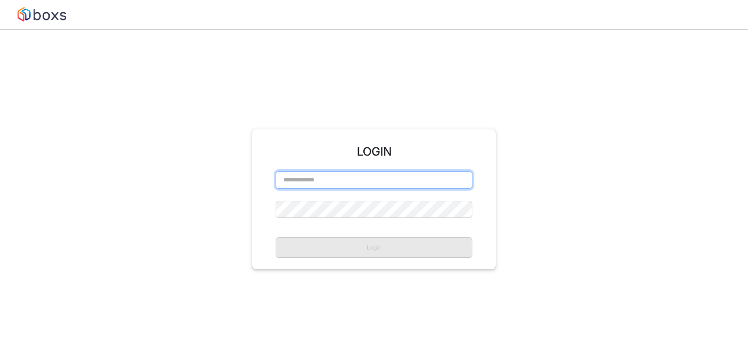
click at [311, 183] on input "text" at bounding box center [374, 180] width 197 height 18
paste input "**********"
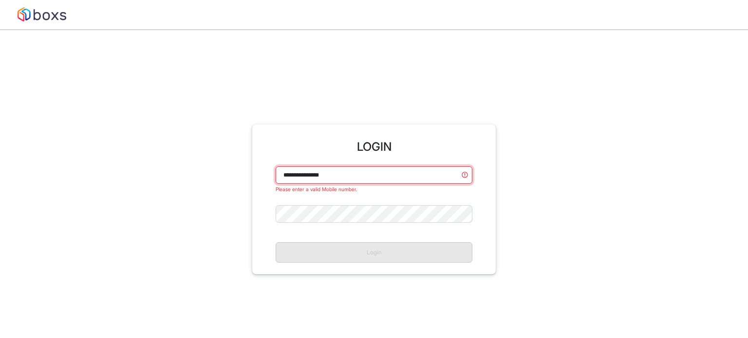
click at [314, 178] on input "**********" at bounding box center [374, 175] width 197 height 18
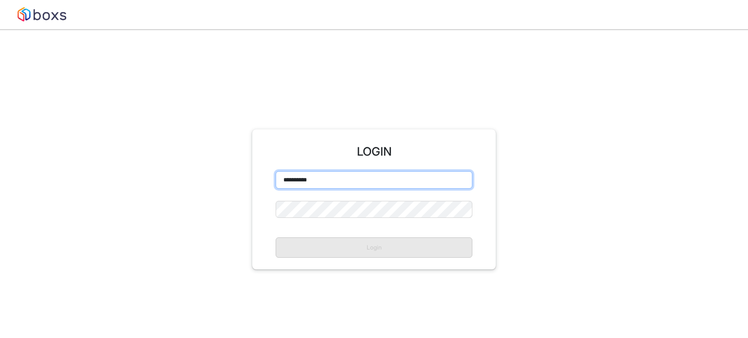
type input "**********"
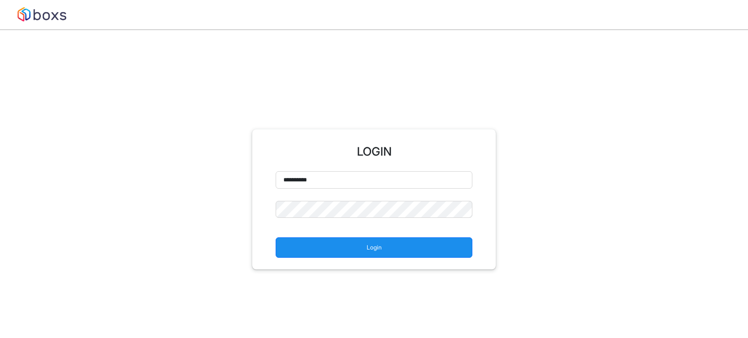
drag, startPoint x: 311, startPoint y: 240, endPoint x: 329, endPoint y: 238, distance: 17.8
click at [312, 240] on button "Login" at bounding box center [374, 248] width 197 height 20
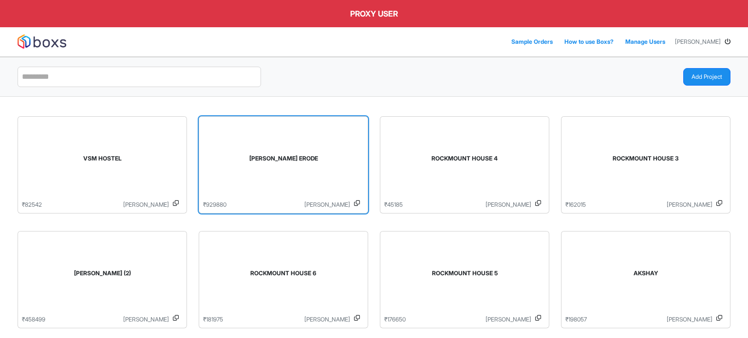
click at [272, 173] on div "[PERSON_NAME] ERODE" at bounding box center [283, 161] width 161 height 80
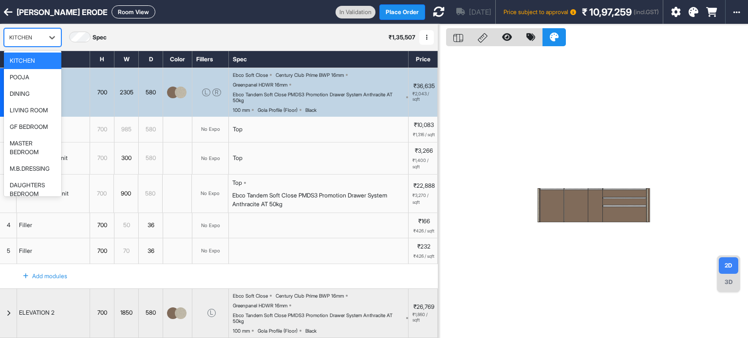
click at [21, 34] on div "KITCHEN" at bounding box center [23, 38] width 29 height 8
click at [39, 109] on div "LIVING ROOM" at bounding box center [29, 110] width 38 height 9
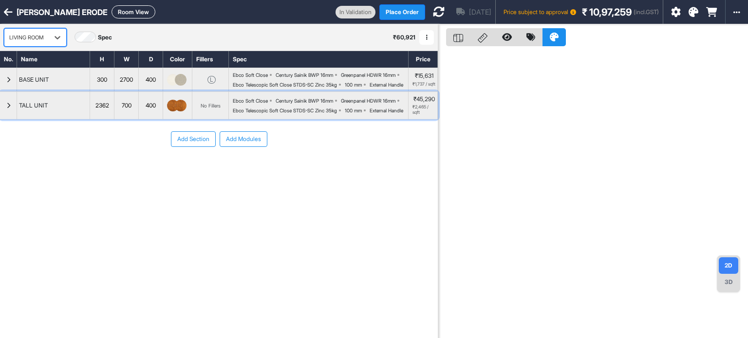
click at [0, 117] on div "button" at bounding box center [8, 105] width 17 height 27
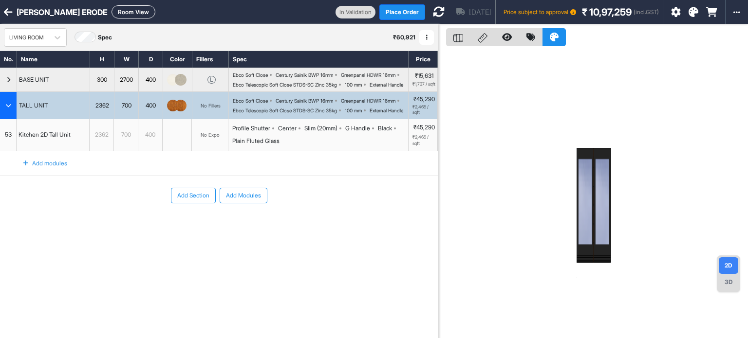
click at [208, 140] on div "No Expo" at bounding box center [210, 135] width 37 height 32
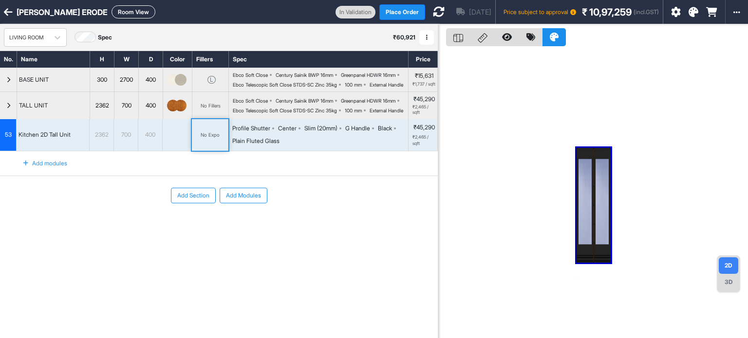
click at [208, 140] on div "No Expo" at bounding box center [210, 135] width 37 height 32
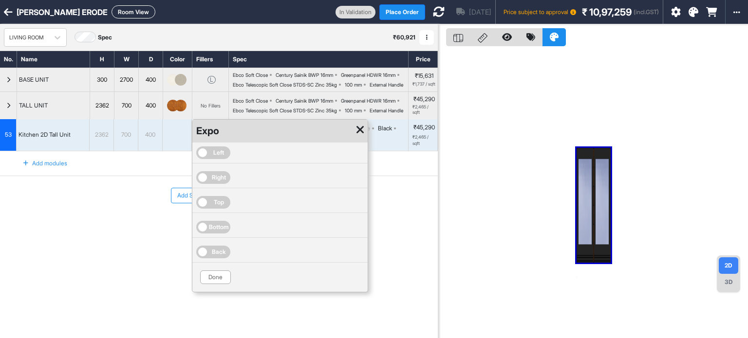
click at [362, 136] on icon at bounding box center [359, 130] width 7 height 12
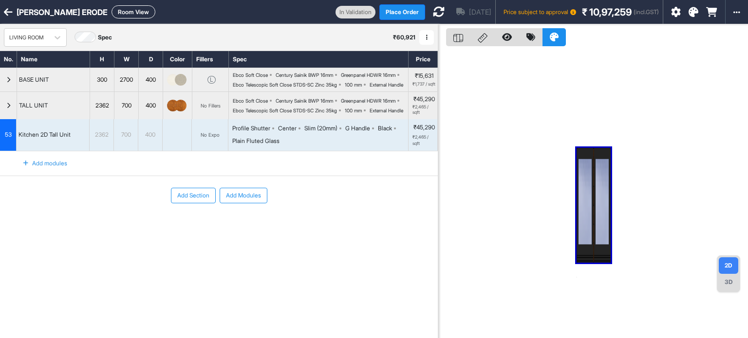
click at [120, 13] on button "Room View" at bounding box center [133, 11] width 44 height 13
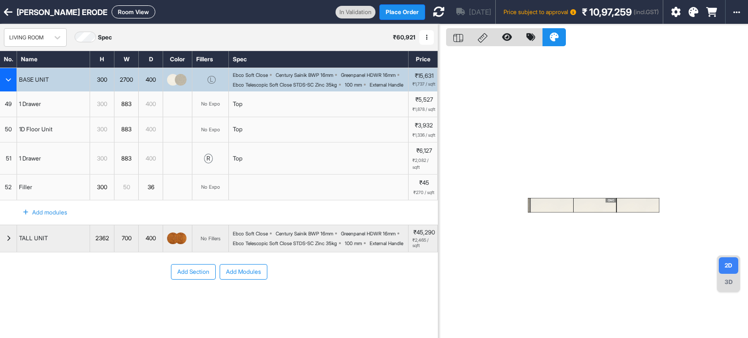
click at [115, 17] on button "Room View" at bounding box center [133, 11] width 44 height 13
select select "****"
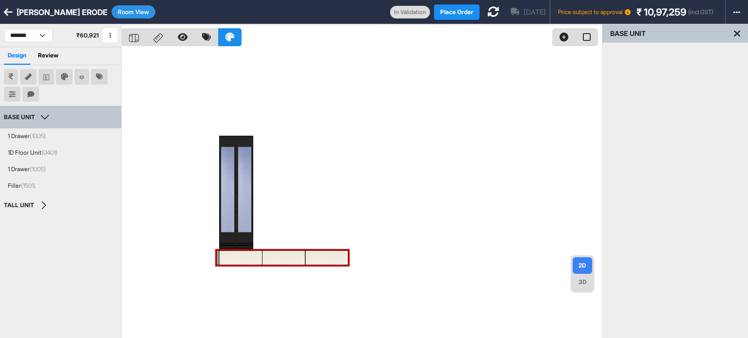
click at [325, 145] on div at bounding box center [362, 193] width 480 height 338
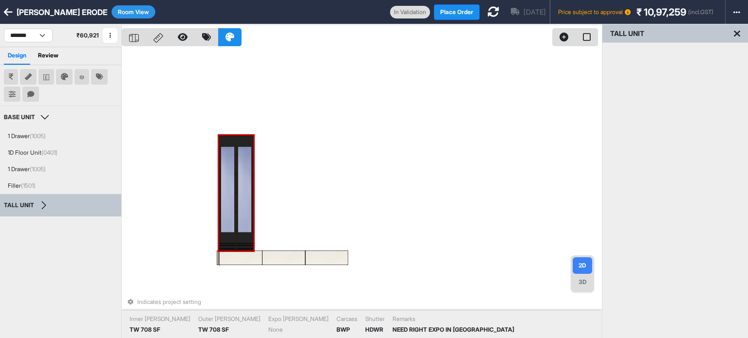
click at [240, 160] on div at bounding box center [244, 193] width 17 height 115
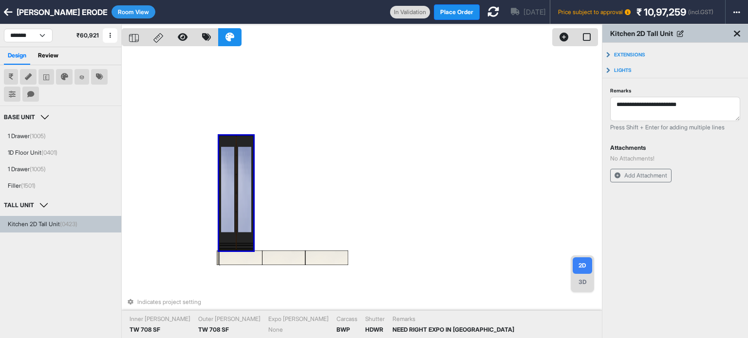
click at [324, 145] on div "Indicates project setting Inner [PERSON_NAME] 708 SF Outer [PERSON_NAME] 708 SF…" at bounding box center [362, 193] width 480 height 338
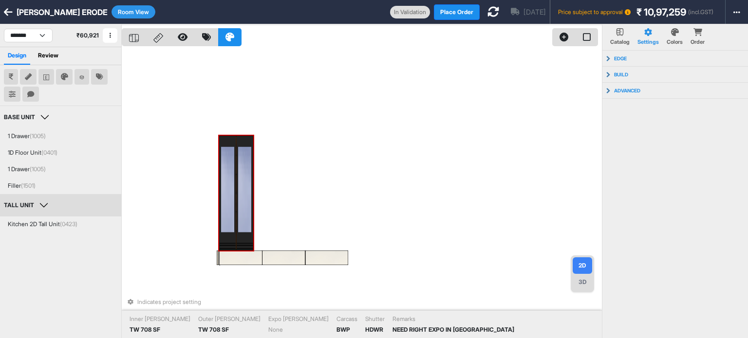
drag, startPoint x: 219, startPoint y: 171, endPoint x: 208, endPoint y: 155, distance: 19.3
click at [223, 165] on div at bounding box center [227, 193] width 17 height 115
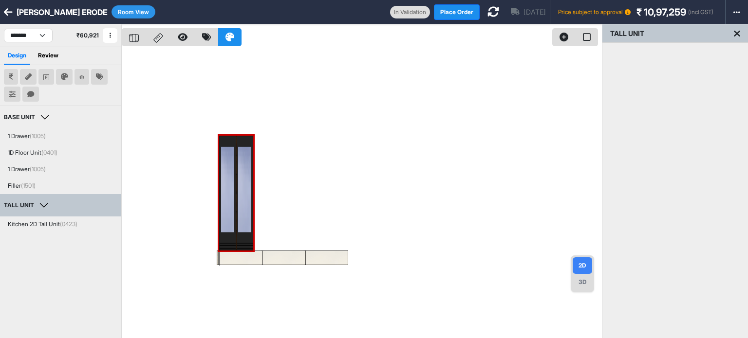
click at [130, 15] on button "Room View" at bounding box center [133, 11] width 44 height 13
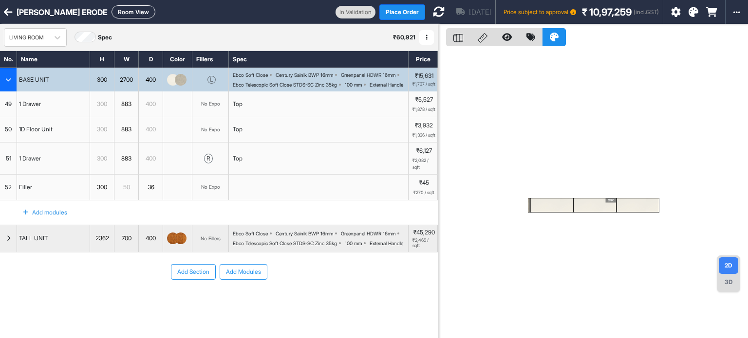
click at [10, 83] on icon "button" at bounding box center [8, 80] width 6 height 6
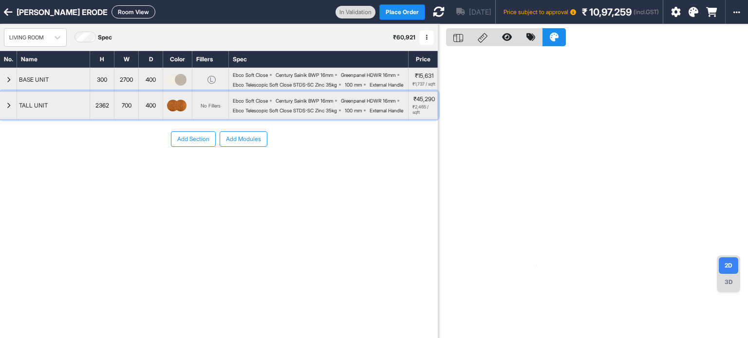
click at [5, 119] on div "button" at bounding box center [8, 105] width 17 height 27
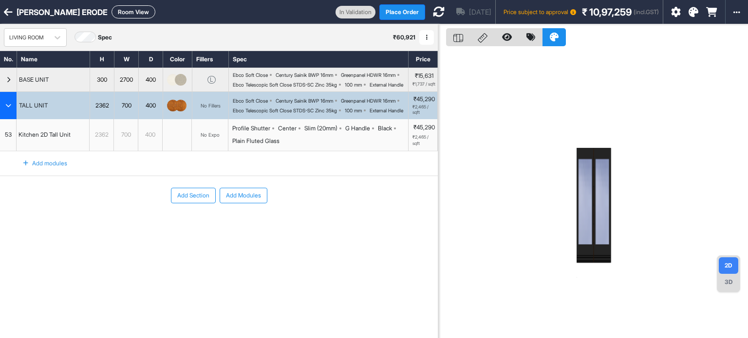
click at [208, 139] on div "No Expo" at bounding box center [210, 134] width 19 height 7
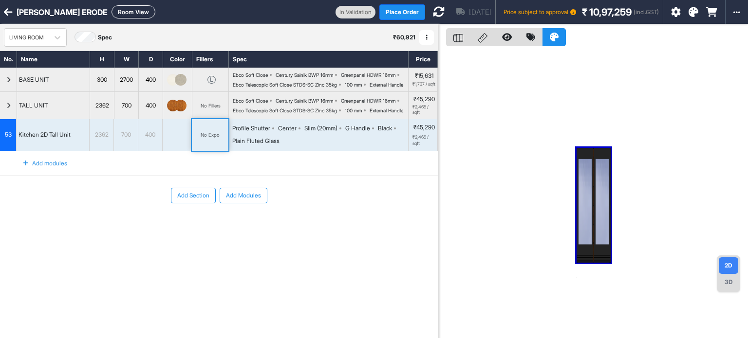
click at [208, 139] on div "No Expo" at bounding box center [210, 134] width 19 height 7
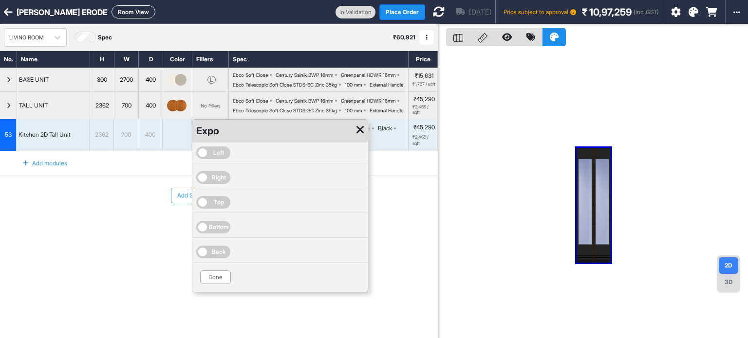
click at [227, 184] on span "Right" at bounding box center [213, 177] width 34 height 13
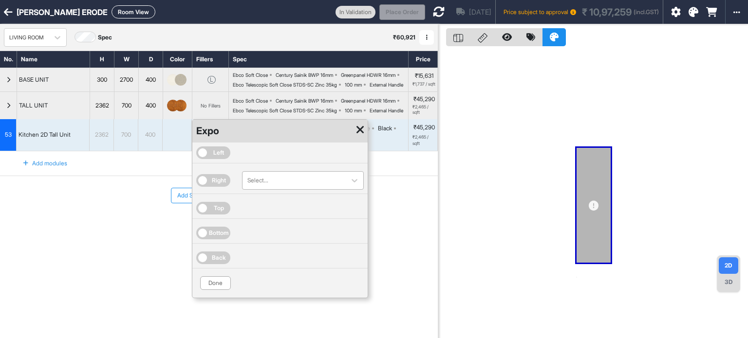
click at [294, 186] on div at bounding box center [293, 180] width 93 height 11
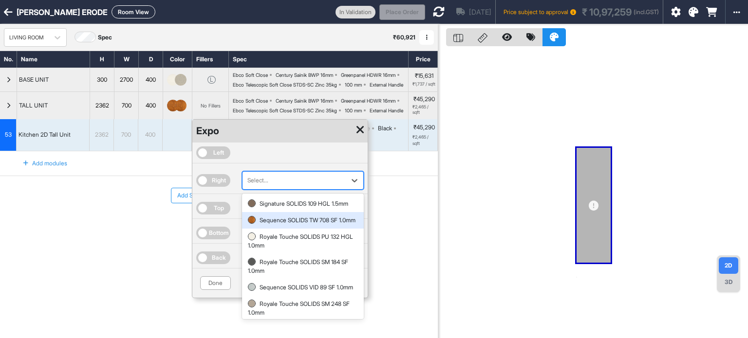
scroll to position [21, 0]
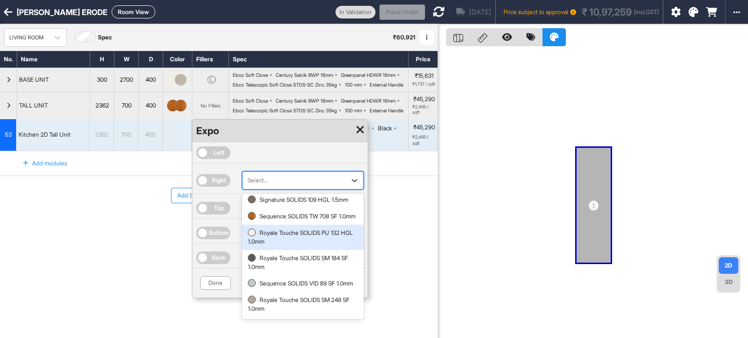
click at [419, 203] on div "Add Section Add Modules" at bounding box center [219, 196] width 438 height 16
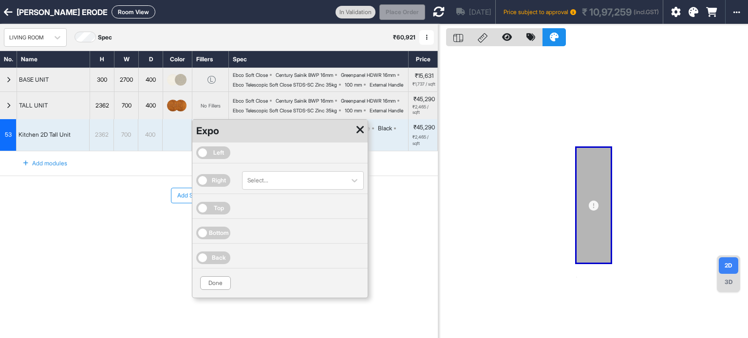
click at [359, 136] on icon at bounding box center [359, 130] width 7 height 12
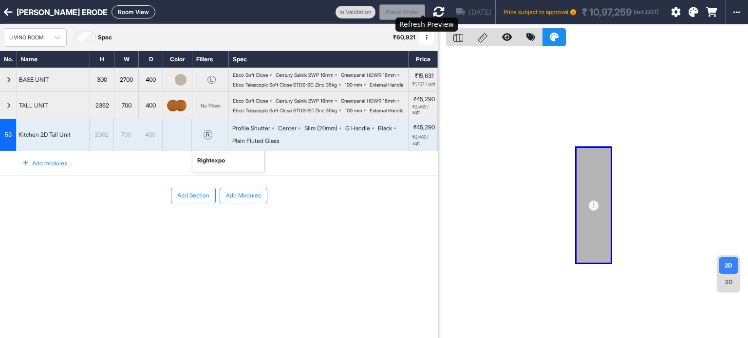
click at [433, 13] on icon at bounding box center [439, 12] width 12 height 12
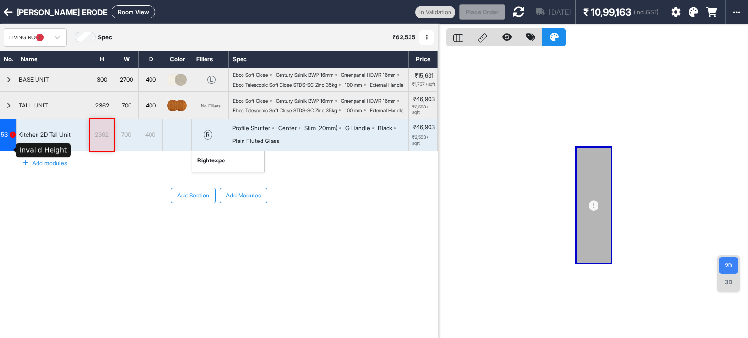
click at [14, 138] on icon at bounding box center [13, 135] width 6 height 6
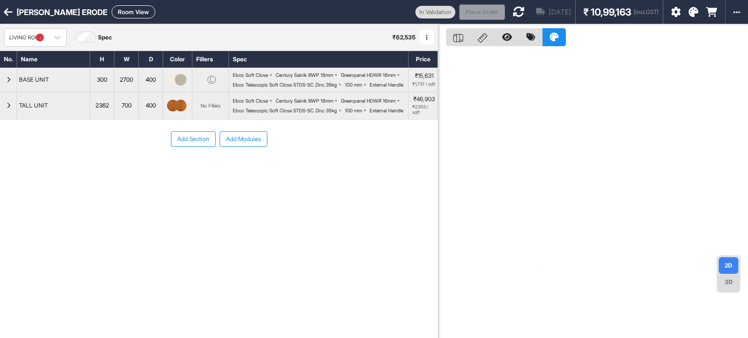
click at [0, 119] on div "button" at bounding box center [8, 105] width 17 height 27
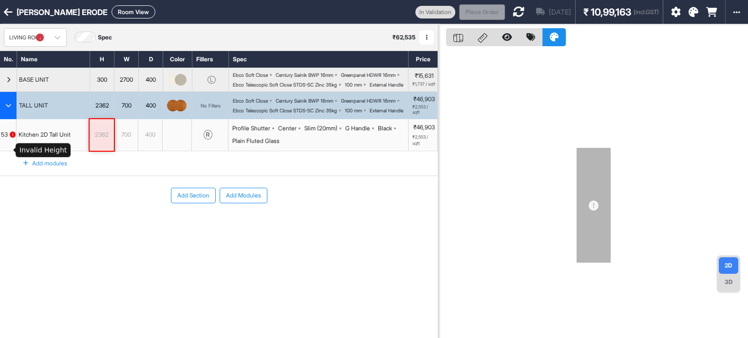
click at [12, 138] on icon at bounding box center [13, 135] width 6 height 6
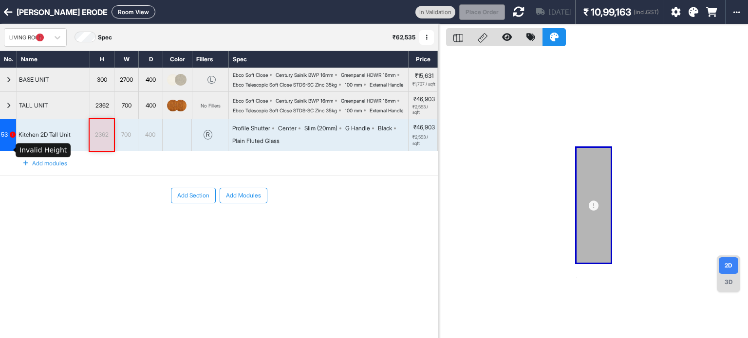
click at [12, 138] on icon at bounding box center [13, 135] width 6 height 6
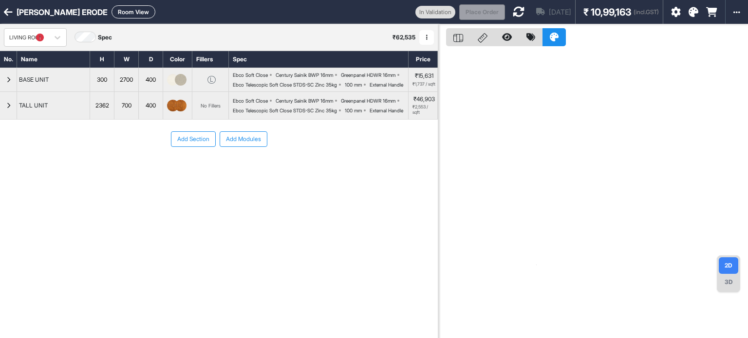
click at [12, 147] on div "Add Section Add Modules" at bounding box center [219, 139] width 438 height 16
click at [2, 119] on div "button" at bounding box center [8, 105] width 17 height 27
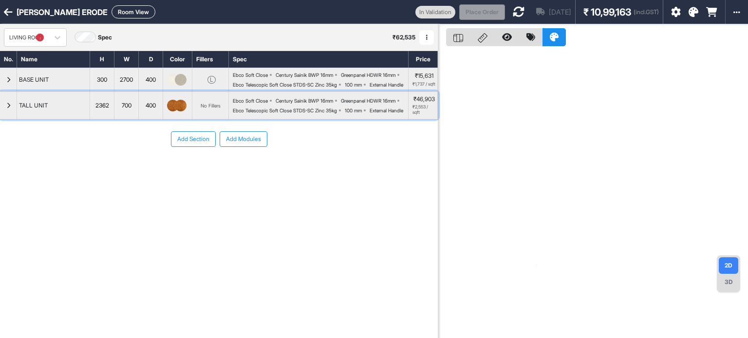
click at [0, 119] on div "button" at bounding box center [8, 105] width 17 height 27
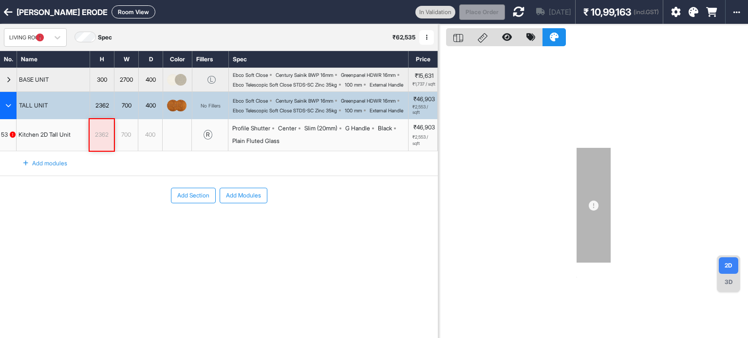
click at [513, 12] on icon at bounding box center [519, 12] width 12 height 12
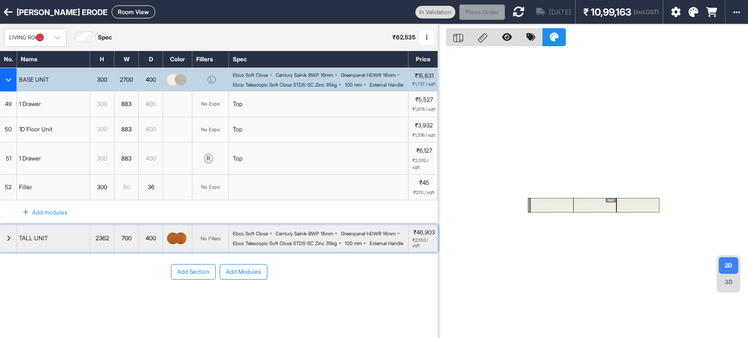
click at [1, 253] on div "button" at bounding box center [8, 238] width 17 height 27
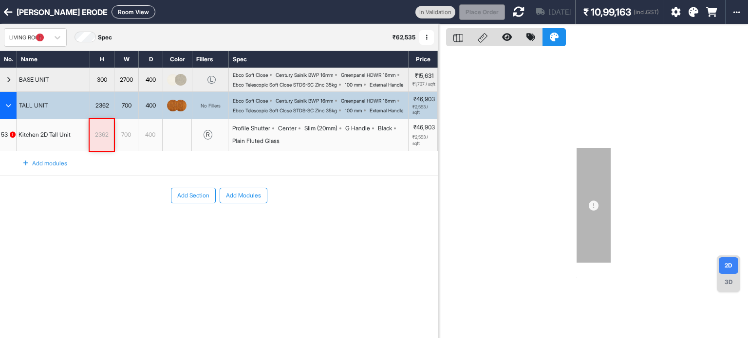
click at [164, 176] on div "Add modules" at bounding box center [219, 163] width 438 height 24
click at [29, 38] on div "LIVING ROOM" at bounding box center [26, 38] width 35 height 8
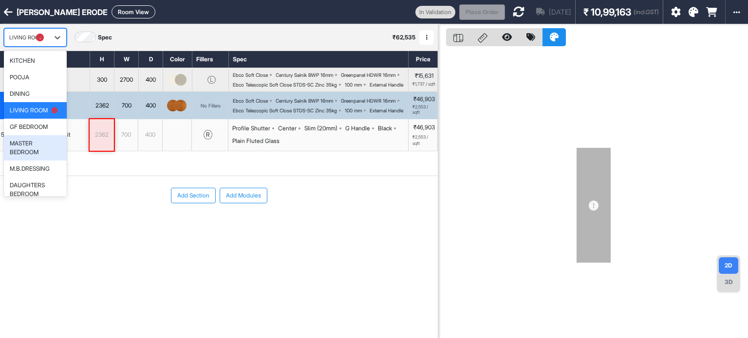
click at [21, 148] on div "MASTER BEDROOM" at bounding box center [35, 148] width 51 height 18
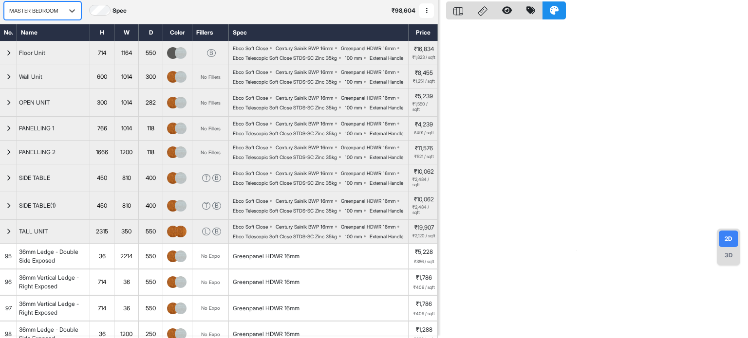
scroll to position [97, 0]
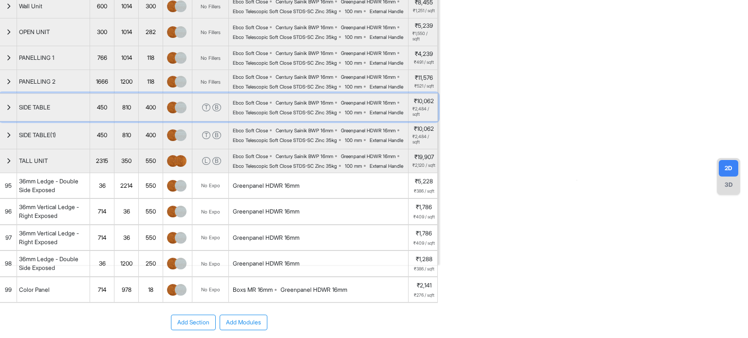
click at [0, 121] on div "button" at bounding box center [8, 107] width 17 height 27
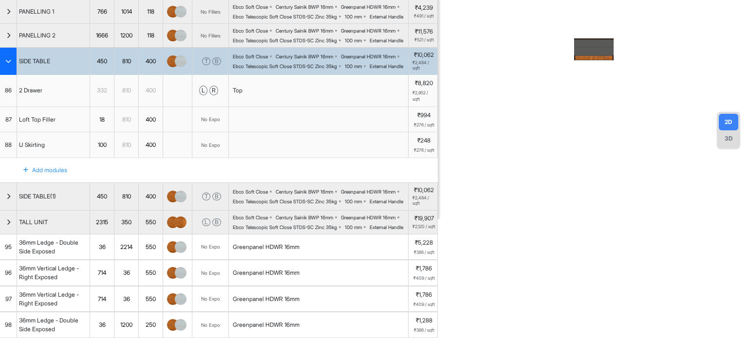
scroll to position [146, 0]
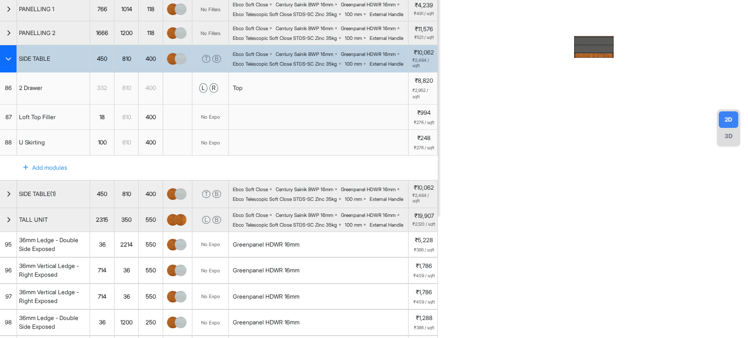
click at [308, 104] on div "Top" at bounding box center [319, 89] width 180 height 32
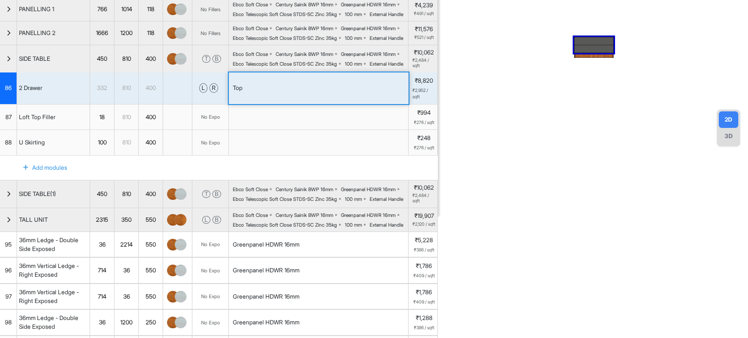
click at [308, 104] on div "Top" at bounding box center [319, 89] width 180 height 32
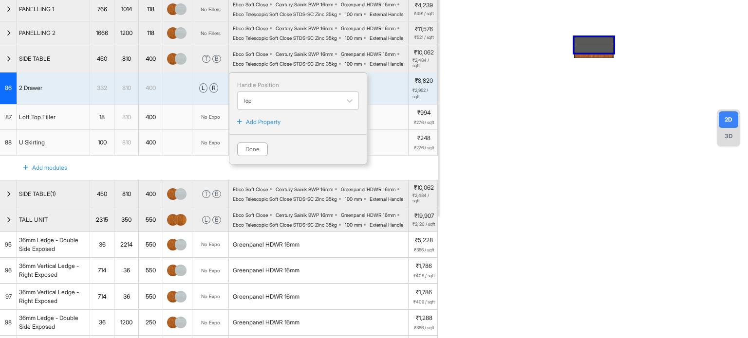
click at [278, 127] on p "Add Property" at bounding box center [263, 122] width 35 height 9
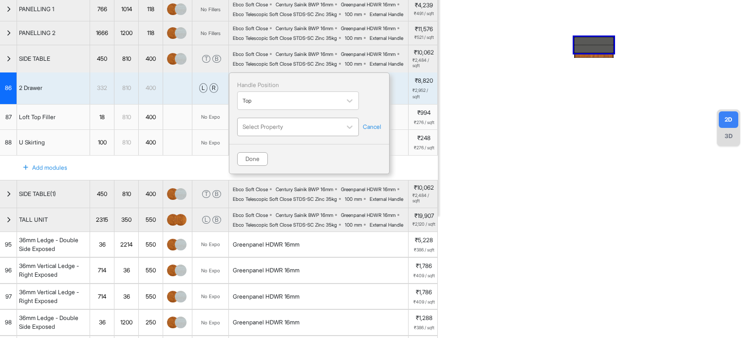
click at [280, 132] on div at bounding box center [288, 127] width 93 height 11
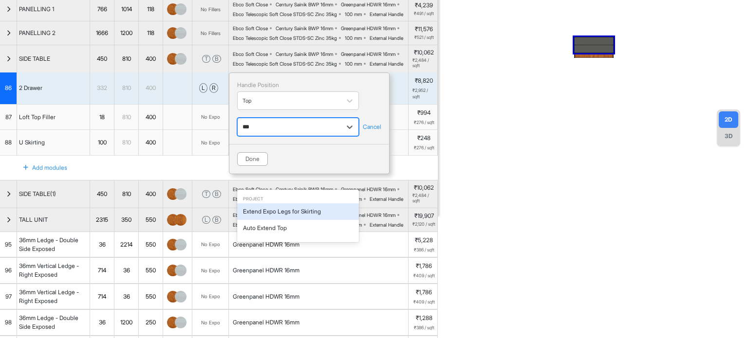
type input "****"
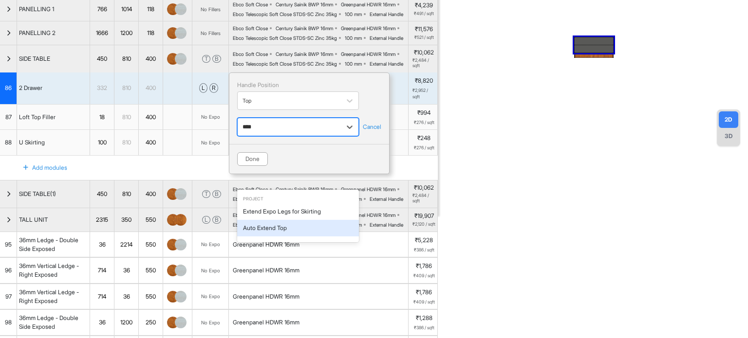
click at [281, 222] on div "Auto Extend Top" at bounding box center [298, 228] width 122 height 17
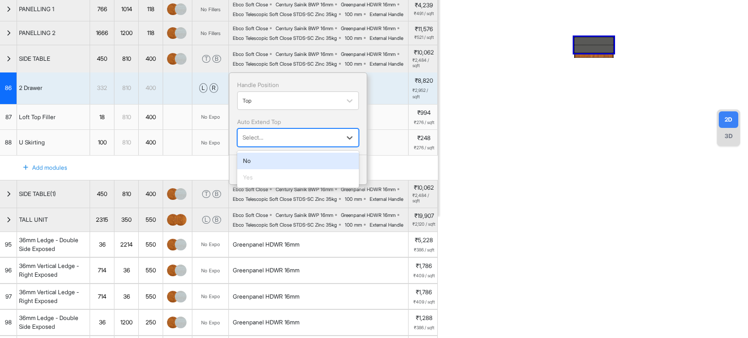
click at [273, 143] on div at bounding box center [288, 137] width 93 height 11
click at [360, 185] on div "Handle Position Top Auto Extend Top 2 results available. Use Up and Down to cho…" at bounding box center [298, 129] width 138 height 112
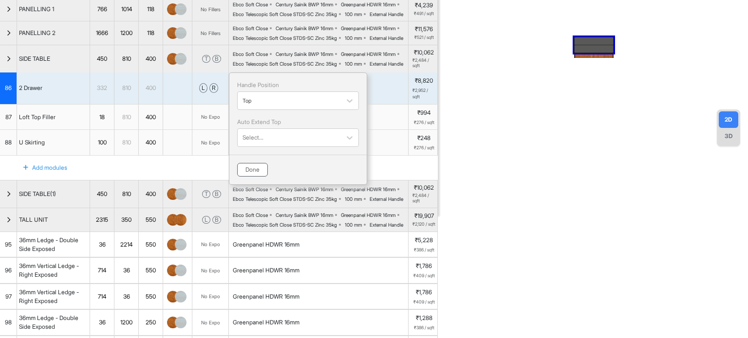
click at [249, 177] on button "Done" at bounding box center [252, 170] width 31 height 14
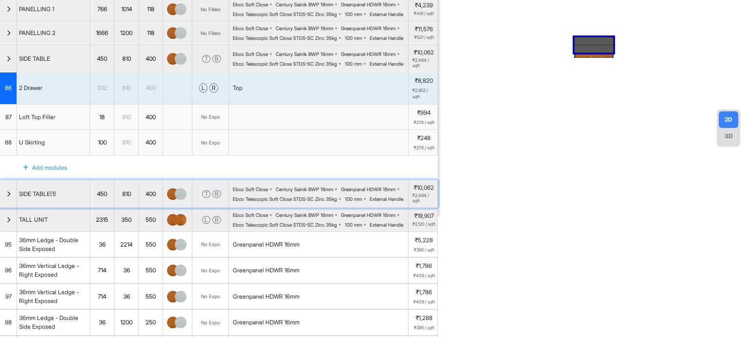
click at [8, 208] on div "button" at bounding box center [8, 194] width 17 height 27
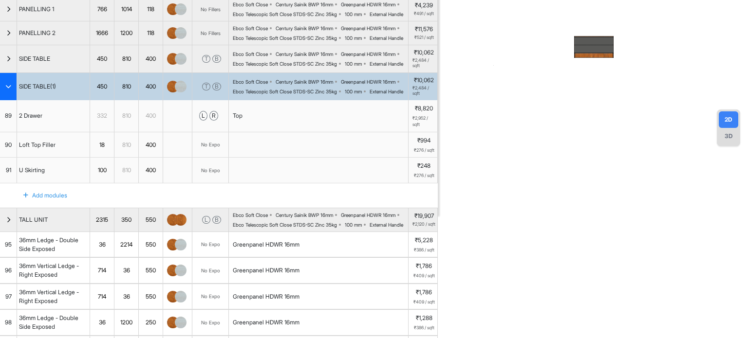
click at [264, 132] on div "Top" at bounding box center [319, 116] width 180 height 32
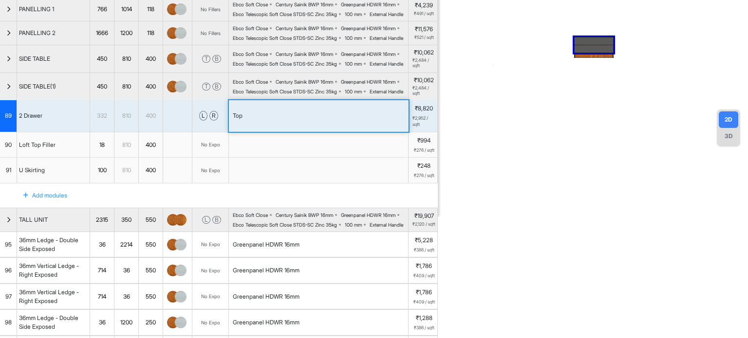
click at [264, 132] on div "Top" at bounding box center [319, 116] width 180 height 32
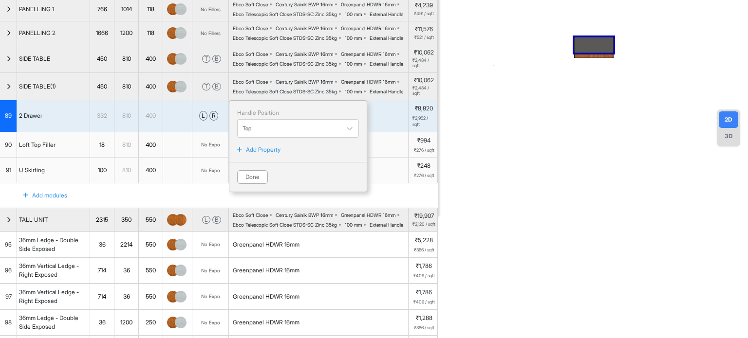
click at [265, 154] on p "Add Property" at bounding box center [263, 150] width 35 height 9
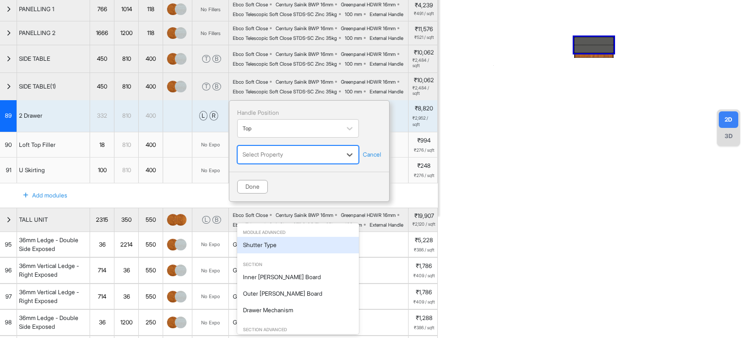
click at [265, 160] on div at bounding box center [288, 154] width 93 height 11
type input "**"
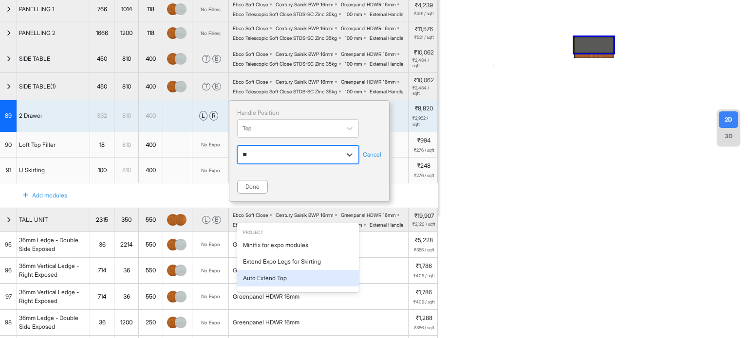
click at [276, 276] on div "Auto Extend Top" at bounding box center [298, 278] width 122 height 17
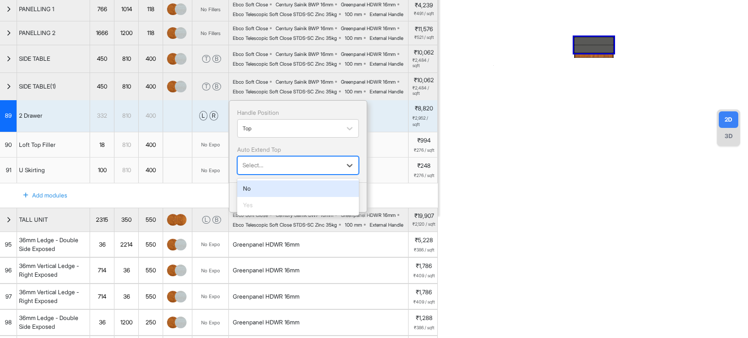
click at [290, 171] on div at bounding box center [288, 165] width 93 height 11
click at [364, 211] on div "Handle Position Top Auto Extend Top 2 results available. Use Up and Down to cho…" at bounding box center [298, 156] width 138 height 112
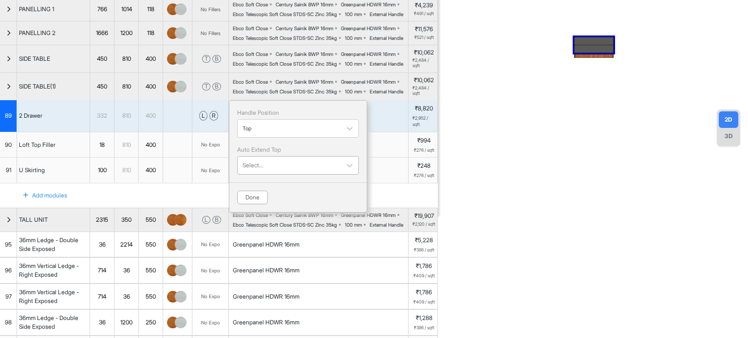
click at [280, 171] on div at bounding box center [288, 165] width 93 height 11
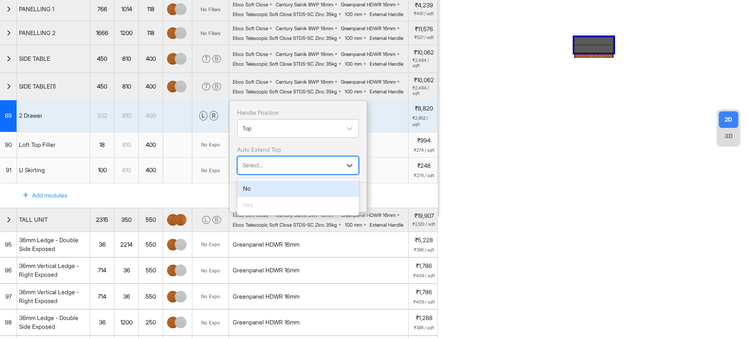
click at [280, 175] on div "Select..." at bounding box center [298, 165] width 122 height 18
click at [279, 171] on div at bounding box center [288, 165] width 93 height 11
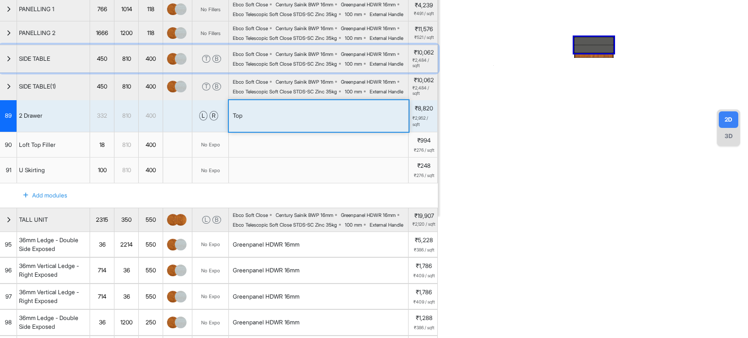
click at [2, 73] on div "button" at bounding box center [8, 58] width 17 height 27
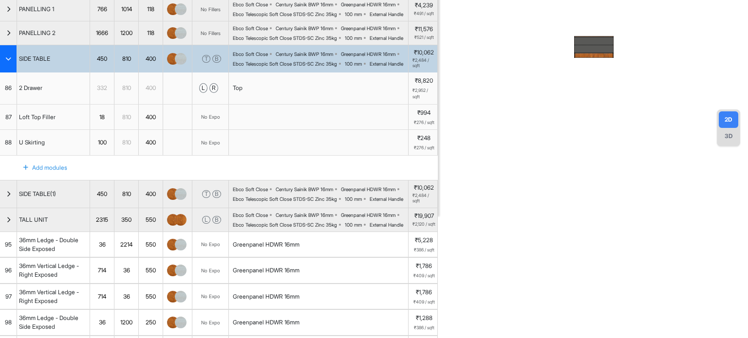
click at [265, 104] on div "Top" at bounding box center [319, 89] width 180 height 32
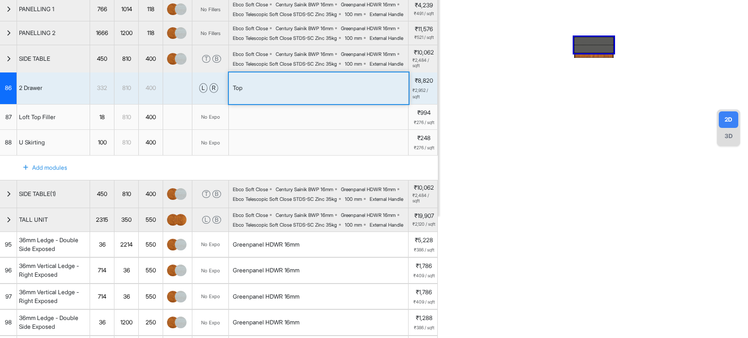
click at [265, 104] on div "Top" at bounding box center [319, 89] width 180 height 32
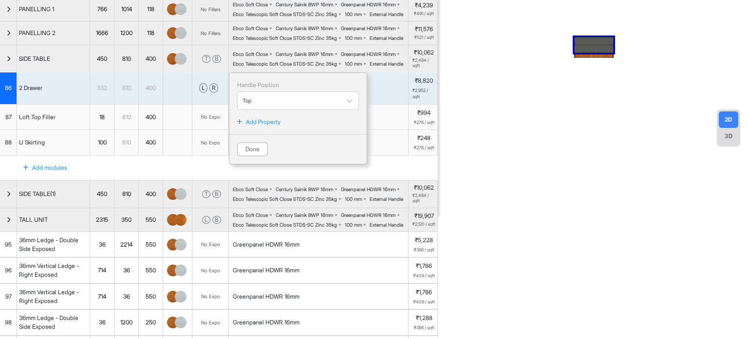
click at [264, 127] on p "Add Property" at bounding box center [263, 122] width 35 height 9
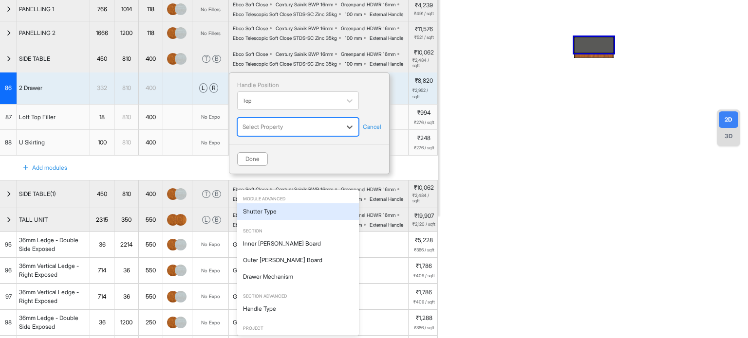
click at [270, 132] on div at bounding box center [288, 127] width 93 height 11
type input "***"
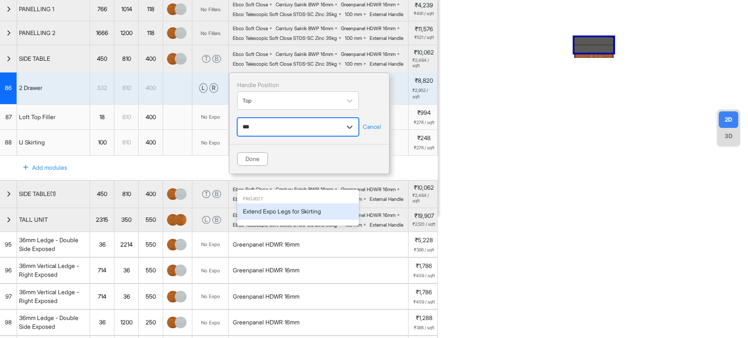
click at [284, 210] on div "Extend Expo Legs for Skirting" at bounding box center [298, 211] width 122 height 17
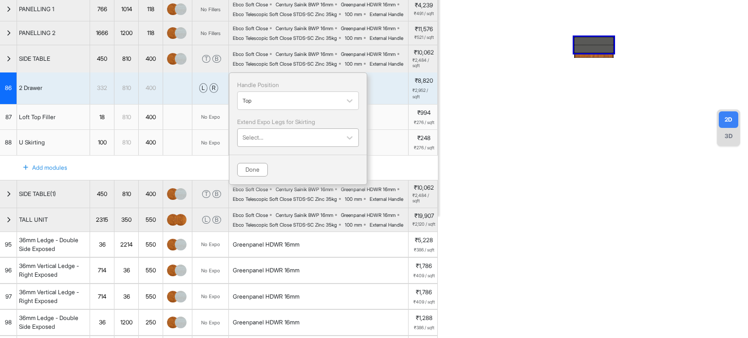
click at [282, 143] on div at bounding box center [288, 137] width 93 height 11
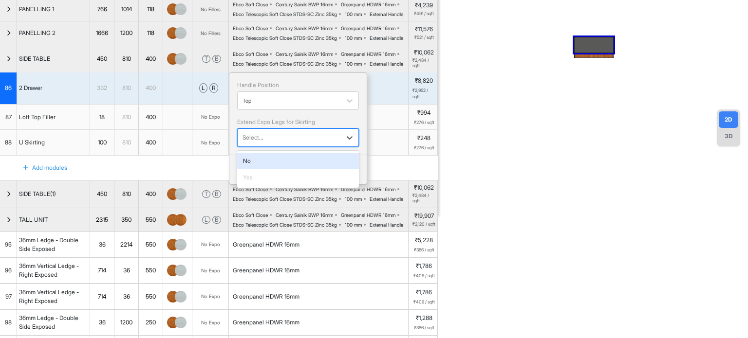
click at [270, 186] on div "Yes" at bounding box center [298, 177] width 122 height 17
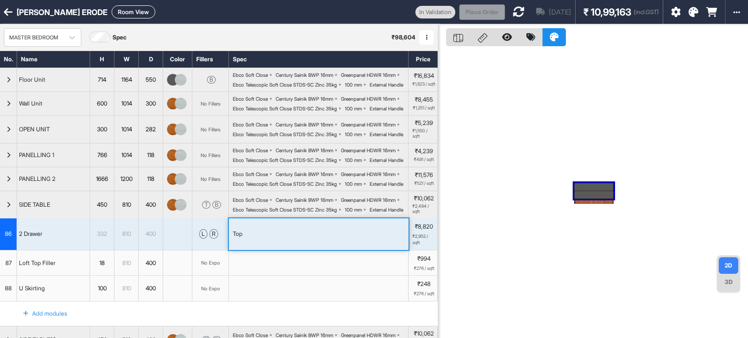
scroll to position [0, 0]
click at [117, 17] on button "Room View" at bounding box center [133, 11] width 44 height 13
select select "****"
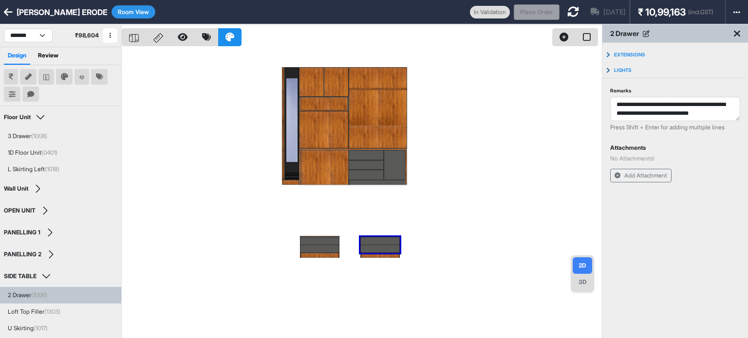
click at [220, 192] on div at bounding box center [362, 193] width 480 height 338
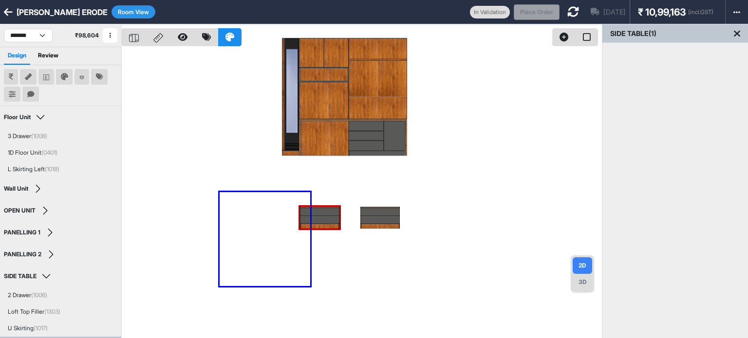
click at [310, 286] on div at bounding box center [362, 193] width 480 height 338
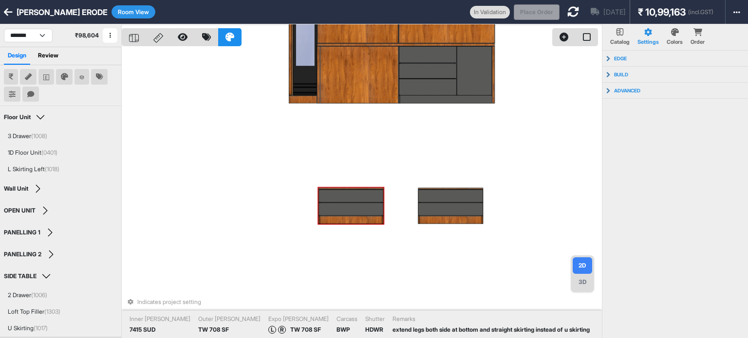
click at [358, 209] on div at bounding box center [350, 209] width 65 height 13
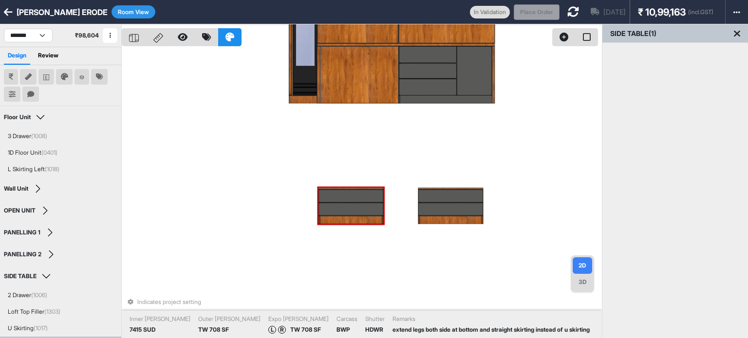
click at [360, 203] on div at bounding box center [350, 209] width 65 height 13
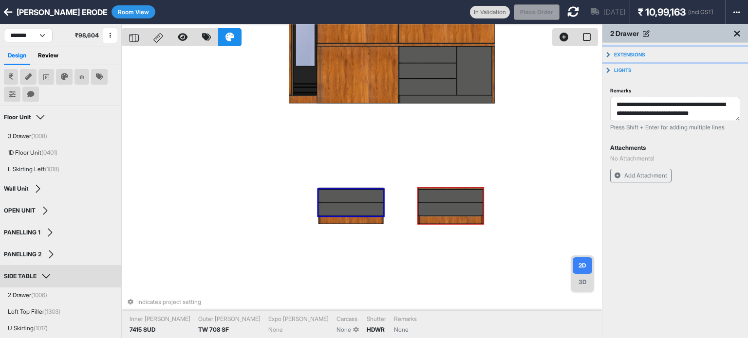
click at [626, 55] on p "Extensions" at bounding box center [629, 55] width 31 height 6
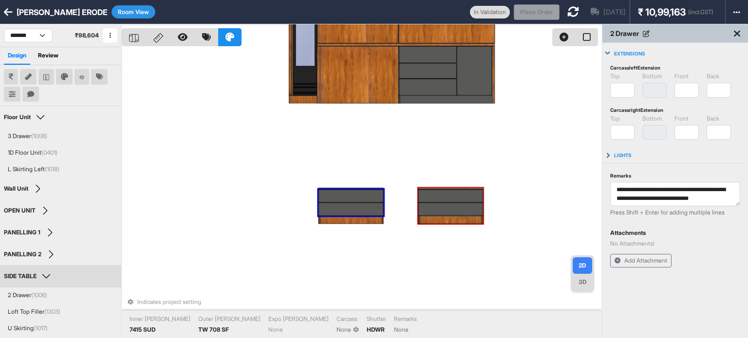
click at [736, 33] on icon at bounding box center [737, 34] width 6 height 10
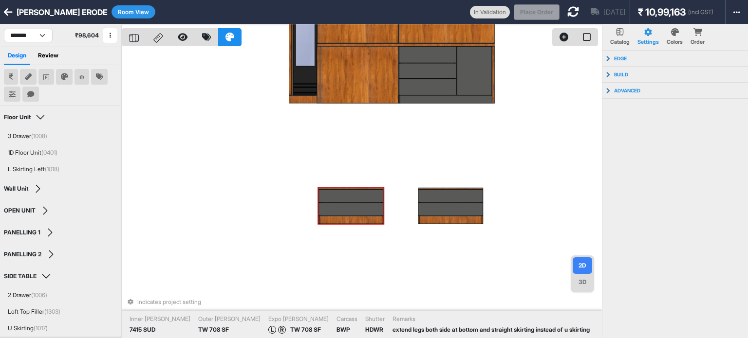
click at [360, 197] on div at bounding box center [350, 195] width 65 height 13
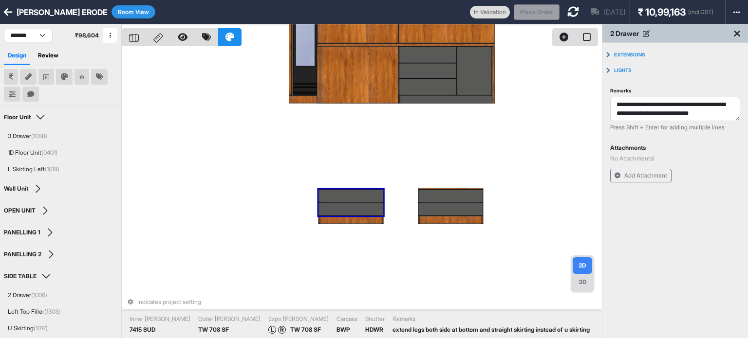
click at [360, 197] on div at bounding box center [350, 195] width 65 height 13
click at [508, 114] on div "Indicates project setting Inner [PERSON_NAME] 7415 SUD Outer [PERSON_NAME] 708 …" at bounding box center [362, 193] width 480 height 338
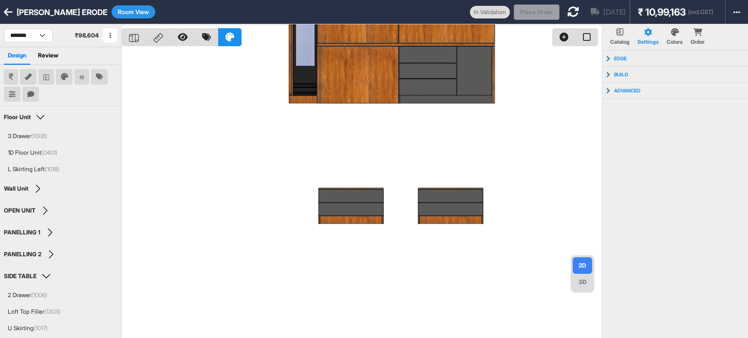
click at [356, 187] on div at bounding box center [362, 193] width 480 height 338
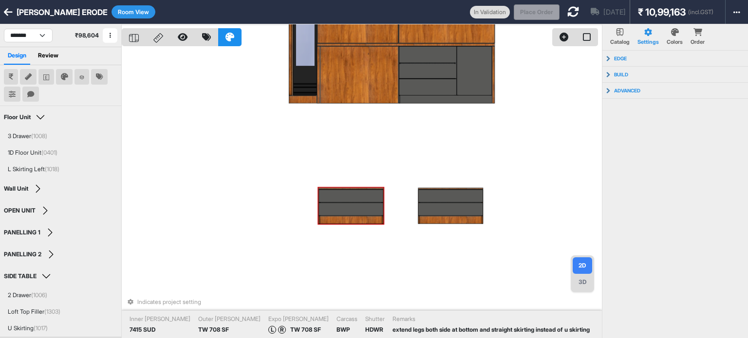
click at [360, 194] on div at bounding box center [350, 195] width 65 height 13
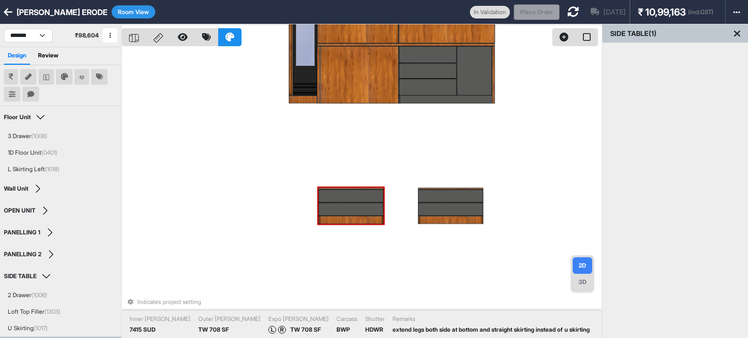
click at [373, 196] on div at bounding box center [350, 195] width 65 height 13
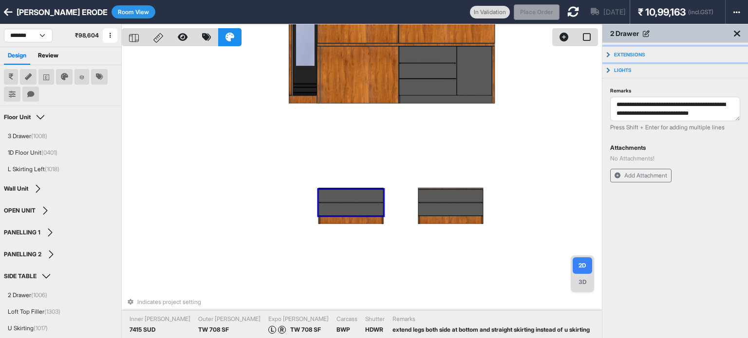
click at [652, 53] on button "Extensions" at bounding box center [675, 55] width 146 height 16
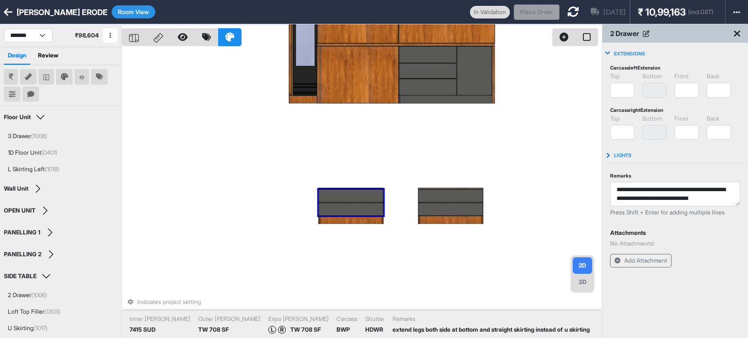
click at [521, 133] on div "Indicates project setting Inner [PERSON_NAME] 7415 SUD Outer [PERSON_NAME] 708 …" at bounding box center [362, 193] width 480 height 338
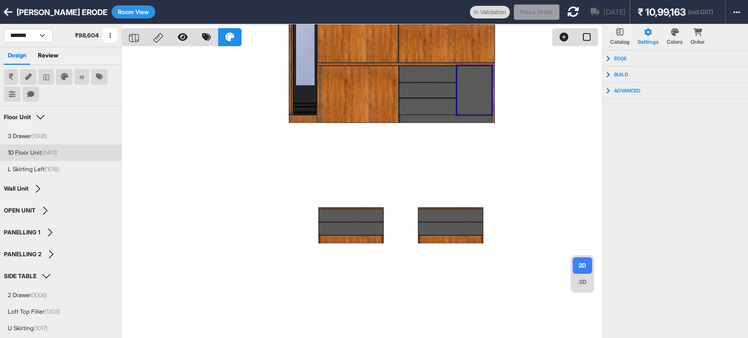
click at [128, 6] on button "Room View" at bounding box center [133, 11] width 44 height 13
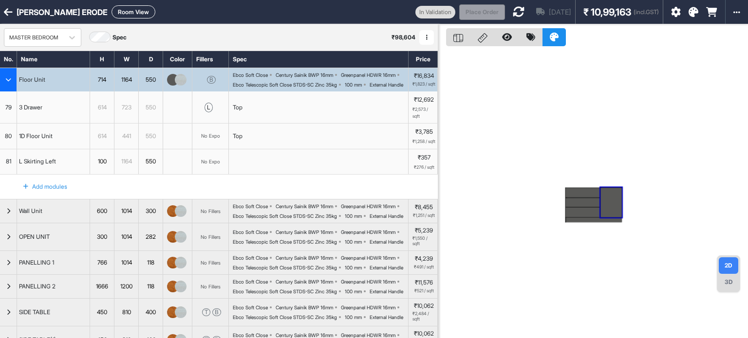
scroll to position [338, 0]
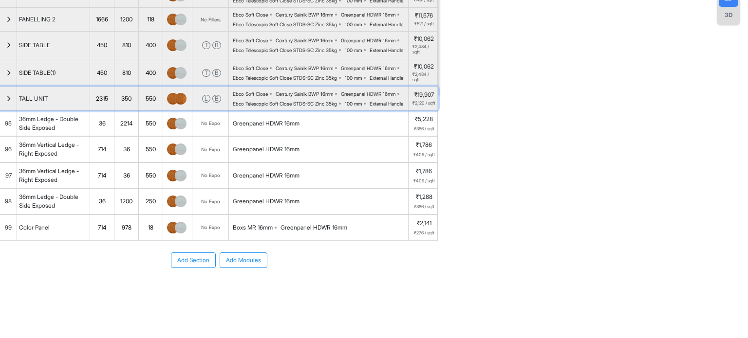
click at [2, 98] on div "button" at bounding box center [8, 98] width 17 height 23
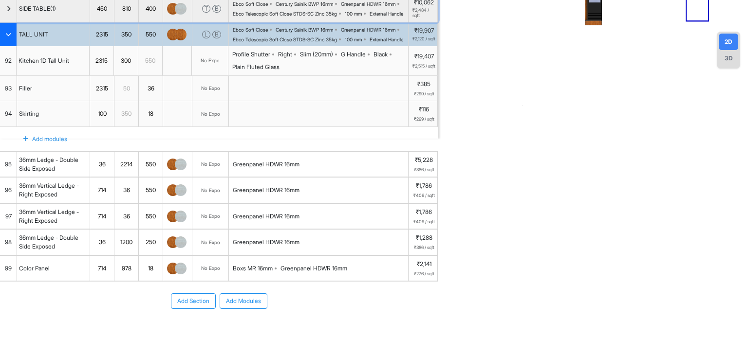
drag, startPoint x: 2, startPoint y: 70, endPoint x: 0, endPoint y: 63, distance: 7.2
click at [2, 22] on div "button" at bounding box center [8, 8] width 17 height 27
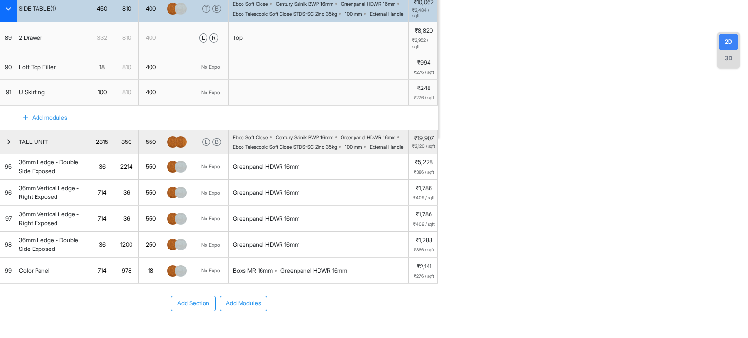
click at [282, 54] on div "Top" at bounding box center [319, 38] width 180 height 32
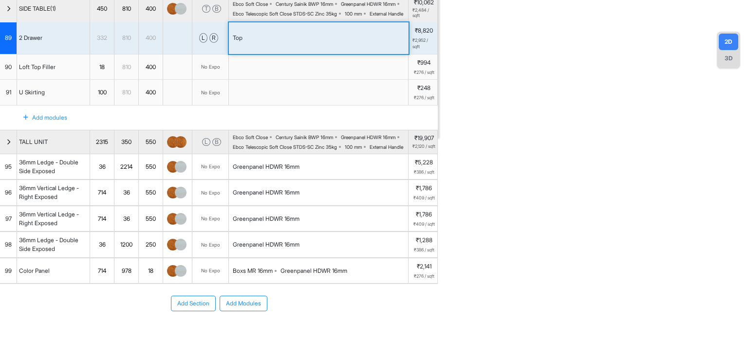
click at [282, 54] on div "Top" at bounding box center [319, 38] width 180 height 32
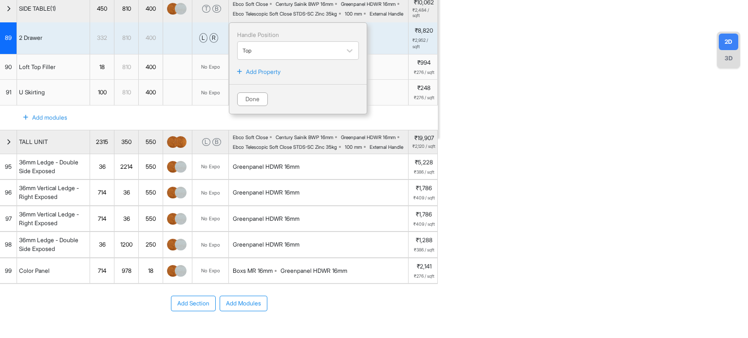
click at [265, 76] on p "Add Property" at bounding box center [263, 72] width 35 height 9
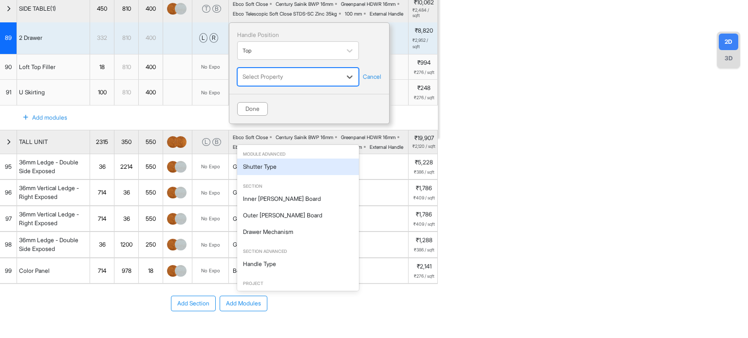
click at [275, 82] on div at bounding box center [288, 77] width 93 height 11
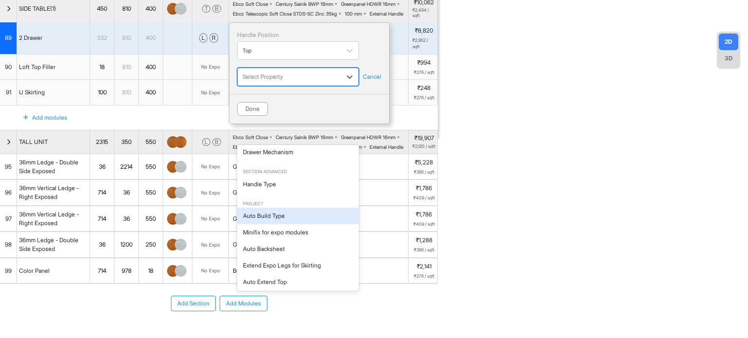
scroll to position [85, 0]
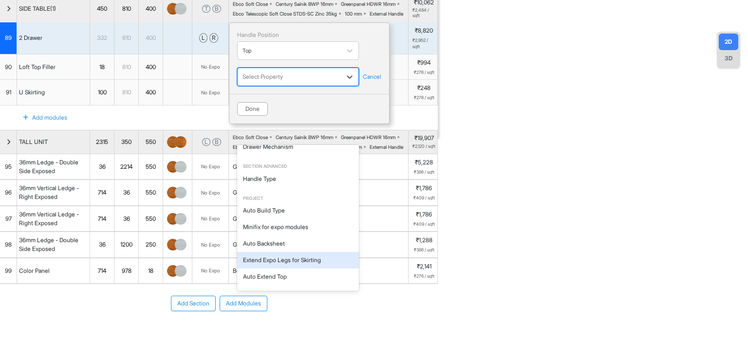
click at [295, 257] on div "Extend Expo Legs for Skirting" at bounding box center [298, 260] width 122 height 17
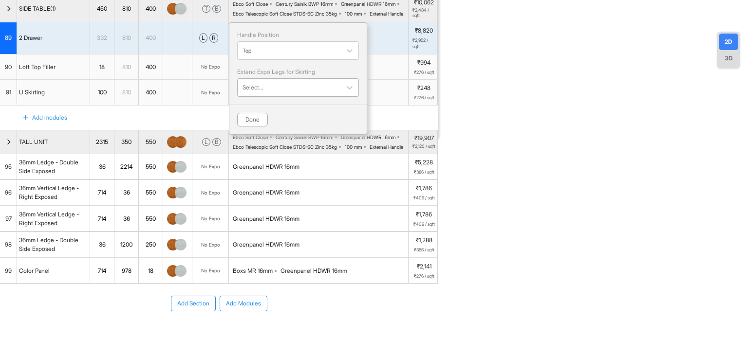
click at [301, 93] on div at bounding box center [288, 87] width 93 height 11
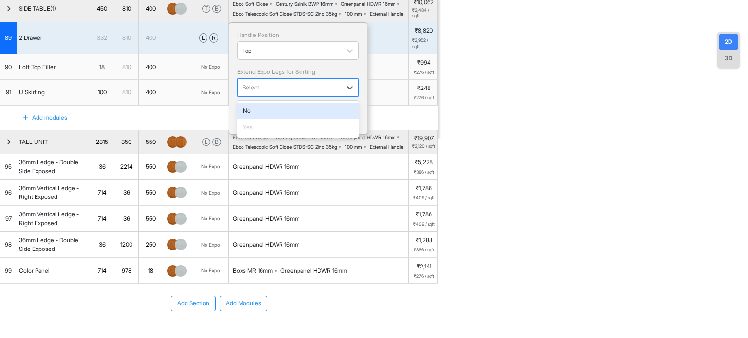
click at [278, 136] on div "Yes" at bounding box center [298, 127] width 122 height 17
click at [279, 136] on div "Yes" at bounding box center [298, 127] width 122 height 17
click at [276, 119] on div "No" at bounding box center [298, 111] width 122 height 17
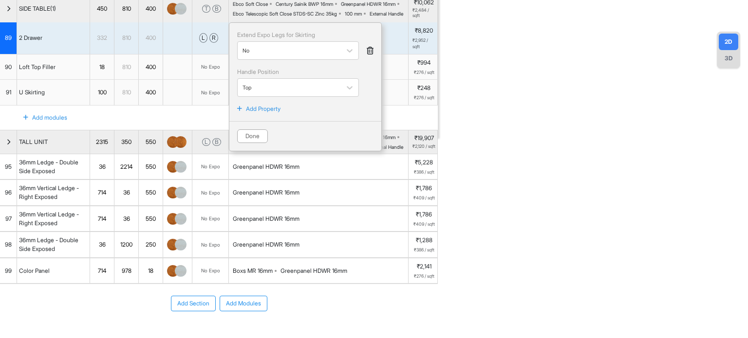
click at [371, 55] on icon at bounding box center [370, 51] width 7 height 8
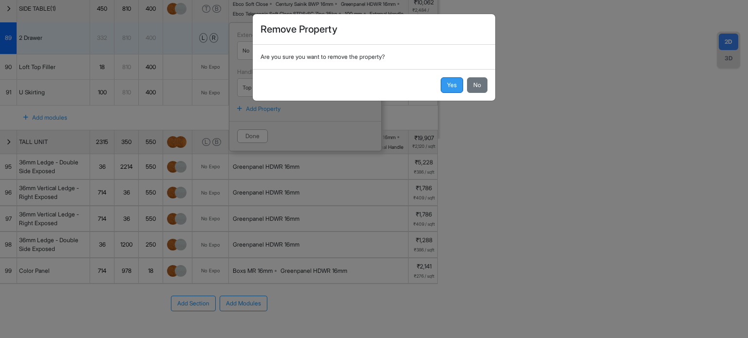
click at [451, 83] on button "Yes" at bounding box center [452, 85] width 22 height 16
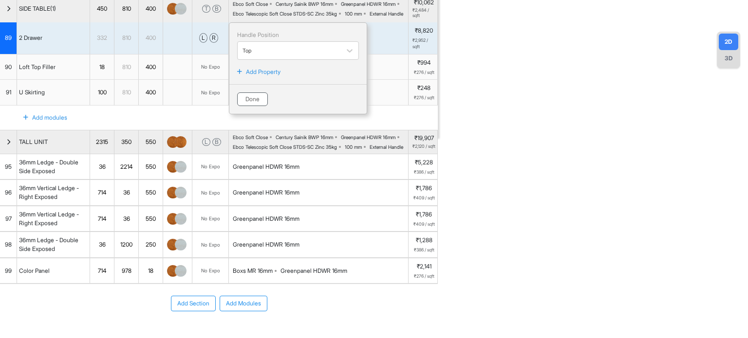
click at [252, 106] on button "Done" at bounding box center [252, 99] width 31 height 14
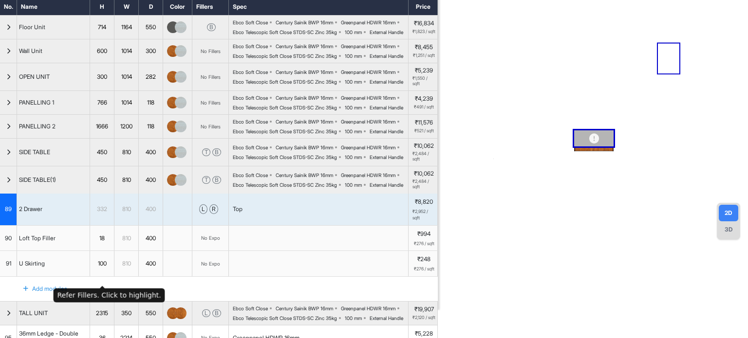
scroll to position [0, 0]
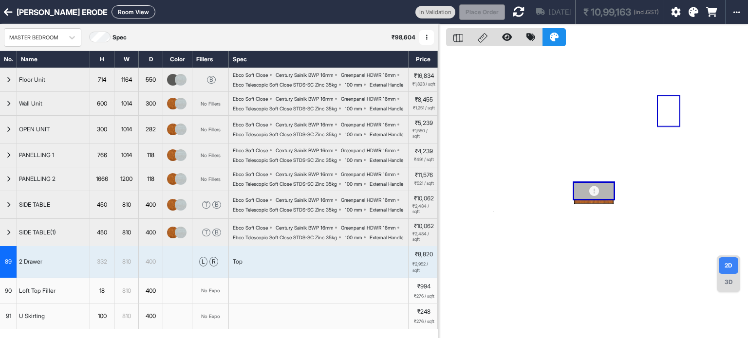
click at [122, 8] on button "Room View" at bounding box center [133, 11] width 44 height 13
select select "****"
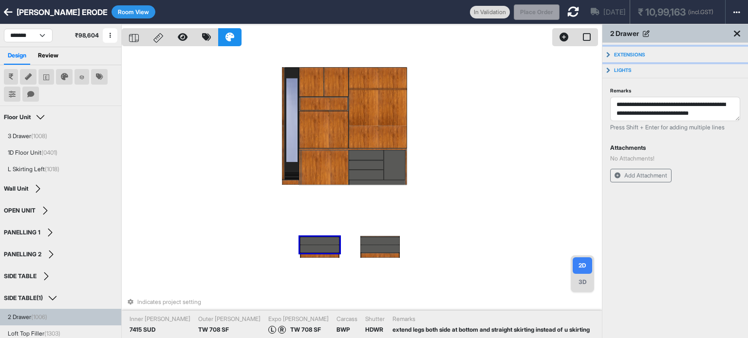
click at [648, 56] on button "Extensions" at bounding box center [675, 55] width 146 height 16
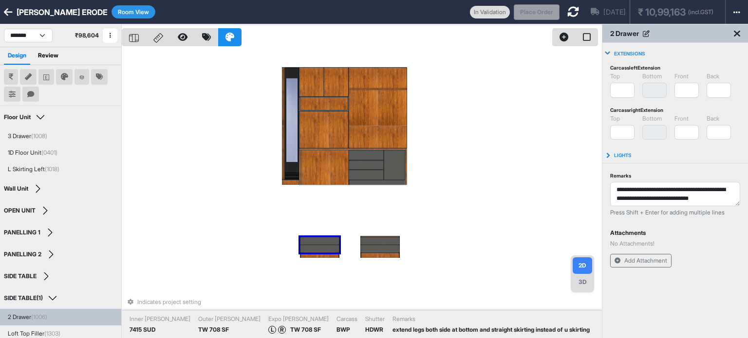
click at [124, 3] on div "[PERSON_NAME] ERODE Room View In Validation Place Order [DATE] ₹ 10,99,163 (inc…" at bounding box center [374, 12] width 748 height 24
click at [111, 5] on div "[PERSON_NAME] ERODE Room View In Validation Place Order [DATE] ₹ 10,99,163 (inc…" at bounding box center [374, 12] width 748 height 24
click at [117, 15] on button "Room View" at bounding box center [133, 11] width 44 height 13
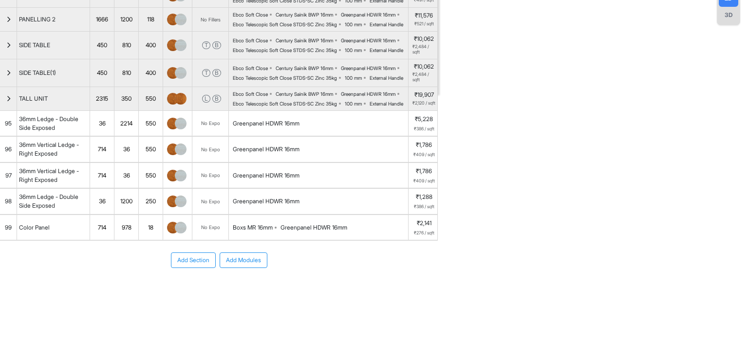
scroll to position [292, 0]
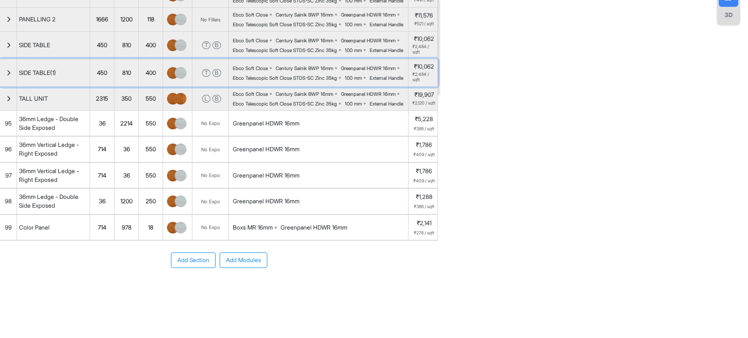
click at [1, 87] on div "button" at bounding box center [8, 72] width 17 height 27
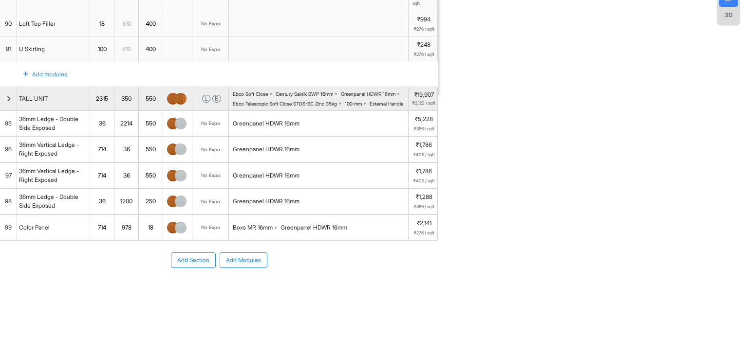
scroll to position [178, 0]
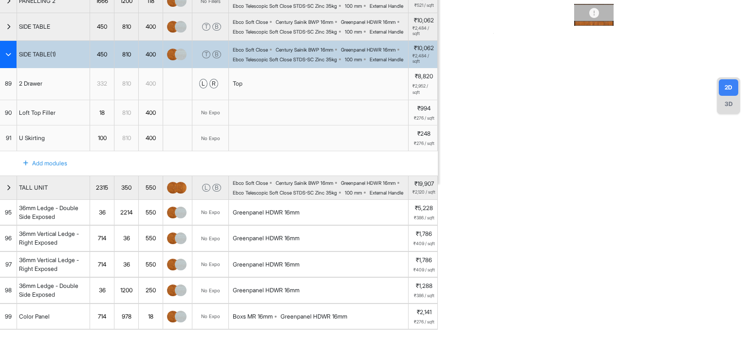
click at [260, 100] on div "Top" at bounding box center [319, 84] width 180 height 32
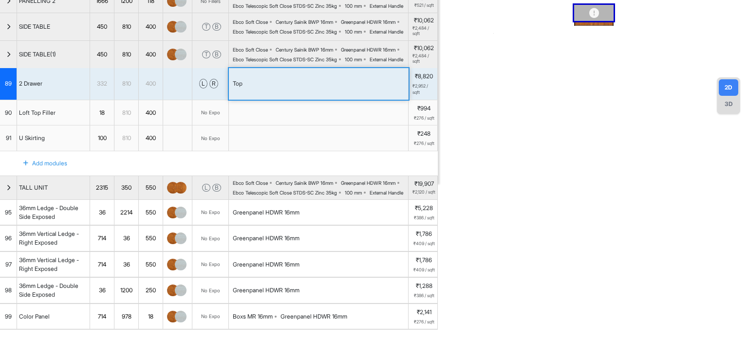
click at [260, 100] on div "Top" at bounding box center [319, 84] width 180 height 32
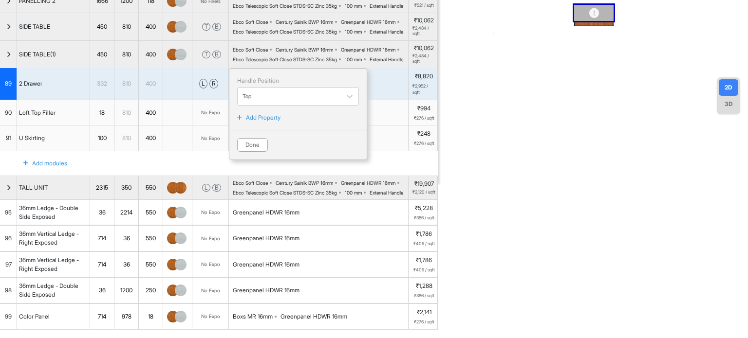
click at [278, 122] on p "Add Property" at bounding box center [263, 117] width 35 height 9
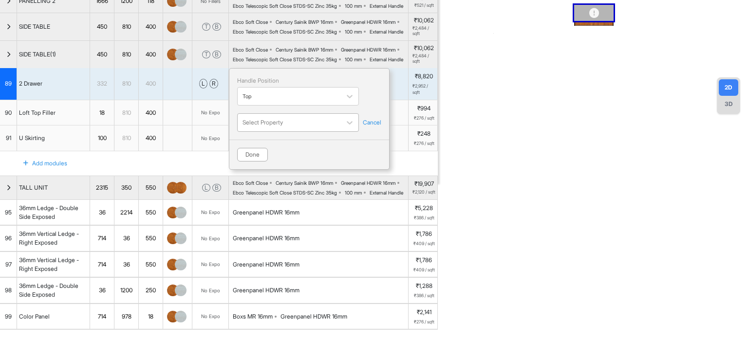
drag, startPoint x: 278, startPoint y: 173, endPoint x: 281, endPoint y: 179, distance: 6.3
click at [281, 128] on div at bounding box center [288, 122] width 93 height 11
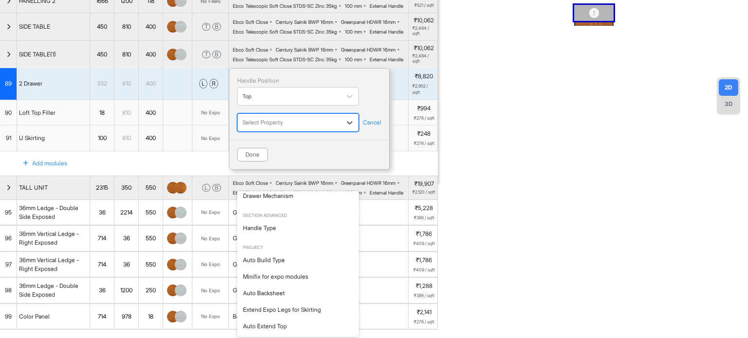
scroll to position [85, 0]
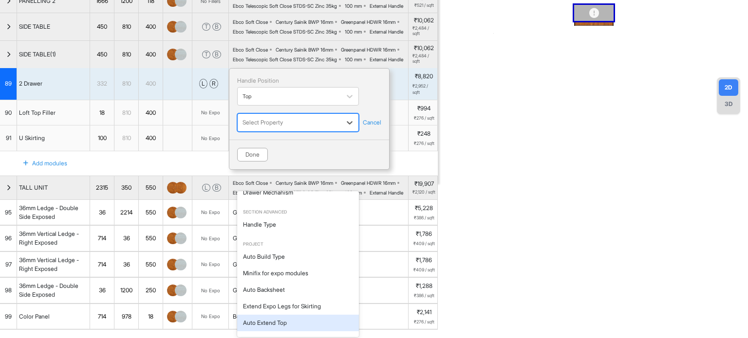
click at [277, 322] on div "Auto Extend Top" at bounding box center [298, 323] width 122 height 17
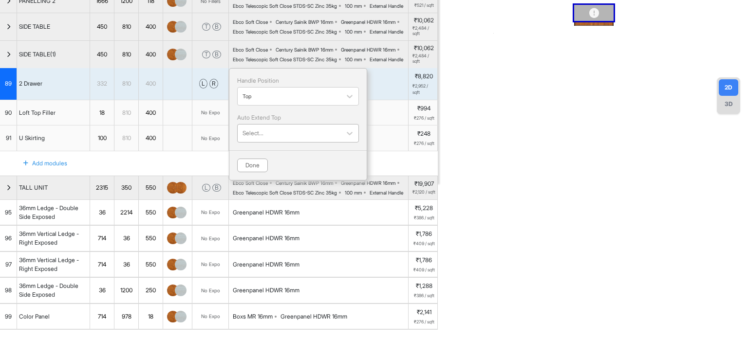
click at [283, 139] on div at bounding box center [288, 133] width 93 height 11
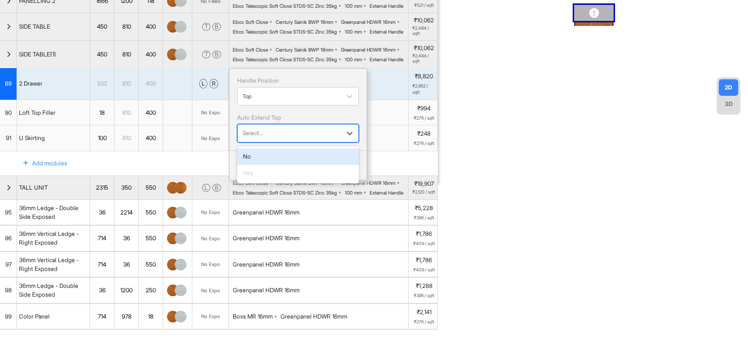
click at [270, 165] on div "No" at bounding box center [298, 156] width 122 height 17
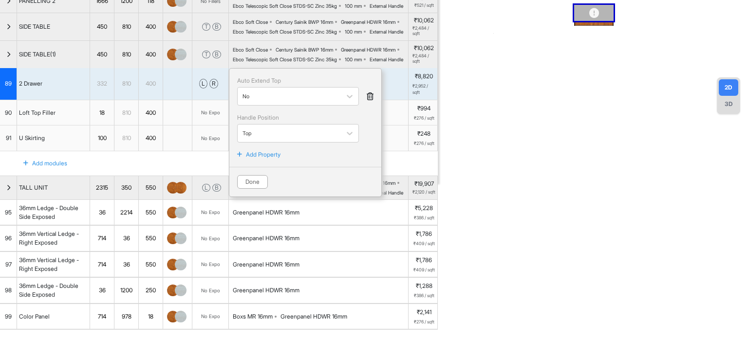
click at [267, 159] on p "Add Property" at bounding box center [263, 154] width 35 height 9
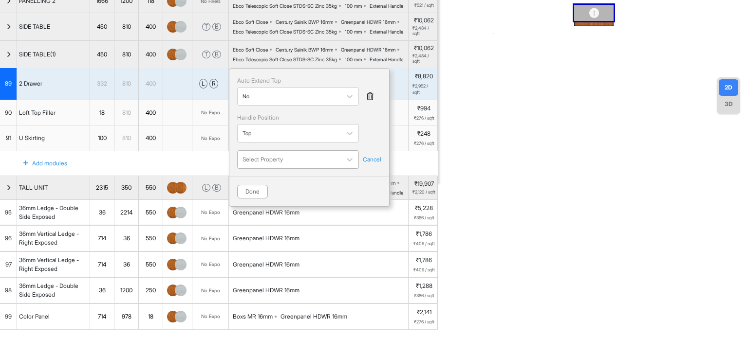
click at [270, 165] on div at bounding box center [288, 159] width 93 height 11
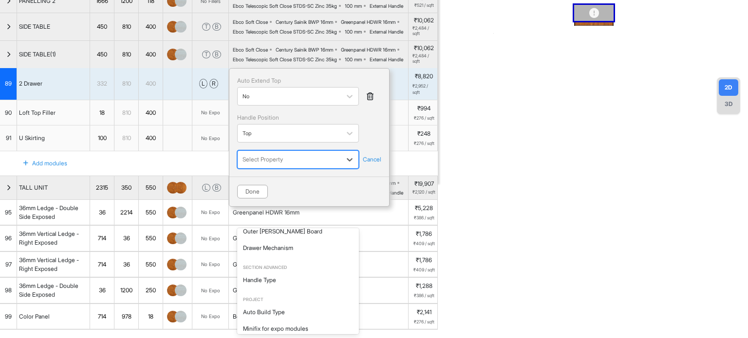
scroll to position [108, 0]
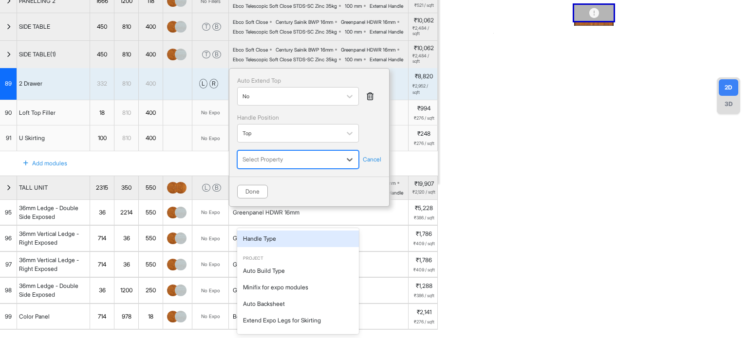
click at [372, 169] on div "9 results available. Use Up and Down to choose options, press Enter to select t…" at bounding box center [309, 159] width 144 height 18
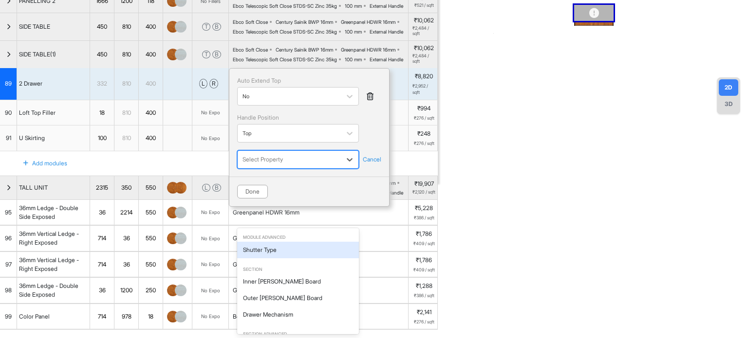
click at [303, 165] on div at bounding box center [288, 159] width 93 height 11
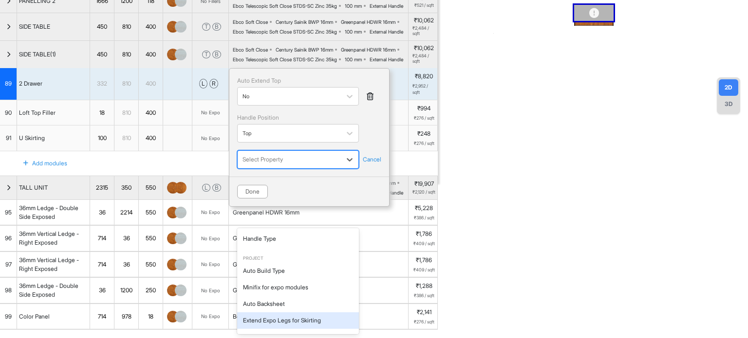
click at [286, 318] on div "Extend Expo Legs for Skirting" at bounding box center [298, 321] width 122 height 17
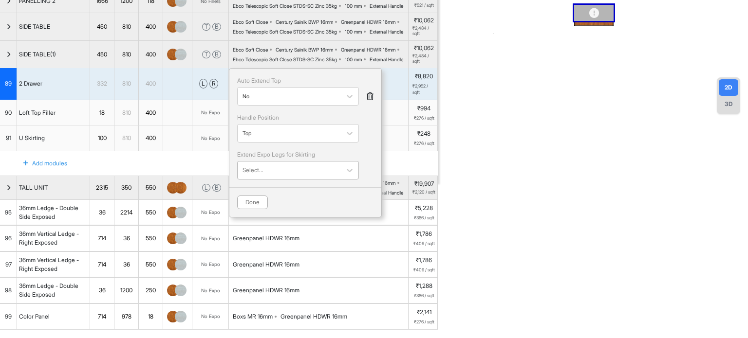
click at [312, 176] on div at bounding box center [288, 170] width 93 height 11
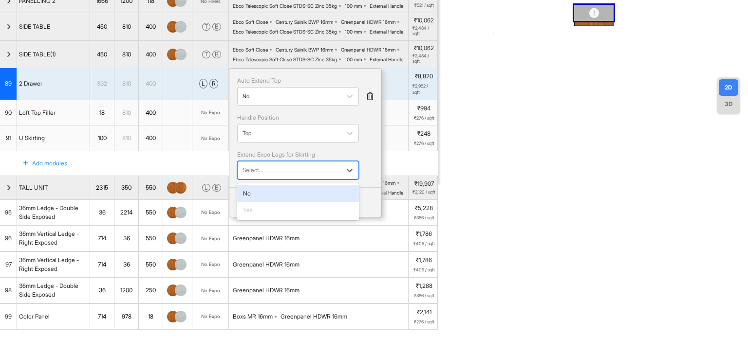
click at [283, 202] on div "No" at bounding box center [298, 193] width 122 height 17
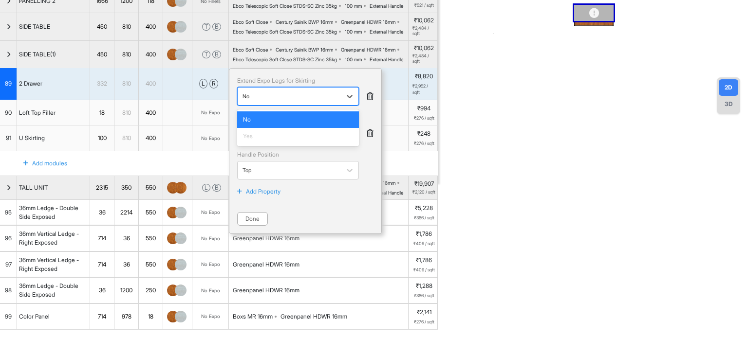
click at [313, 102] on div at bounding box center [288, 96] width 93 height 11
click at [279, 141] on div "Yes" at bounding box center [298, 136] width 110 height 9
click at [331, 124] on div "No" at bounding box center [298, 119] width 110 height 9
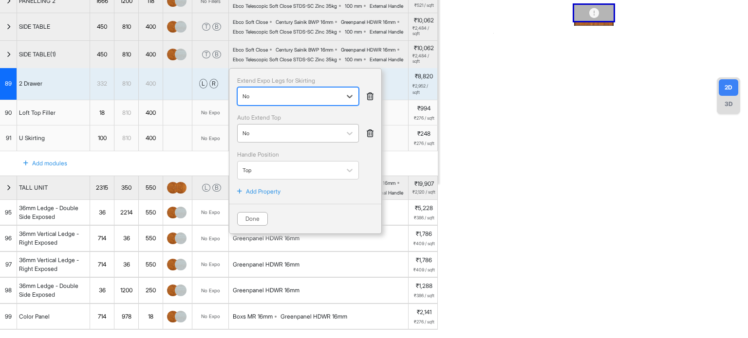
click at [308, 139] on div at bounding box center [288, 133] width 93 height 11
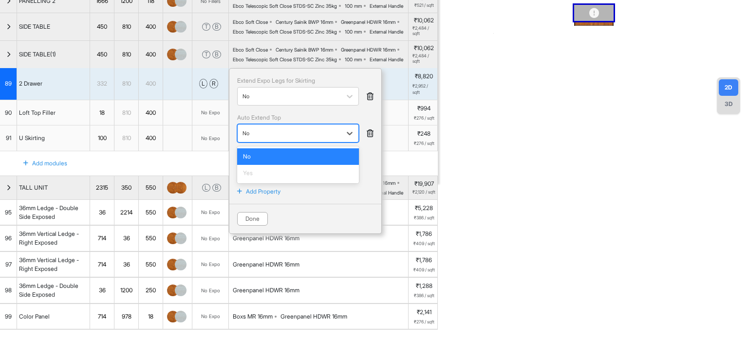
click at [282, 182] on div "Yes" at bounding box center [298, 173] width 122 height 17
click at [370, 137] on icon at bounding box center [370, 133] width 7 height 8
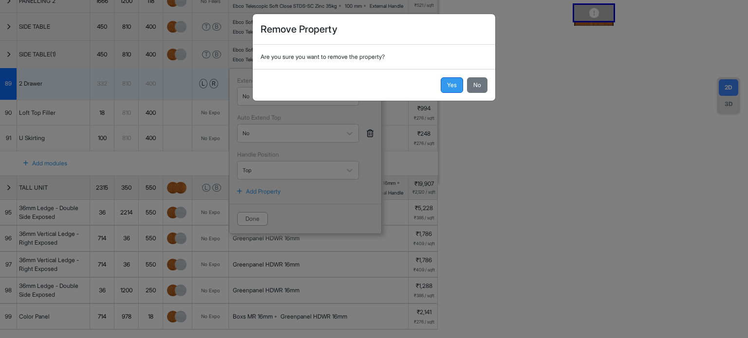
click at [447, 87] on button "Yes" at bounding box center [452, 85] width 22 height 16
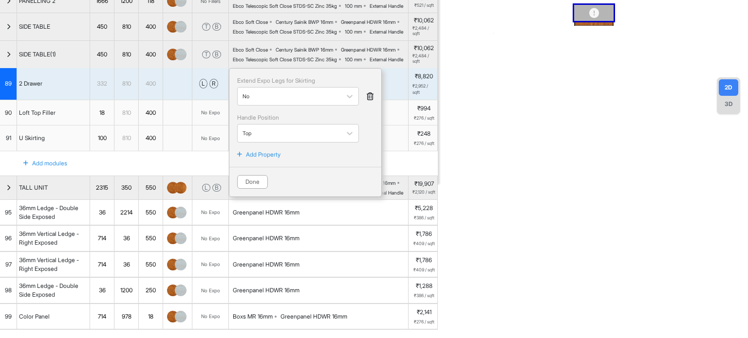
click at [371, 100] on icon at bounding box center [370, 96] width 7 height 8
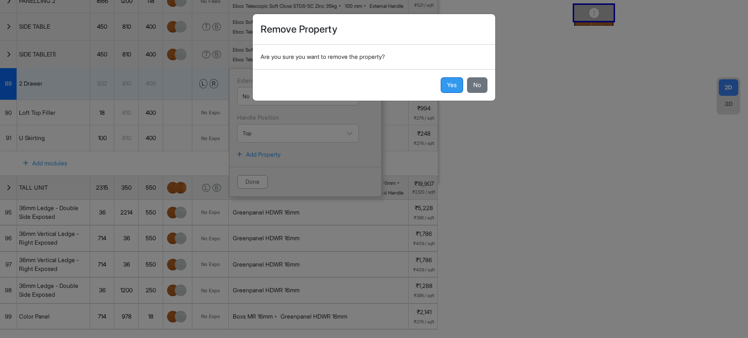
click at [454, 84] on button "Yes" at bounding box center [452, 85] width 22 height 16
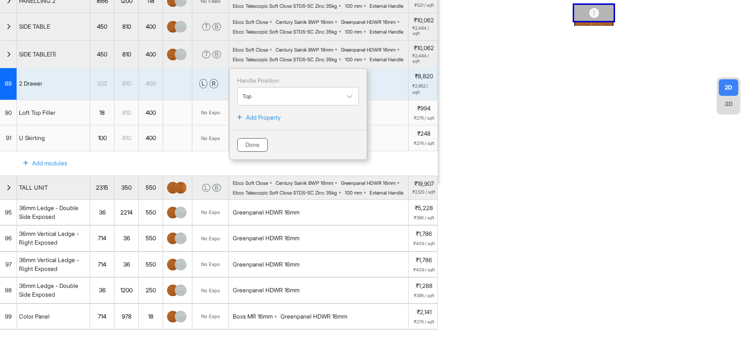
click at [248, 152] on button "Done" at bounding box center [252, 145] width 31 height 14
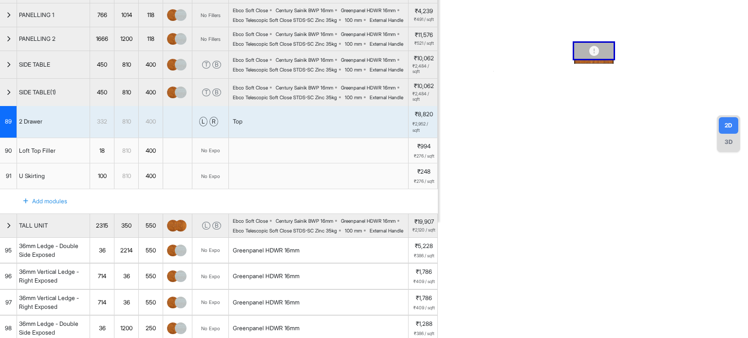
scroll to position [0, 0]
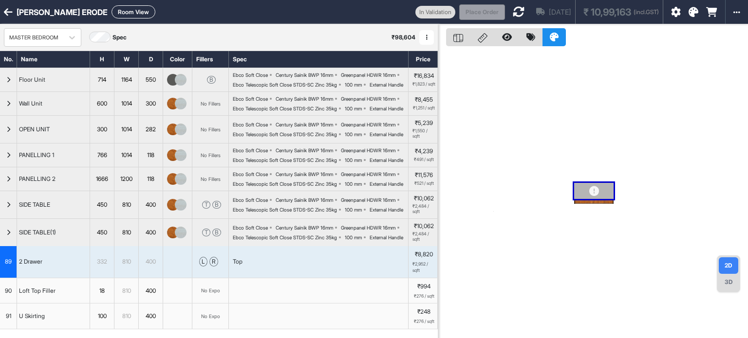
click at [124, 11] on button "Room View" at bounding box center [133, 11] width 44 height 13
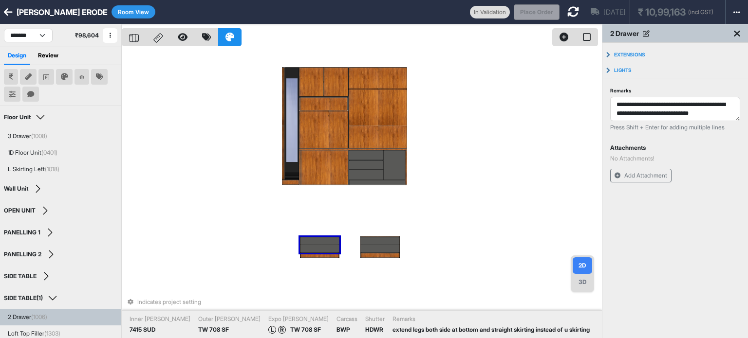
click at [416, 217] on div "Indicates project setting Inner [PERSON_NAME] 7415 SUD Outer [PERSON_NAME] 708 …" at bounding box center [362, 193] width 480 height 338
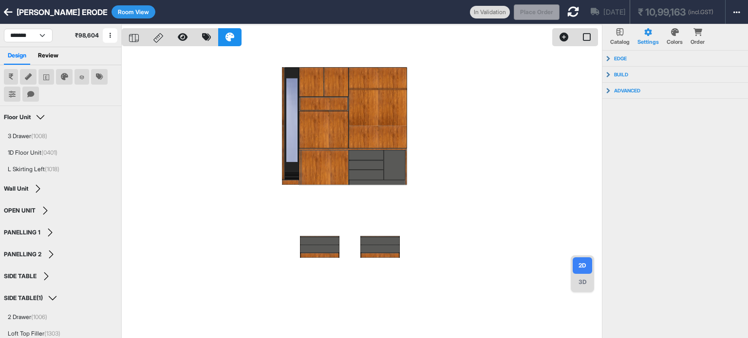
click at [567, 8] on icon at bounding box center [573, 12] width 12 height 12
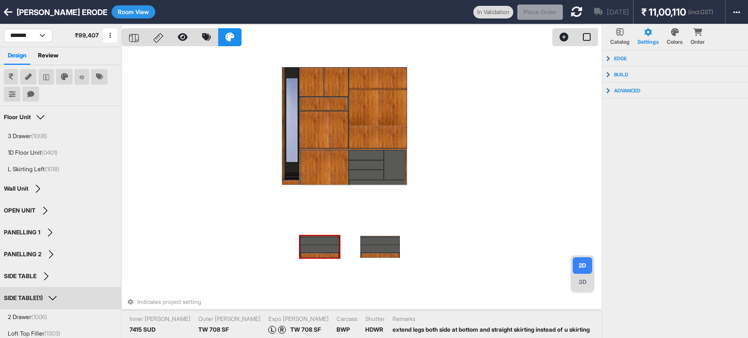
click at [329, 247] on div at bounding box center [319, 249] width 39 height 8
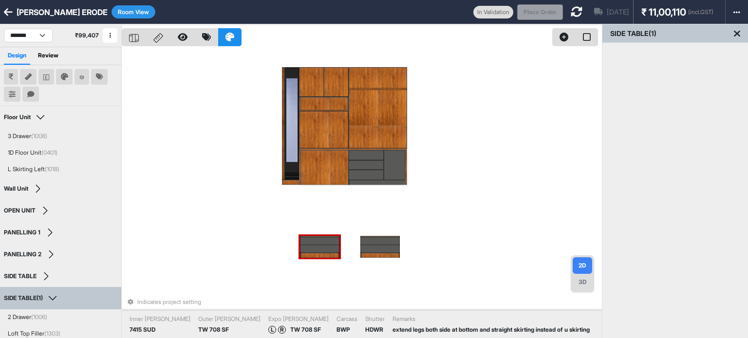
click at [327, 242] on div at bounding box center [319, 241] width 39 height 8
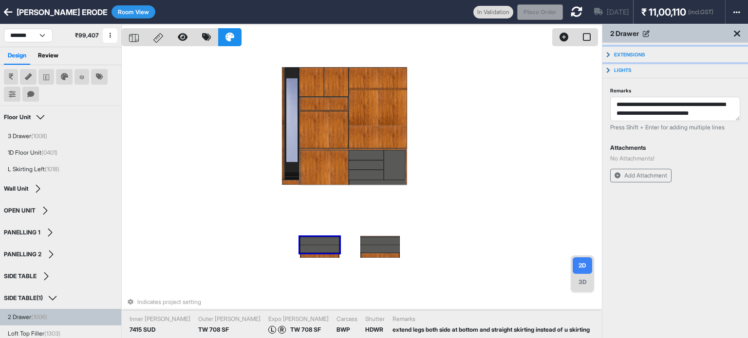
click at [631, 53] on p "Extensions" at bounding box center [629, 55] width 31 height 6
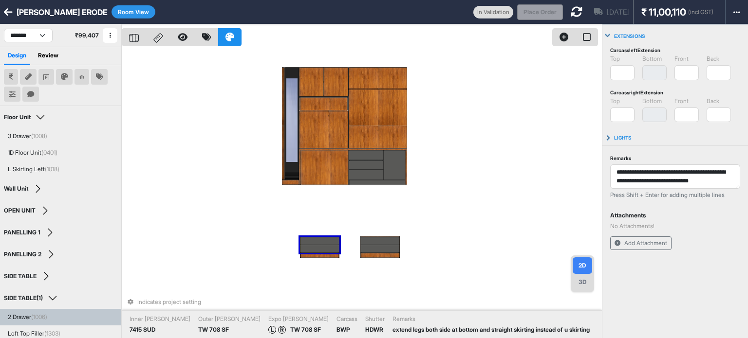
scroll to position [18, 0]
click at [670, 179] on textarea "**********" at bounding box center [675, 176] width 130 height 24
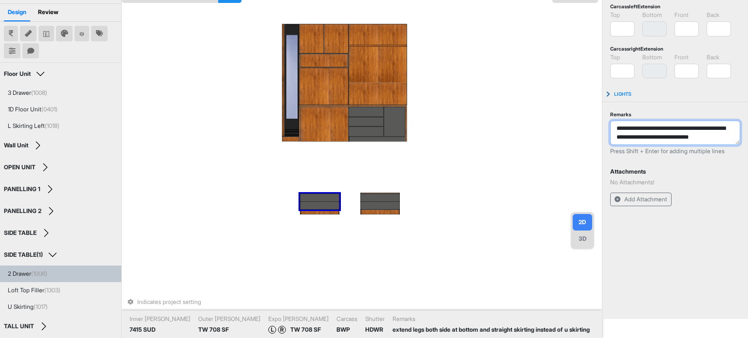
scroll to position [49, 0]
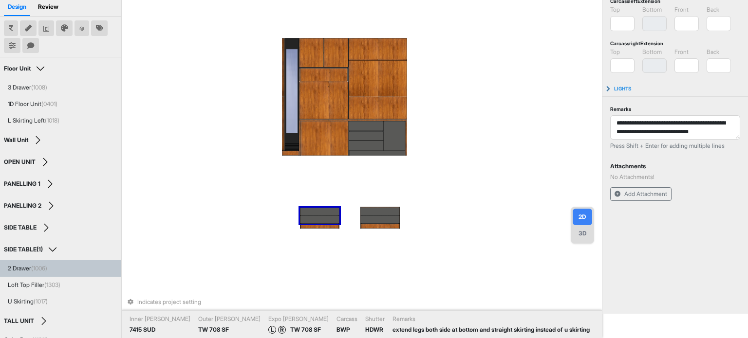
click at [509, 142] on div "Indicates project setting Inner [PERSON_NAME] 7415 SUD Outer [PERSON_NAME] 708 …" at bounding box center [362, 145] width 480 height 338
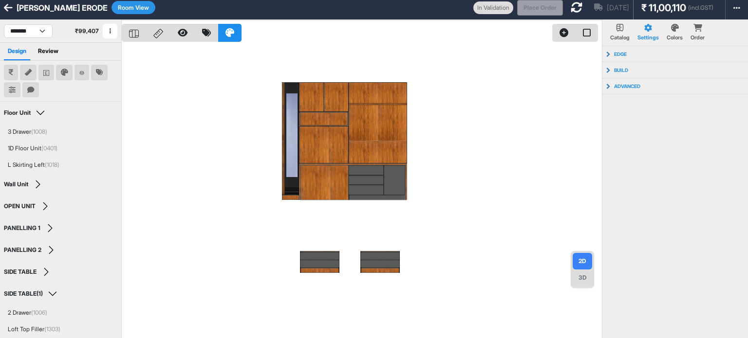
scroll to position [0, 0]
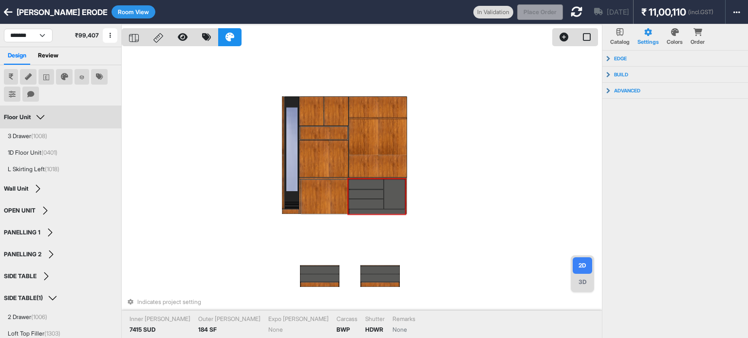
click at [428, 165] on div "Indicates project setting Inner [PERSON_NAME] 7415 SUD Outer [PERSON_NAME] 184 …" at bounding box center [362, 193] width 480 height 338
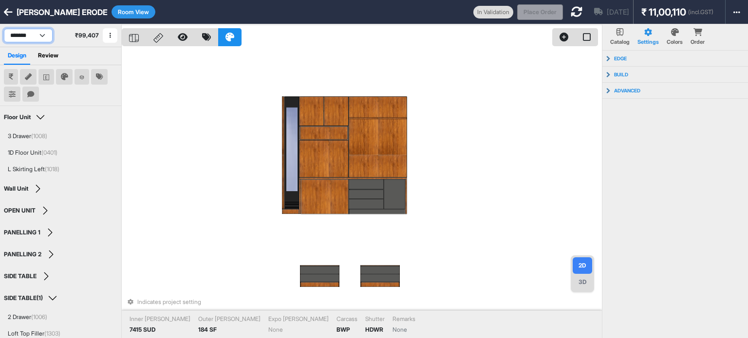
click at [34, 38] on select "**********" at bounding box center [28, 36] width 49 height 14
click at [4, 29] on select "**********" at bounding box center [28, 36] width 49 height 14
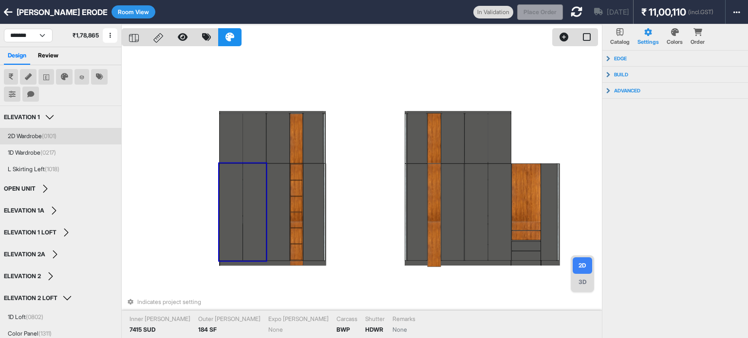
click at [19, 28] on div "**********" at bounding box center [60, 35] width 121 height 22
click at [17, 29] on select "**********" at bounding box center [28, 36] width 49 height 14
click at [4, 29] on select "**********" at bounding box center [28, 36] width 49 height 14
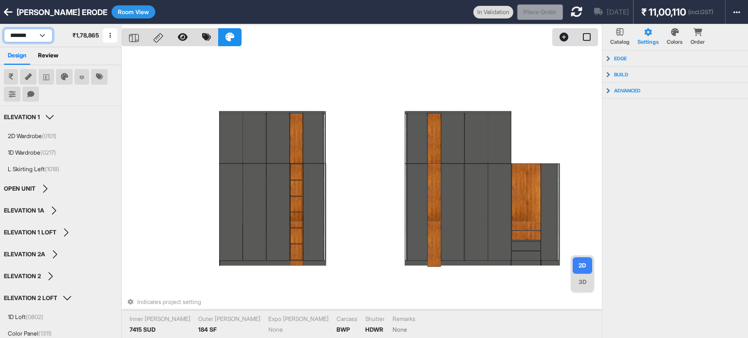
select select "****"
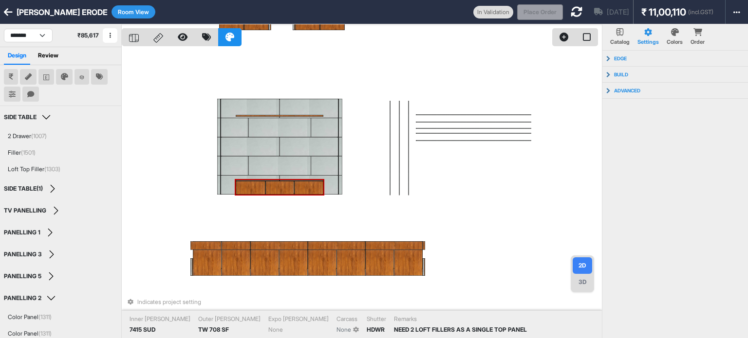
click at [265, 180] on div at bounding box center [258, 180] width 44 height 1
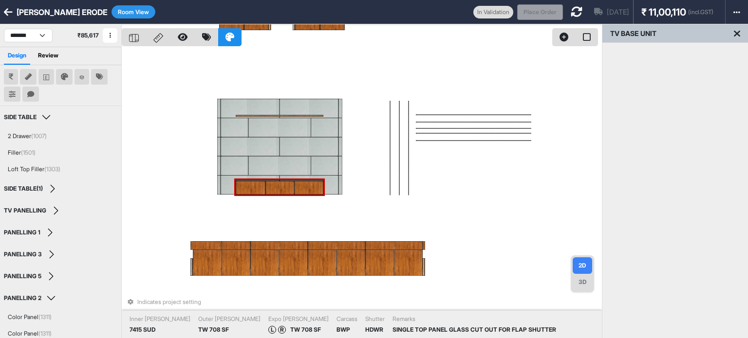
click at [266, 185] on div at bounding box center [279, 188] width 29 height 14
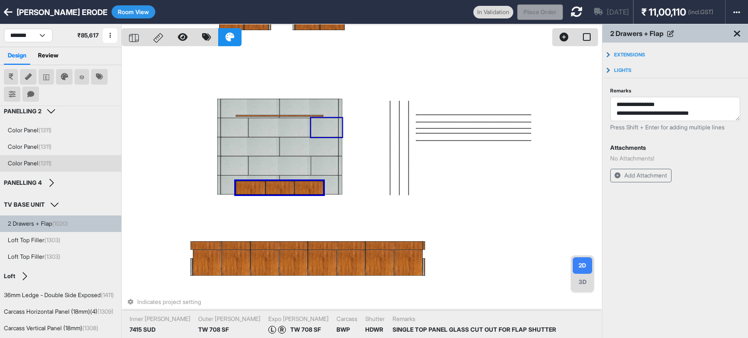
scroll to position [158, 0]
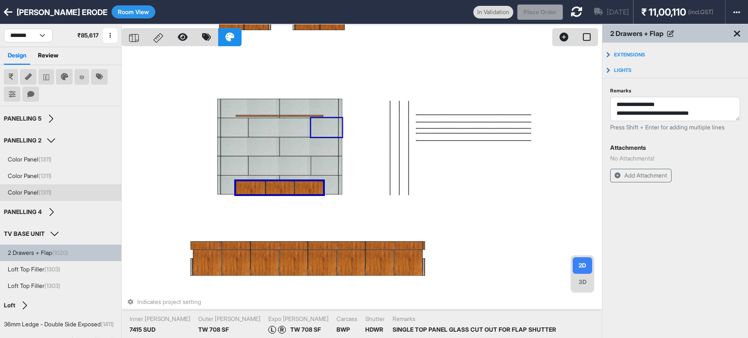
click at [119, 9] on button "Room View" at bounding box center [133, 11] width 44 height 13
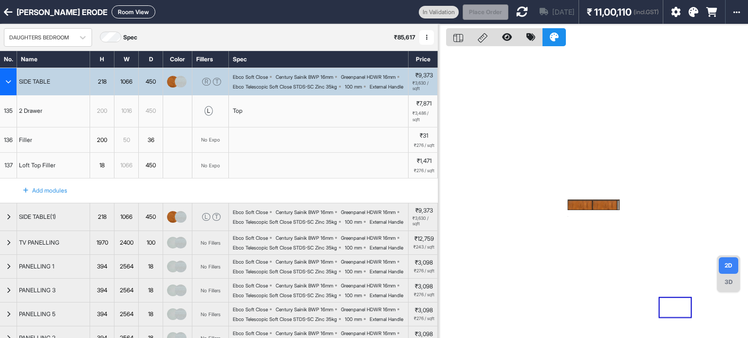
click at [10, 77] on div "button" at bounding box center [8, 81] width 17 height 27
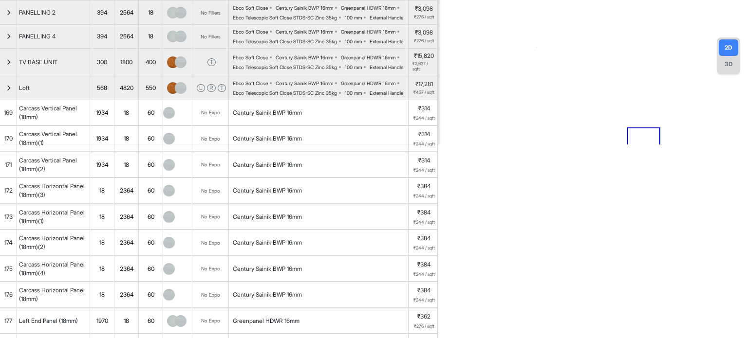
scroll to position [146, 0]
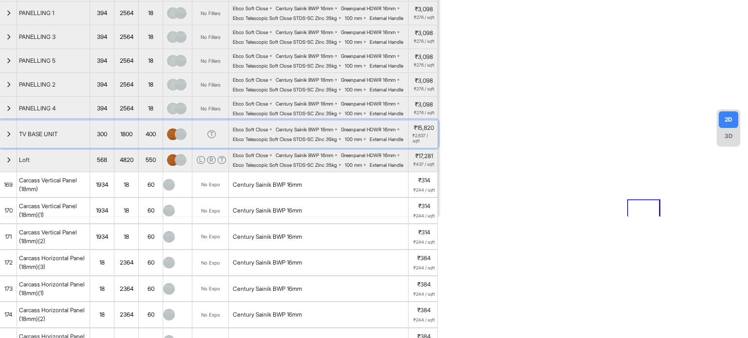
click at [1, 148] on div "button" at bounding box center [8, 134] width 17 height 27
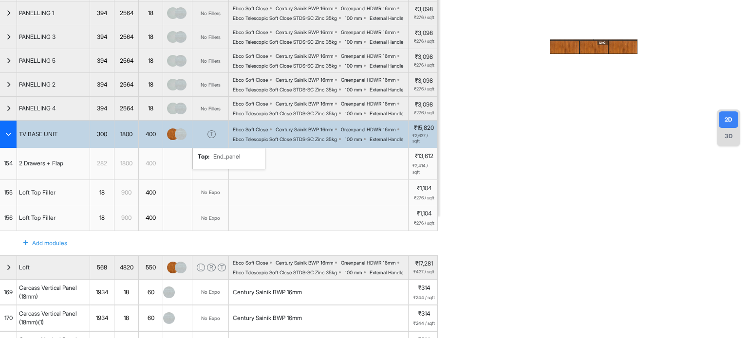
click at [213, 138] on div "T" at bounding box center [211, 134] width 8 height 8
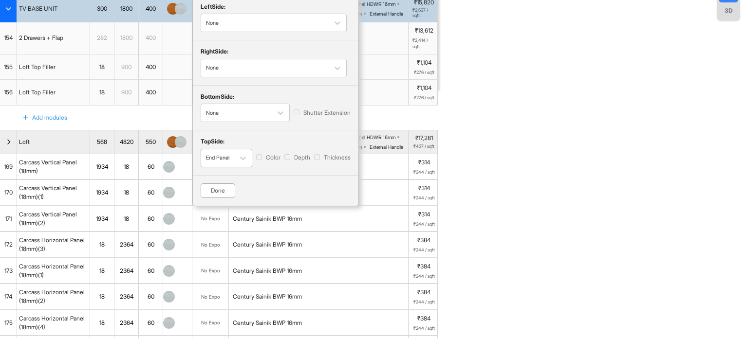
scroll to position [292, 0]
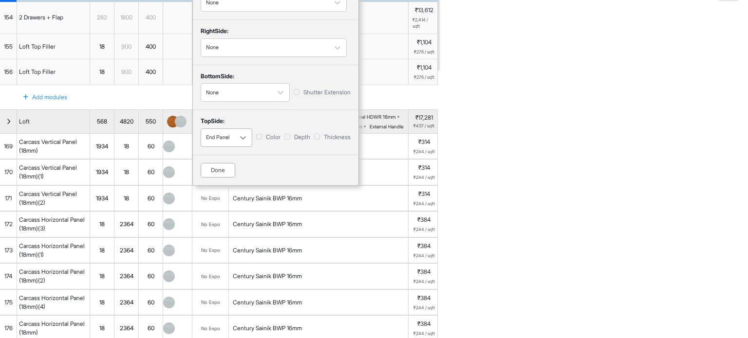
click at [241, 140] on icon "button" at bounding box center [243, 137] width 6 height 3
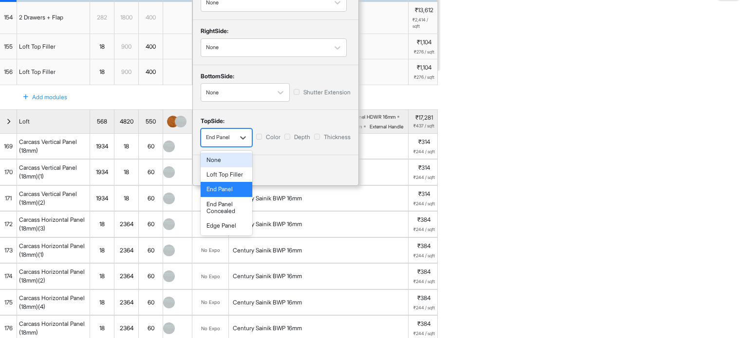
click at [231, 167] on div "None" at bounding box center [227, 160] width 52 height 15
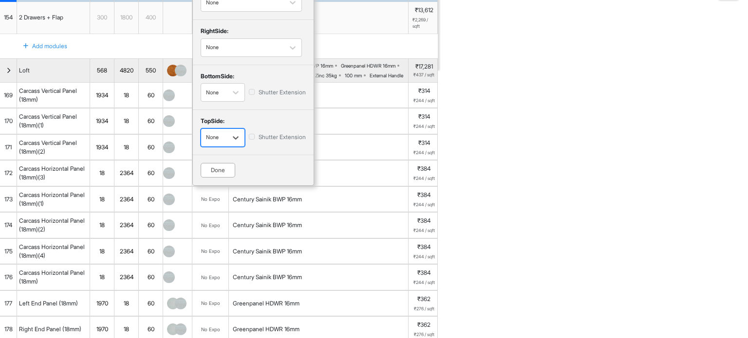
click at [233, 140] on icon "button" at bounding box center [236, 137] width 6 height 3
drag, startPoint x: 230, startPoint y: 266, endPoint x: 237, endPoint y: 258, distance: 10.7
click at [229, 204] on div "End Panel" at bounding box center [223, 196] width 44 height 15
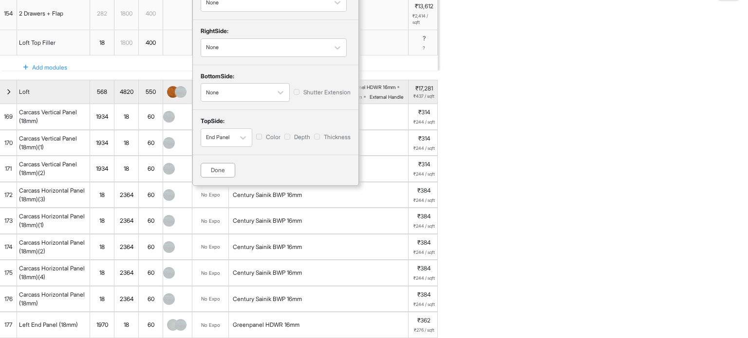
click at [224, 178] on div "Done" at bounding box center [218, 170] width 35 height 15
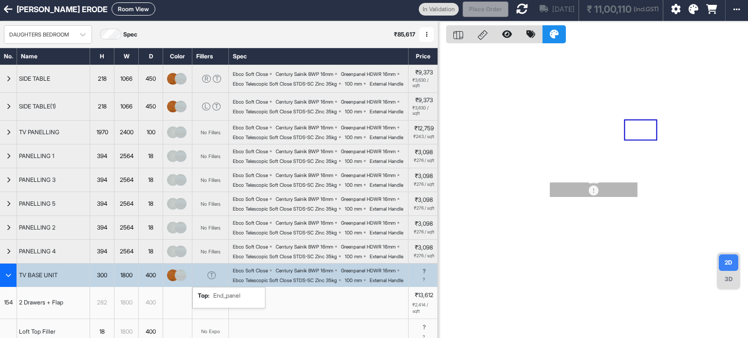
scroll to position [0, 0]
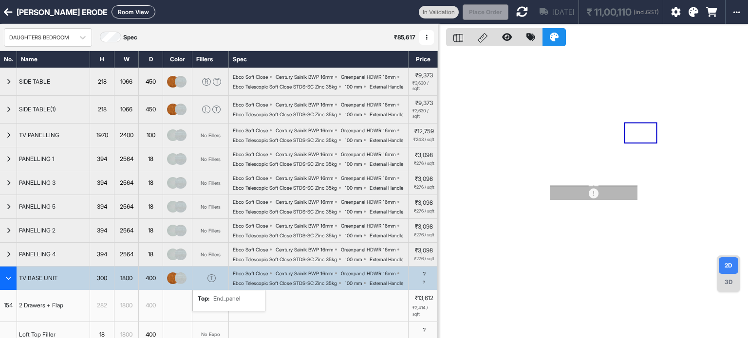
click at [516, 10] on icon at bounding box center [522, 12] width 12 height 12
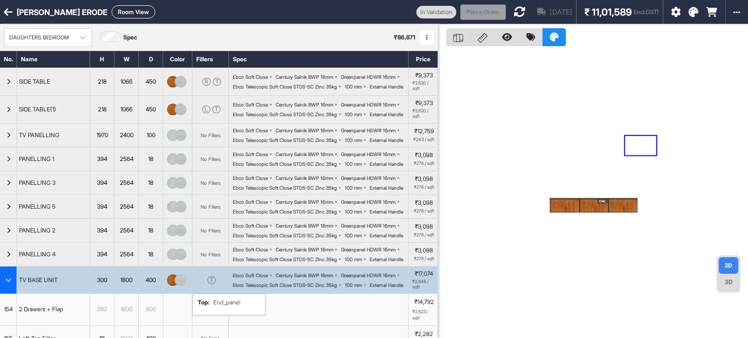
click at [176, 26] on div "DAUGHTERS BEDROOM Spec ₹ 86,871 Add Room Edit Room Name Delete Room Duplicate R…" at bounding box center [219, 37] width 438 height 26
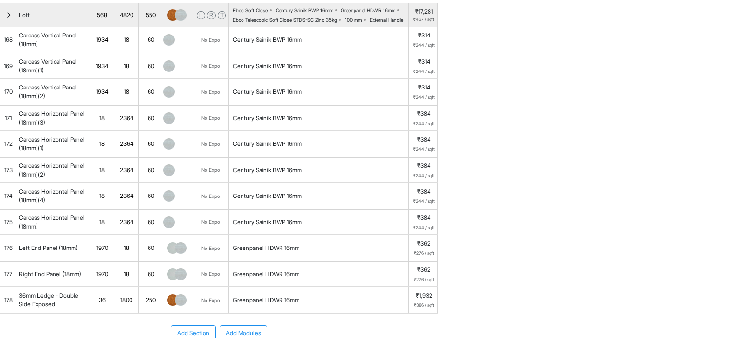
scroll to position [389, 0]
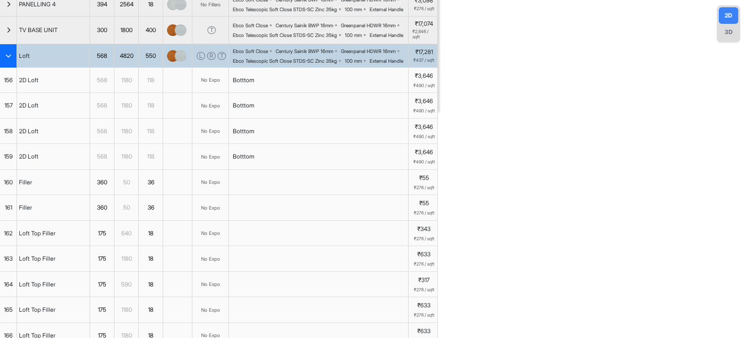
scroll to position [243, 0]
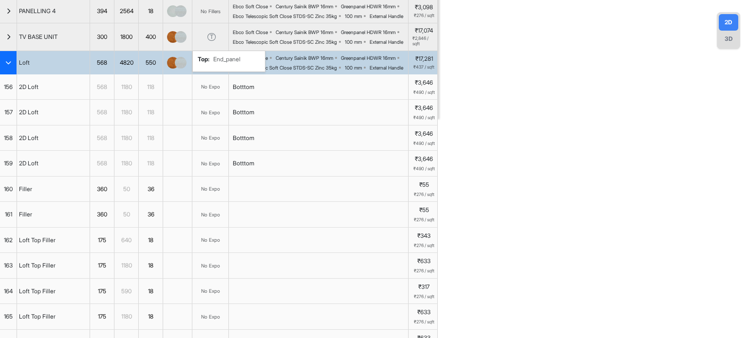
click at [201, 100] on div "No Expo" at bounding box center [210, 86] width 37 height 25
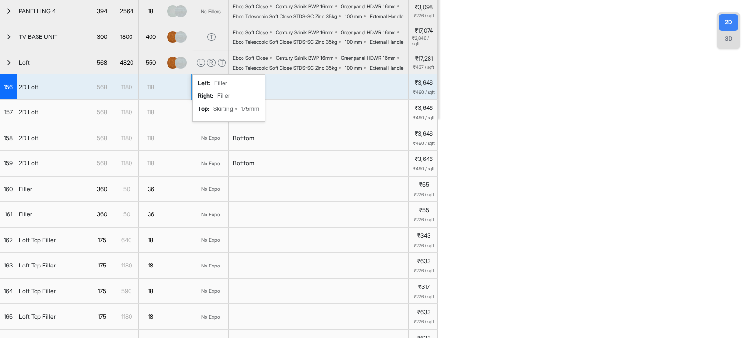
click at [210, 74] on div "L R T left : Filler right : Filler top : Skirting 175mm" at bounding box center [210, 62] width 37 height 23
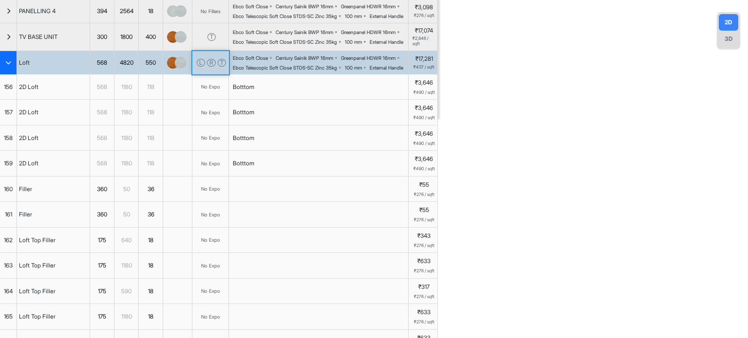
click at [340, 74] on div "Ebco Soft Close Century Sainik BWP 16mm Greenpanel HDWR 16mm Ebco Telescopic So…" at bounding box center [319, 62] width 180 height 23
click at [124, 74] on div "4820" at bounding box center [126, 62] width 24 height 23
click at [68, 74] on div "Loft" at bounding box center [53, 62] width 73 height 23
click at [210, 67] on div "R" at bounding box center [211, 63] width 9 height 8
click at [216, 74] on div "L R T left : Filler right : Filler top : Skirting 175mm" at bounding box center [210, 62] width 37 height 23
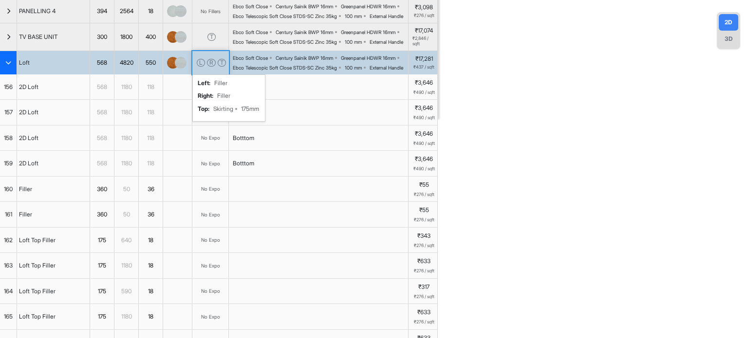
click at [216, 74] on div "L R T left : Filler right : Filler top : Skirting 175mm" at bounding box center [210, 62] width 37 height 23
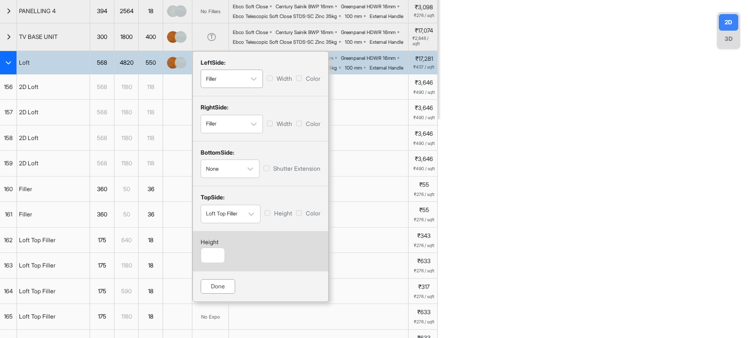
click at [226, 83] on div "button" at bounding box center [223, 78] width 34 height 9
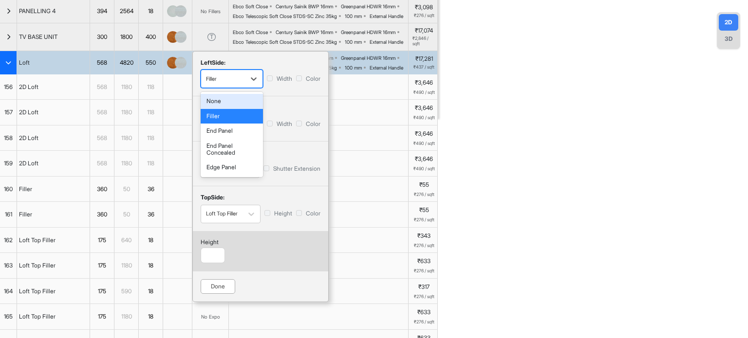
click at [231, 109] on div "None" at bounding box center [232, 101] width 62 height 15
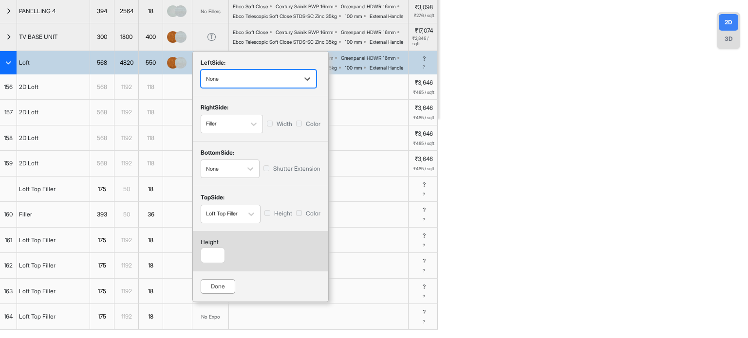
click at [244, 83] on div "button" at bounding box center [250, 78] width 88 height 9
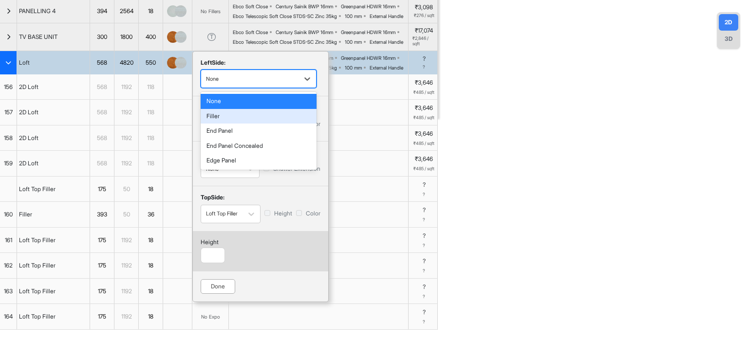
click at [233, 124] on div "Filler" at bounding box center [259, 116] width 116 height 15
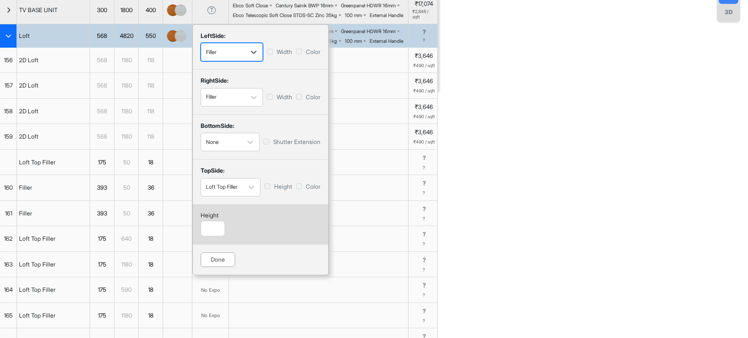
scroll to position [292, 0]
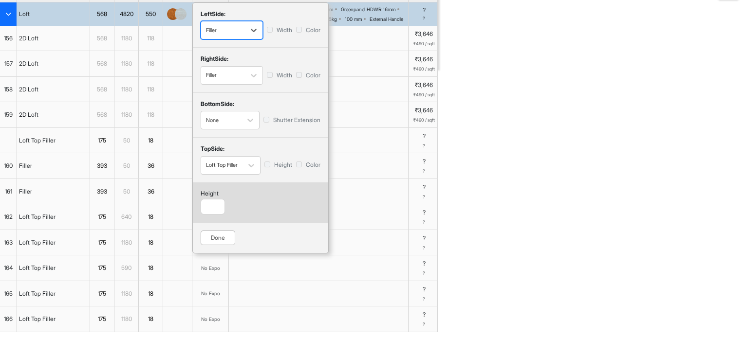
click at [223, 245] on div "Done" at bounding box center [218, 238] width 35 height 15
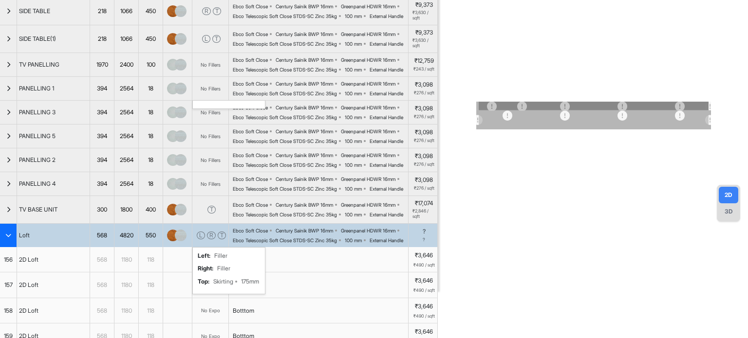
scroll to position [0, 0]
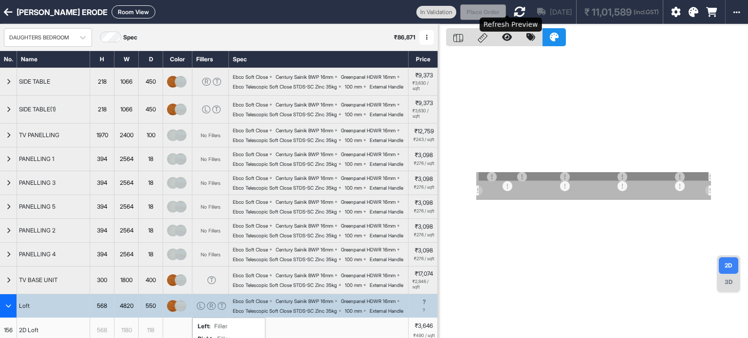
click at [514, 10] on icon at bounding box center [520, 12] width 12 height 12
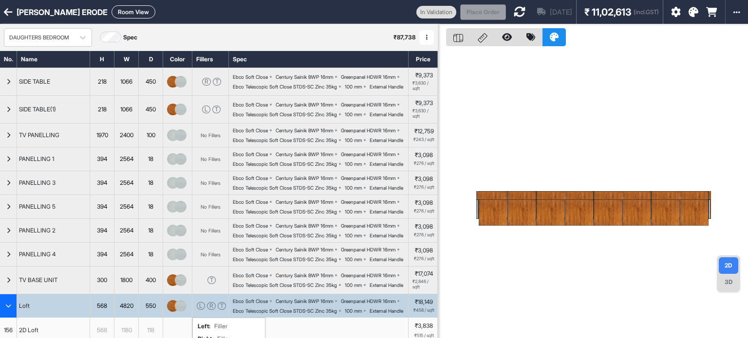
click at [505, 213] on div at bounding box center [493, 213] width 29 height 26
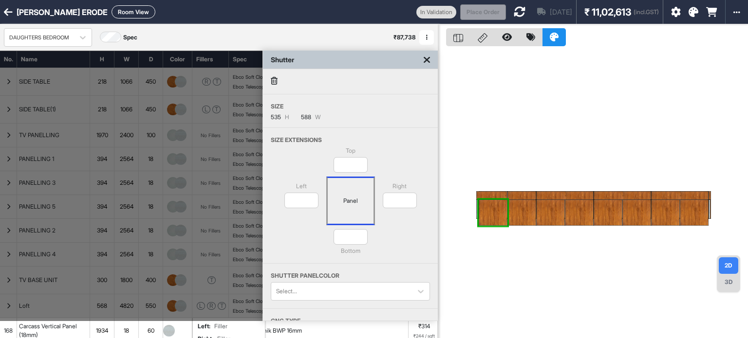
click at [425, 59] on icon at bounding box center [427, 60] width 6 height 10
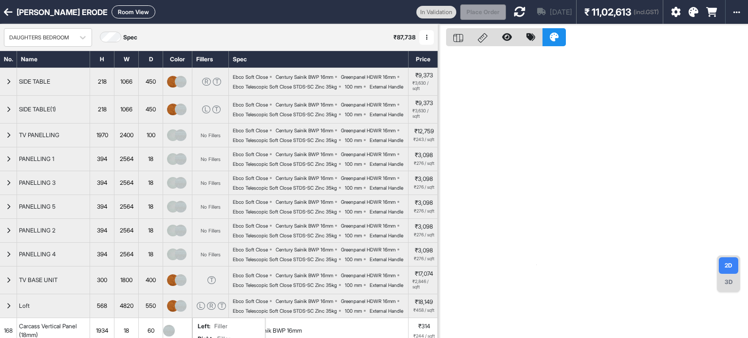
click at [511, 99] on div at bounding box center [593, 193] width 310 height 338
click at [131, 15] on button "Room View" at bounding box center [133, 11] width 44 height 13
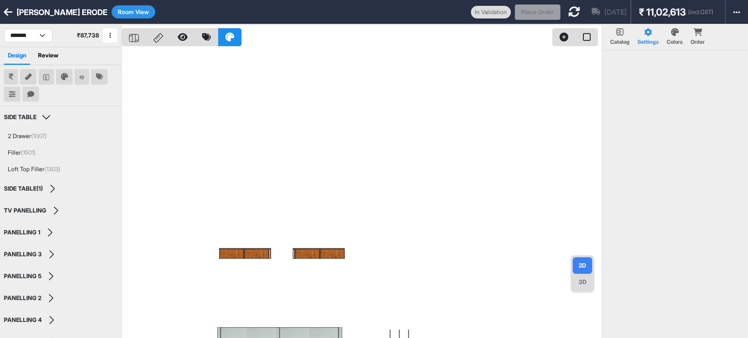
click at [326, 116] on div at bounding box center [362, 193] width 480 height 338
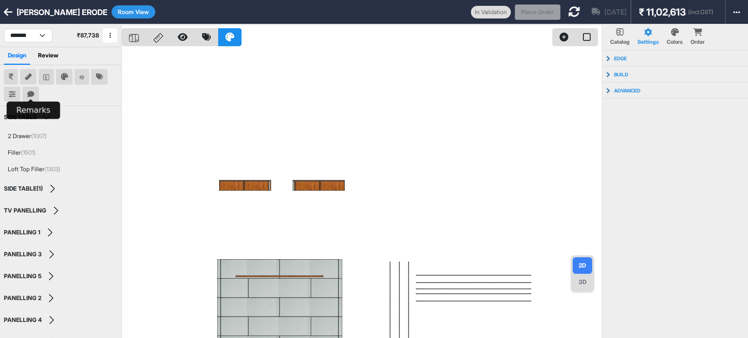
click at [31, 89] on button at bounding box center [30, 95] width 17 height 16
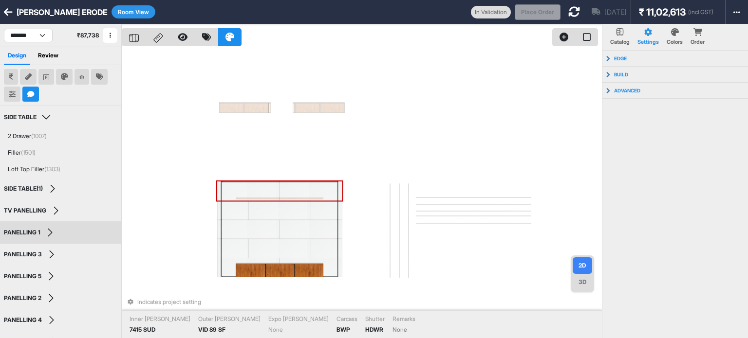
click at [336, 185] on div at bounding box center [310, 191] width 62 height 19
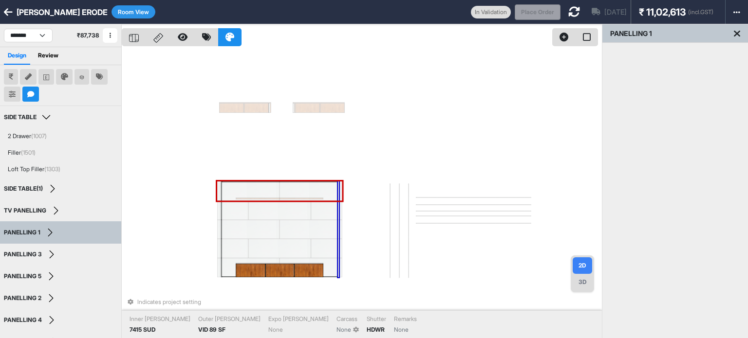
click at [338, 187] on div at bounding box center [338, 230] width 1 height 96
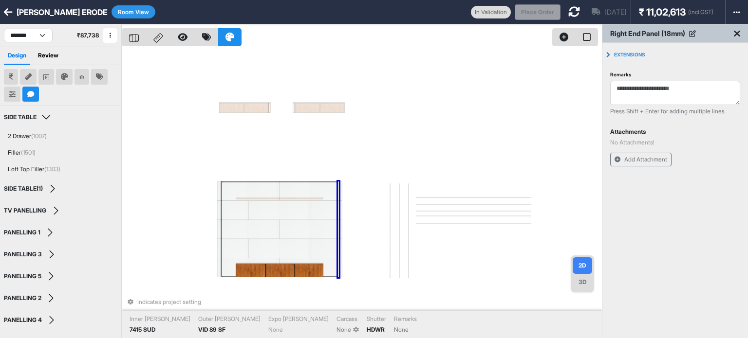
click at [484, 134] on div "Indicates project setting Inner [PERSON_NAME] 7415 SUD Outer [PERSON_NAME] VID …" at bounding box center [362, 193] width 480 height 338
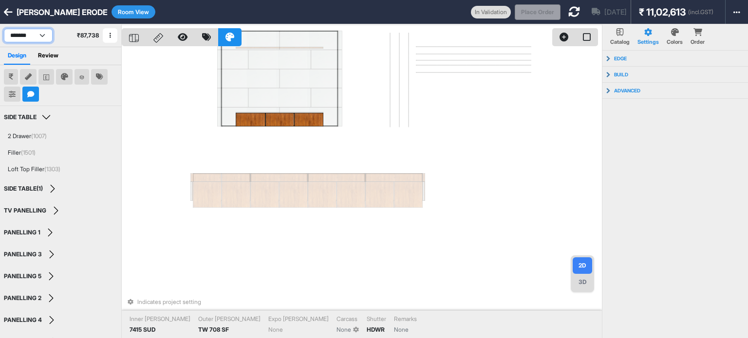
click at [27, 37] on select "**********" at bounding box center [28, 36] width 49 height 14
click at [4, 29] on select "**********" at bounding box center [28, 36] width 49 height 14
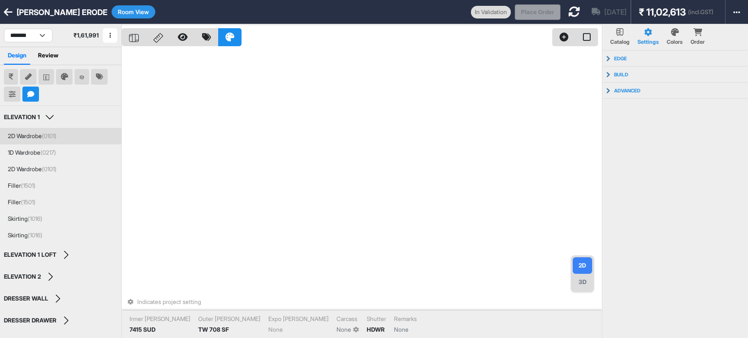
click at [13, 135] on div "2D Wardrobe (0101)" at bounding box center [32, 136] width 49 height 9
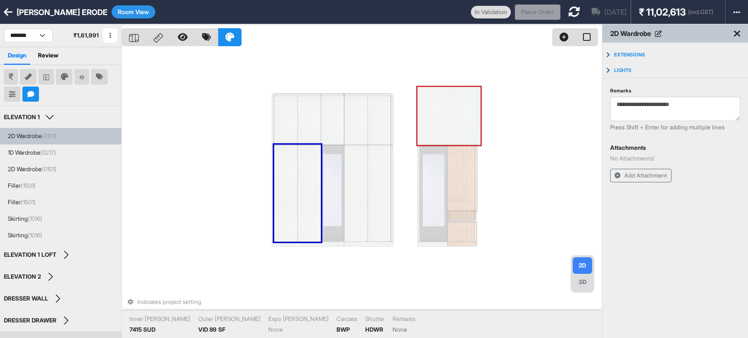
click at [497, 124] on div "Indicates project setting Inner [PERSON_NAME] 7415 SUD Outer [PERSON_NAME] VID …" at bounding box center [362, 193] width 480 height 338
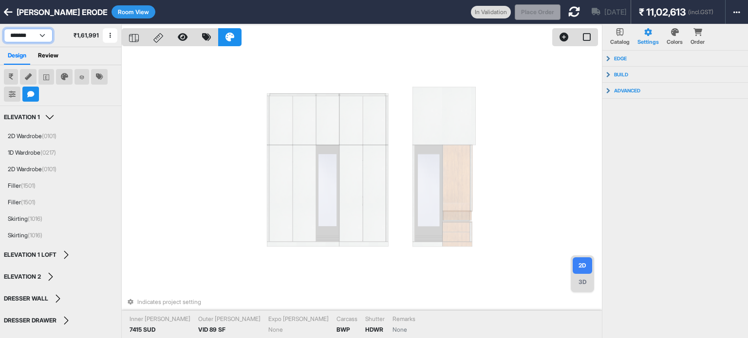
click at [27, 34] on select "**********" at bounding box center [28, 36] width 49 height 14
click at [4, 29] on select "**********" at bounding box center [28, 36] width 49 height 14
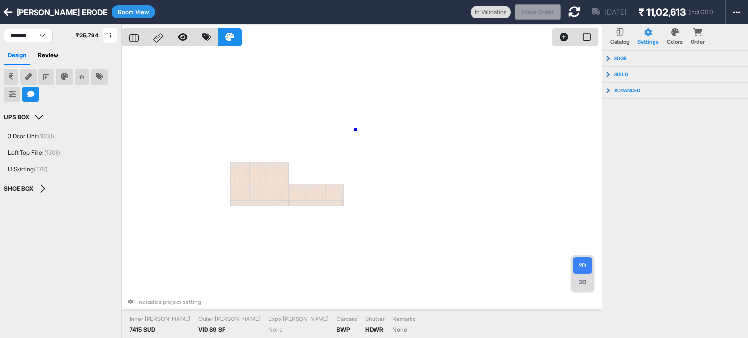
click at [355, 130] on div "Indicates project setting Inner [PERSON_NAME] 7415 SUD Outer [PERSON_NAME] VID …" at bounding box center [362, 193] width 480 height 338
click at [248, 88] on div "Indicates project setting Inner [PERSON_NAME] 7415 SUD Outer [PERSON_NAME] VID …" at bounding box center [362, 193] width 480 height 338
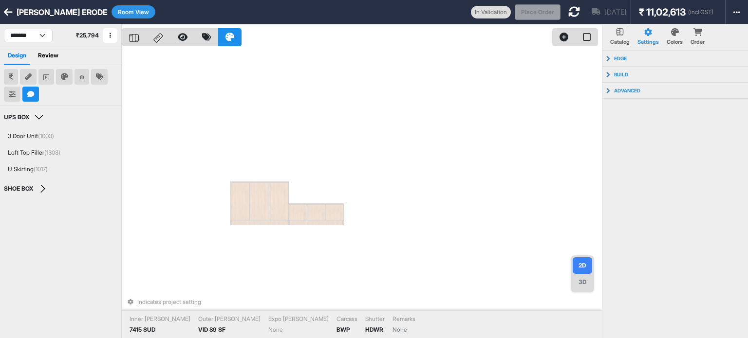
click at [269, 71] on div "Indicates project setting Inner [PERSON_NAME] 7415 SUD Outer [PERSON_NAME] VID …" at bounding box center [362, 193] width 480 height 338
click at [40, 35] on select "**********" at bounding box center [28, 36] width 49 height 14
click at [4, 29] on select "**********" at bounding box center [28, 36] width 49 height 14
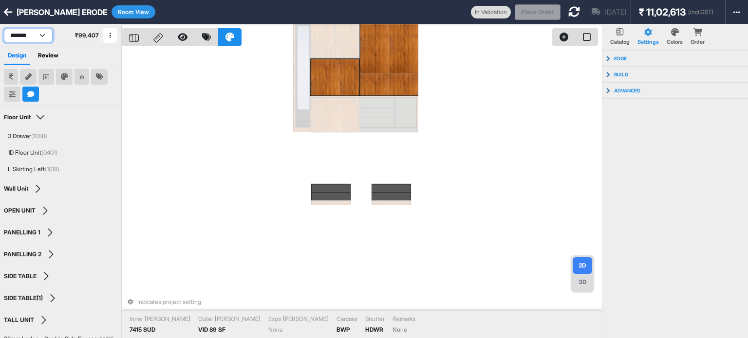
click at [10, 31] on select "**********" at bounding box center [28, 36] width 49 height 14
click at [4, 29] on select "**********" at bounding box center [28, 36] width 49 height 14
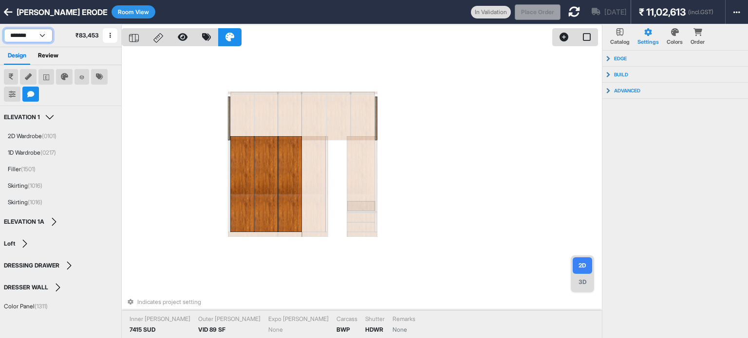
click at [37, 34] on select "**********" at bounding box center [28, 36] width 49 height 14
click at [4, 29] on select "**********" at bounding box center [28, 36] width 49 height 14
select select "****"
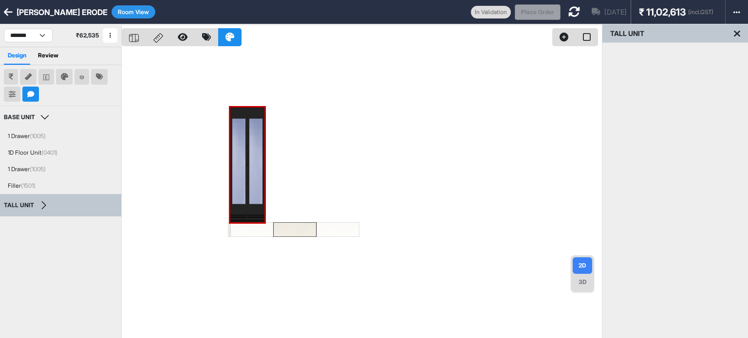
click at [127, 15] on button "Room View" at bounding box center [133, 11] width 44 height 13
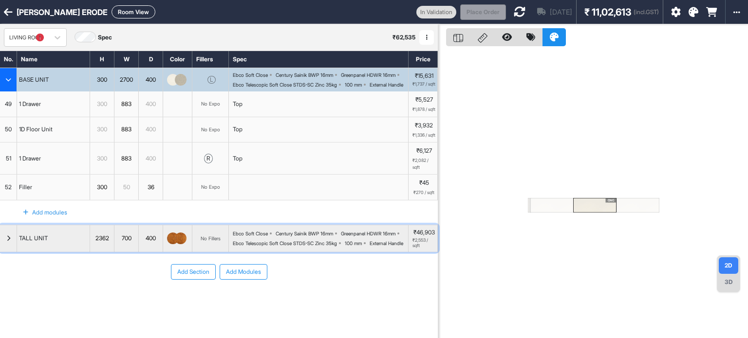
click at [8, 241] on icon "button" at bounding box center [8, 239] width 4 height 6
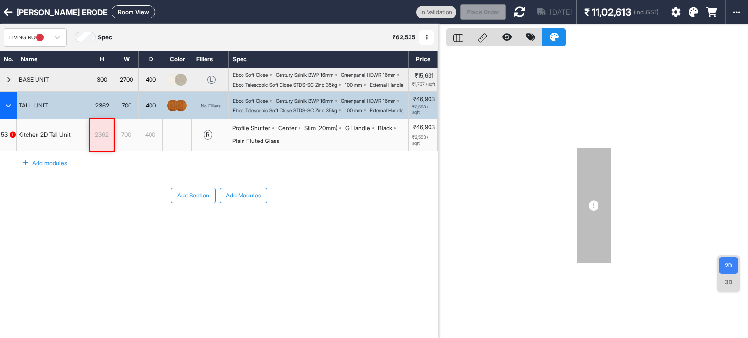
click at [94, 141] on div "2362" at bounding box center [102, 135] width 24 height 13
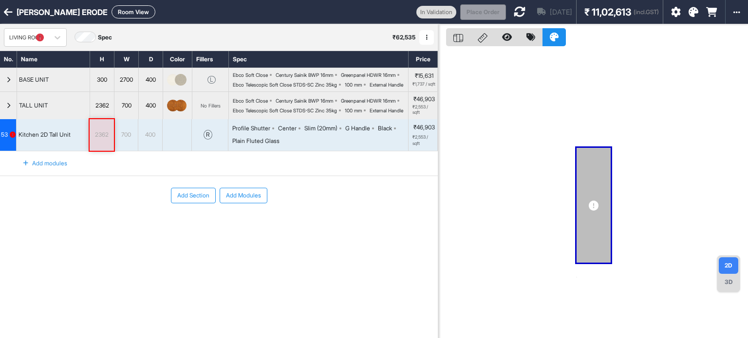
click at [108, 141] on div "2362" at bounding box center [102, 135] width 24 height 13
click at [107, 141] on div "2362" at bounding box center [102, 135] width 24 height 13
click at [107, 149] on input "****" at bounding box center [102, 135] width 24 height 32
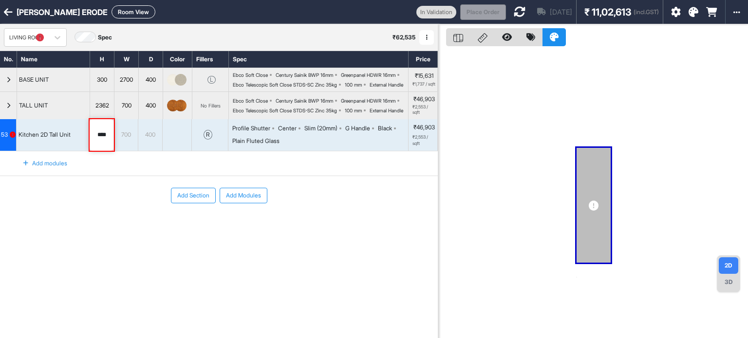
click at [121, 174] on div "Add modules" at bounding box center [219, 163] width 438 height 24
click at [187, 151] on div at bounding box center [177, 135] width 29 height 32
click at [15, 139] on div "53" at bounding box center [8, 134] width 15 height 9
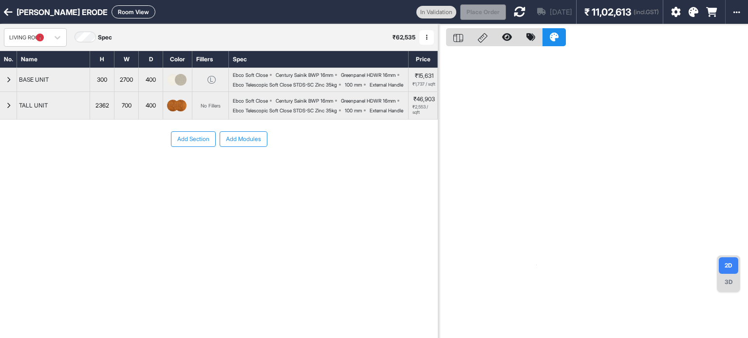
click at [0, 119] on div "button" at bounding box center [8, 105] width 17 height 27
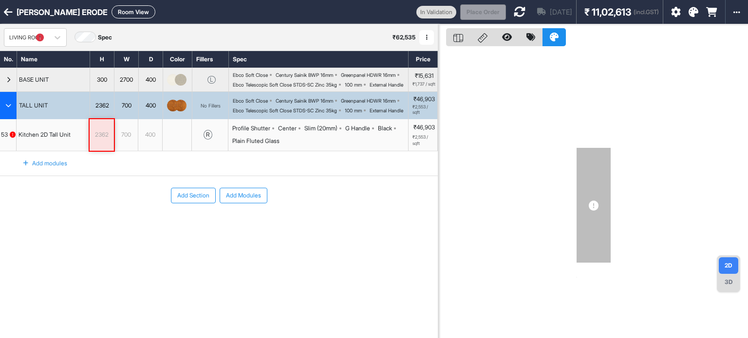
click at [103, 141] on div "2362" at bounding box center [102, 135] width 24 height 13
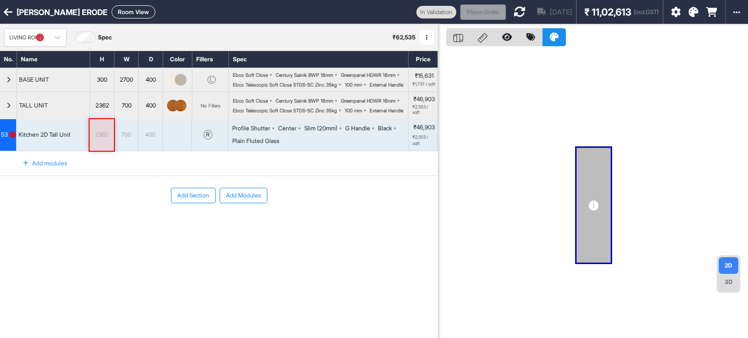
click at [103, 141] on div "2362" at bounding box center [102, 135] width 24 height 13
type input "****"
click at [514, 12] on icon at bounding box center [520, 12] width 12 height 12
click at [10, 138] on icon at bounding box center [13, 135] width 6 height 6
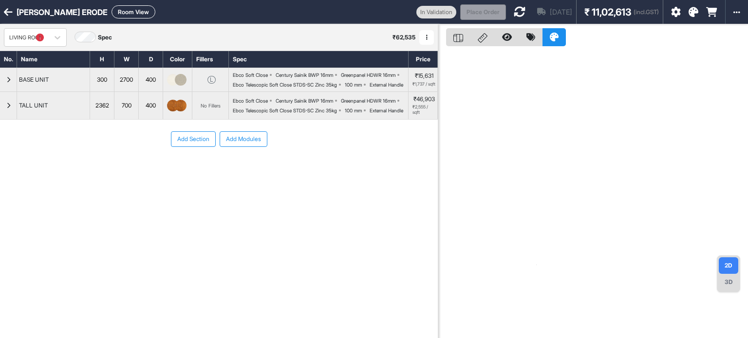
click at [0, 119] on div "button" at bounding box center [8, 105] width 17 height 27
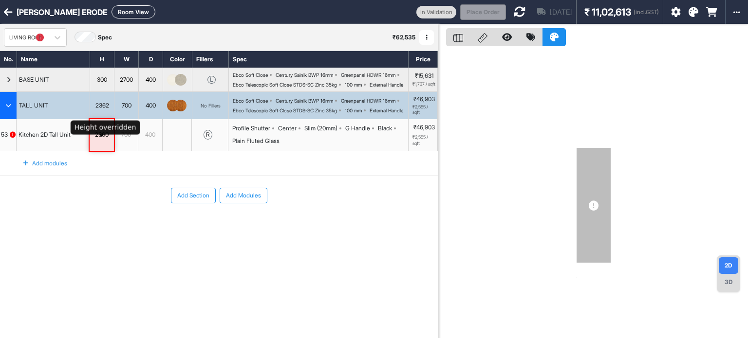
click at [99, 141] on div "2360" at bounding box center [102, 135] width 24 height 13
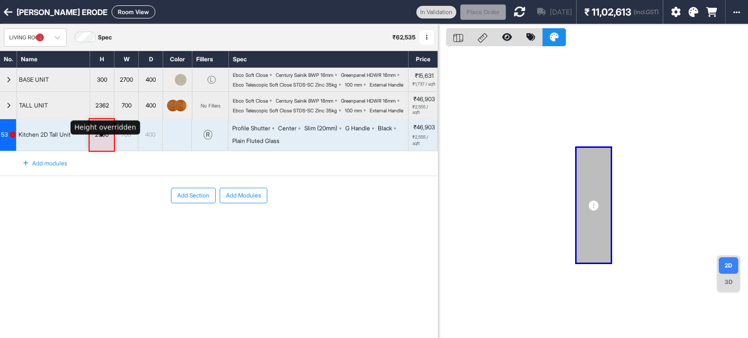
click at [99, 141] on div "2360" at bounding box center [102, 135] width 24 height 13
type input "****"
click at [212, 140] on div "r" at bounding box center [207, 135] width 9 height 10
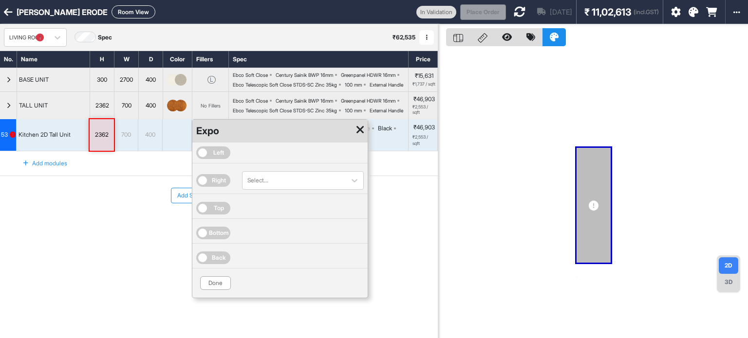
click at [214, 185] on span "Right" at bounding box center [219, 180] width 14 height 9
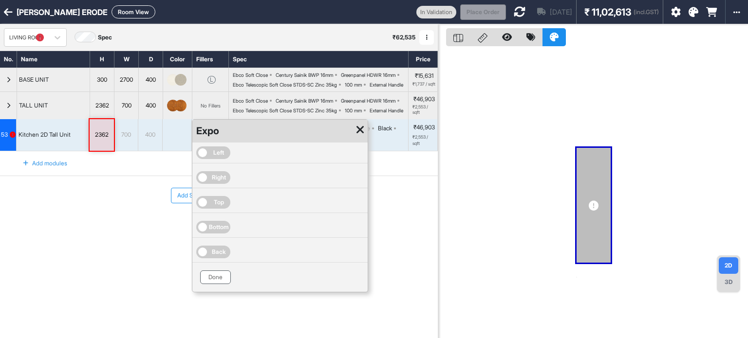
click at [221, 284] on button "Done" at bounding box center [215, 278] width 31 height 14
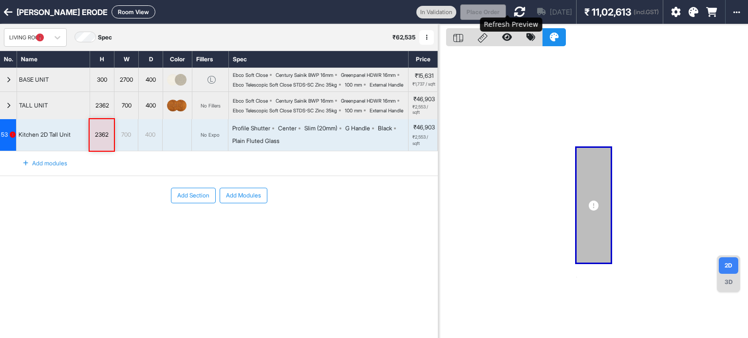
click at [514, 7] on icon at bounding box center [520, 12] width 12 height 12
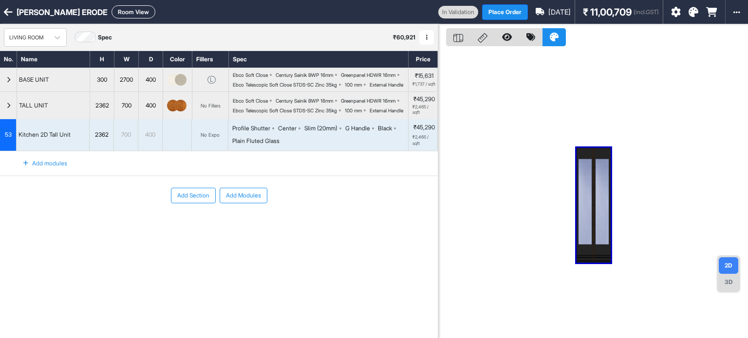
click at [182, 148] on div at bounding box center [177, 135] width 29 height 32
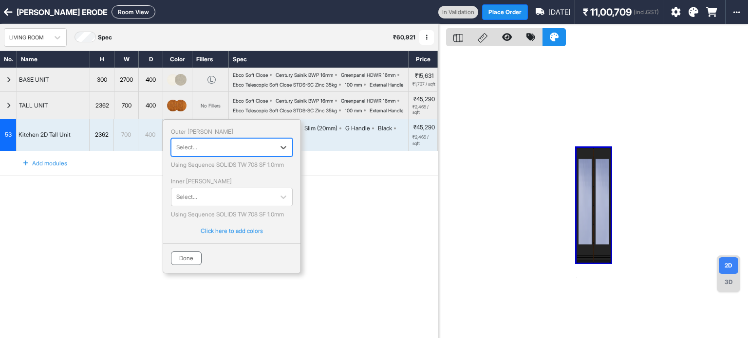
click at [188, 265] on button "Done" at bounding box center [186, 259] width 31 height 14
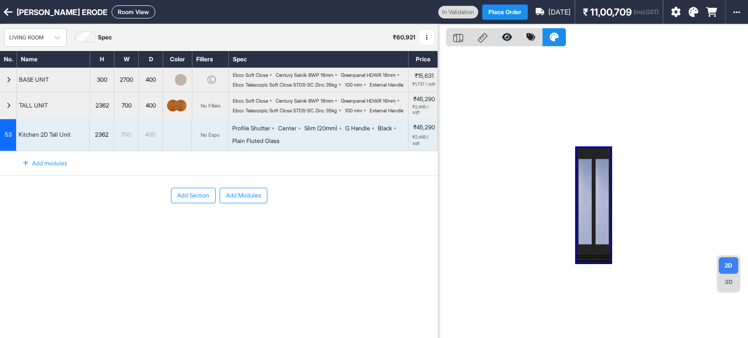
click at [63, 236] on div "Add Section Add Modules" at bounding box center [219, 224] width 438 height 97
click at [654, 171] on div at bounding box center [593, 193] width 310 height 338
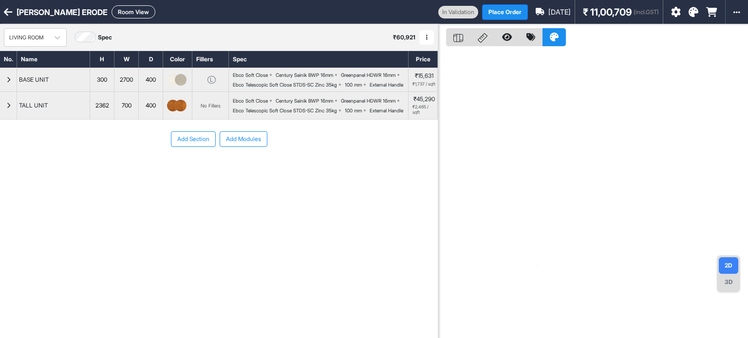
click at [4, 116] on div "button" at bounding box center [8, 105] width 17 height 27
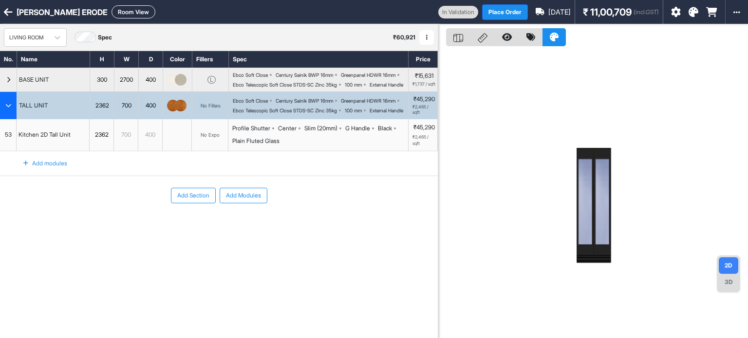
click at [4, 116] on div "button" at bounding box center [8, 105] width 17 height 27
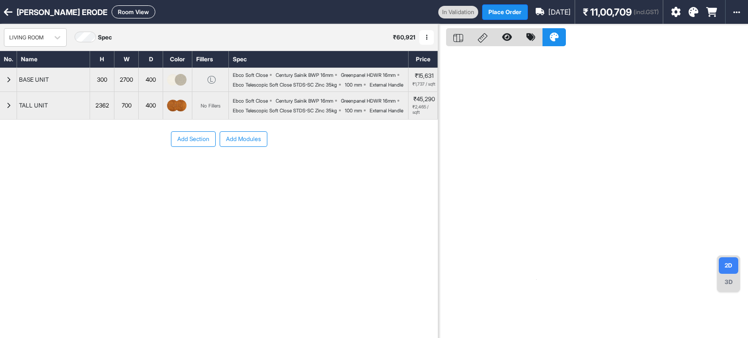
click at [697, 8] on icon at bounding box center [693, 12] width 10 height 10
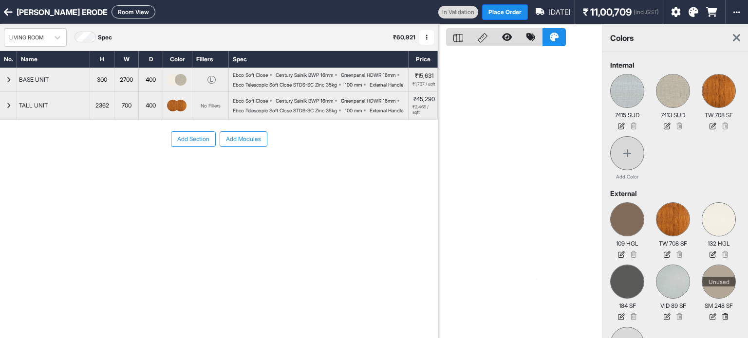
click at [738, 37] on icon at bounding box center [736, 38] width 7 height 12
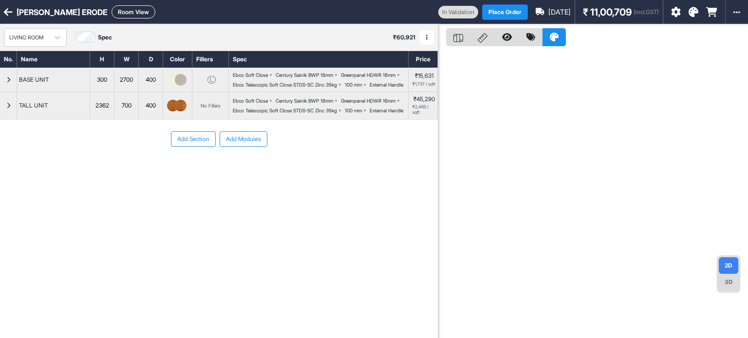
click at [674, 14] on icon at bounding box center [676, 12] width 10 height 10
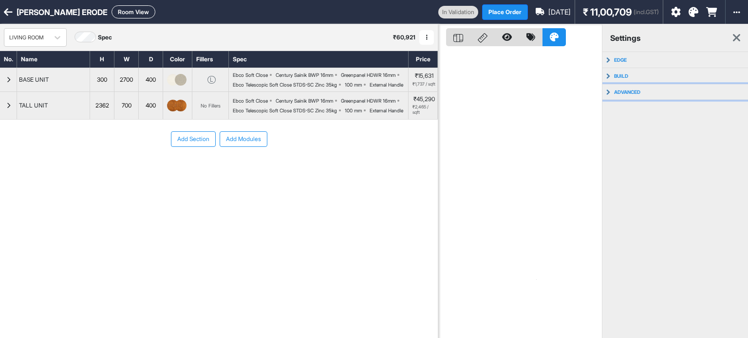
click at [648, 84] on button "advanced" at bounding box center [675, 92] width 146 height 16
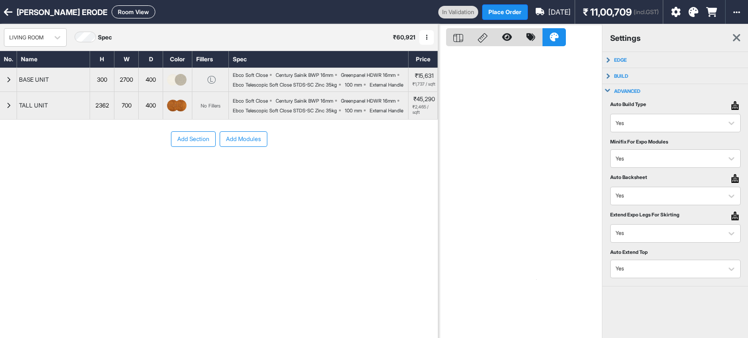
click at [647, 86] on button "advanced" at bounding box center [675, 91] width 146 height 14
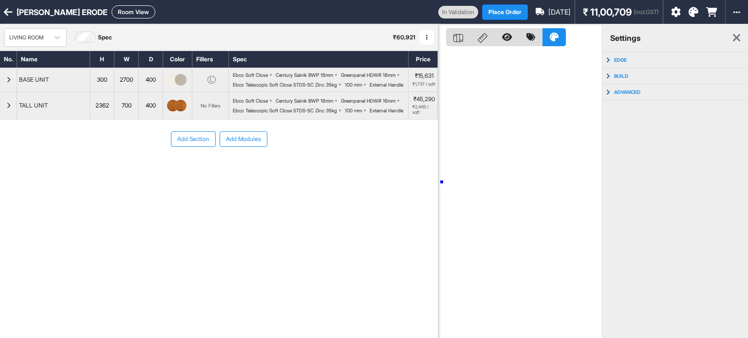
click at [442, 182] on div at bounding box center [520, 193] width 164 height 338
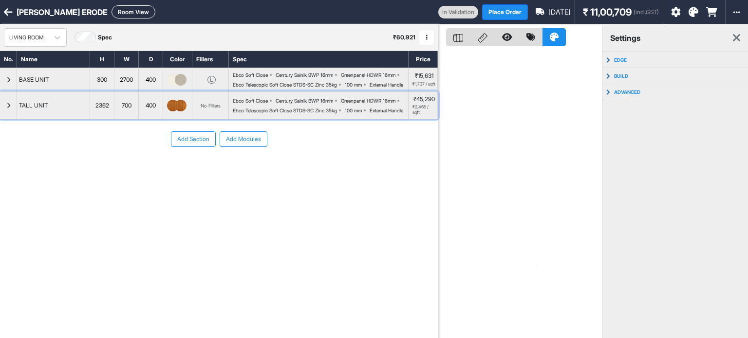
click at [0, 119] on div "button" at bounding box center [8, 105] width 17 height 27
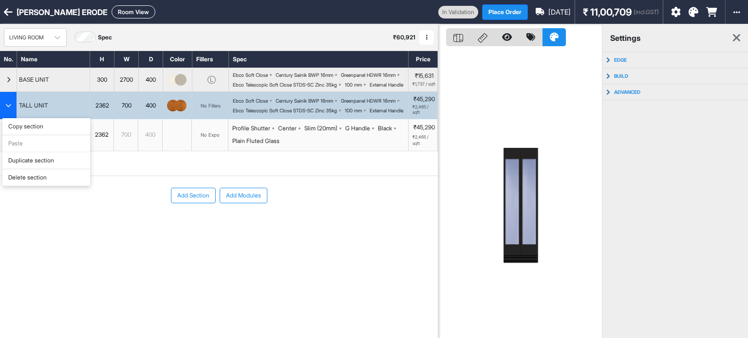
click at [27, 160] on div "Duplicate section" at bounding box center [46, 160] width 88 height 17
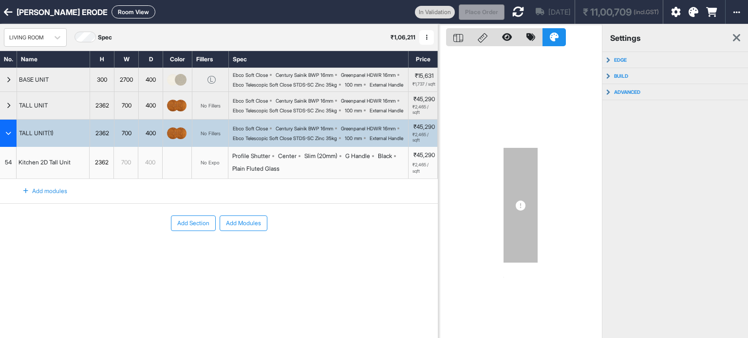
click at [204, 166] on div "No Expo" at bounding box center [210, 162] width 19 height 7
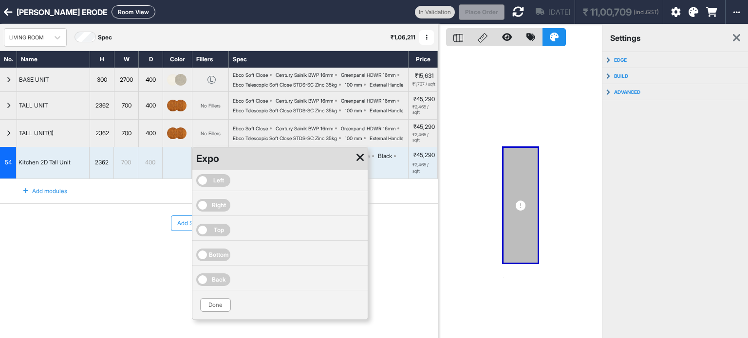
click at [226, 210] on span "Right" at bounding box center [219, 205] width 14 height 9
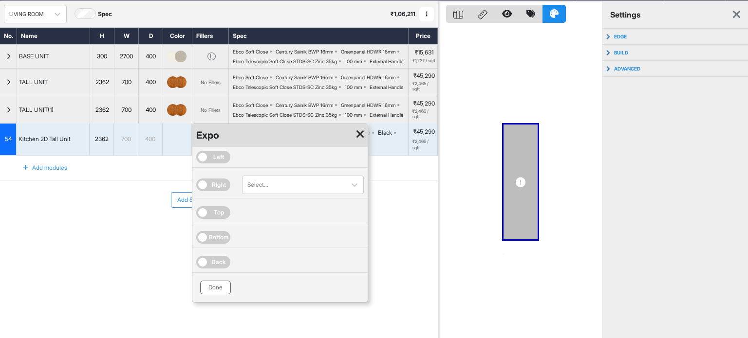
scroll to position [24, 0]
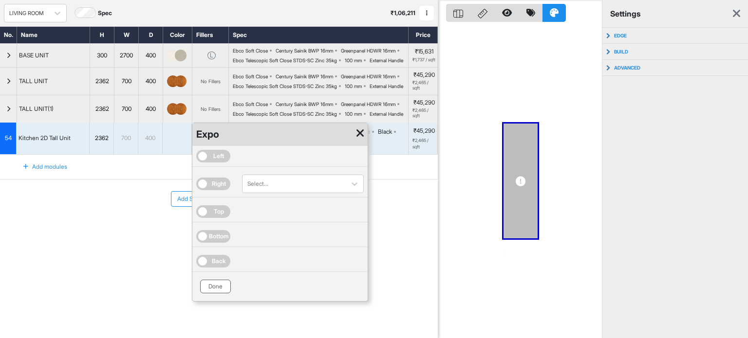
click at [203, 294] on button "Done" at bounding box center [215, 287] width 31 height 14
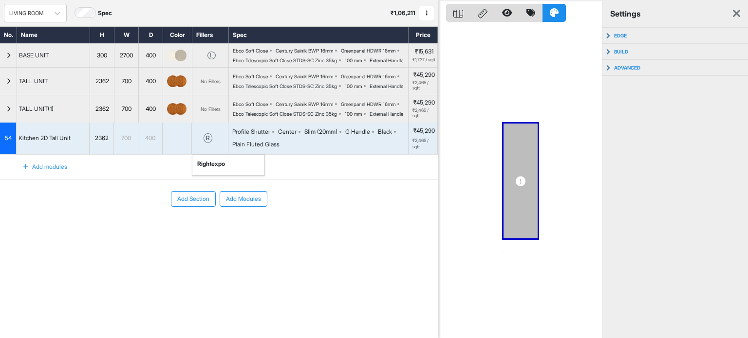
scroll to position [0, 0]
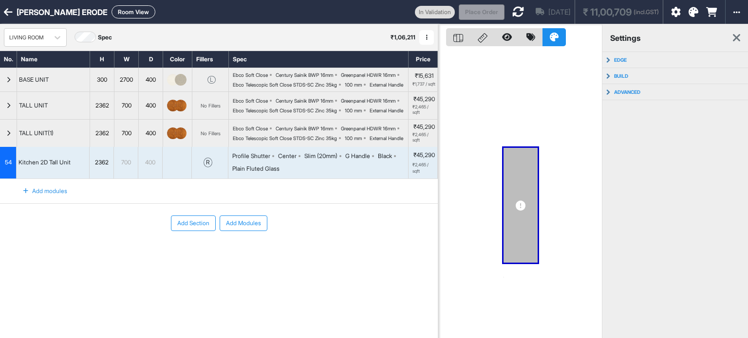
click at [512, 9] on icon at bounding box center [518, 12] width 12 height 12
click at [5, 147] on div "button" at bounding box center [8, 133] width 17 height 27
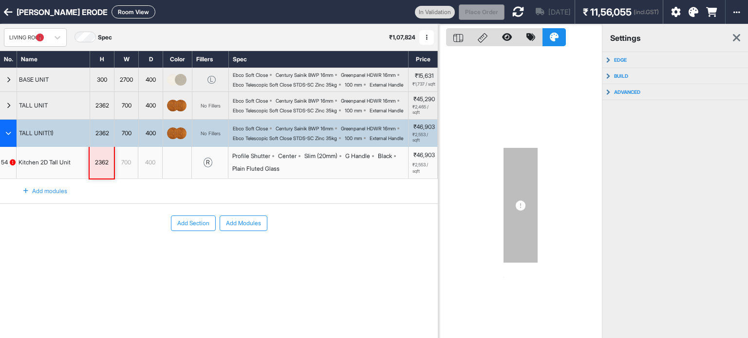
click at [8, 136] on icon "button" at bounding box center [8, 133] width 6 height 6
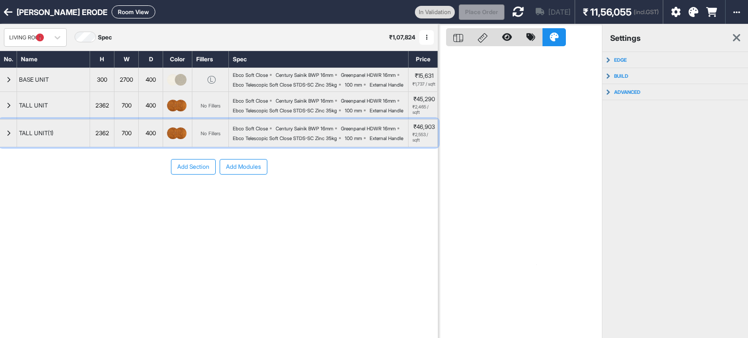
click at [0, 147] on div "button" at bounding box center [8, 133] width 17 height 27
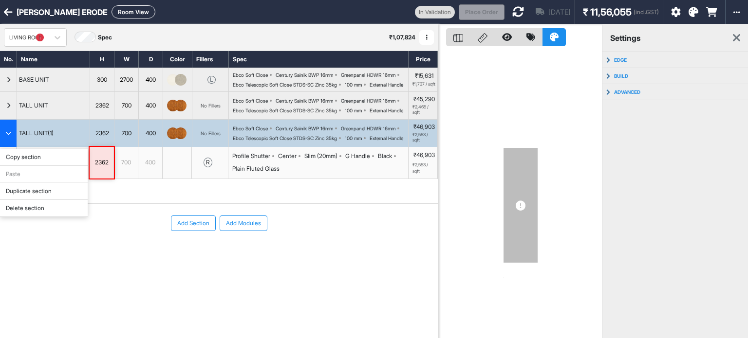
click at [19, 212] on div "Delete section" at bounding box center [44, 208] width 88 height 17
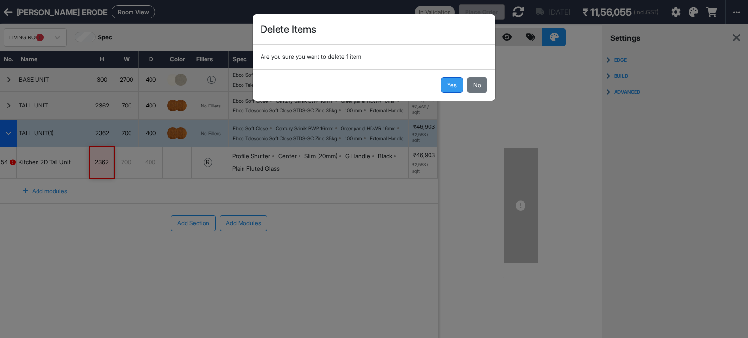
click at [452, 86] on button "Yes" at bounding box center [452, 85] width 22 height 16
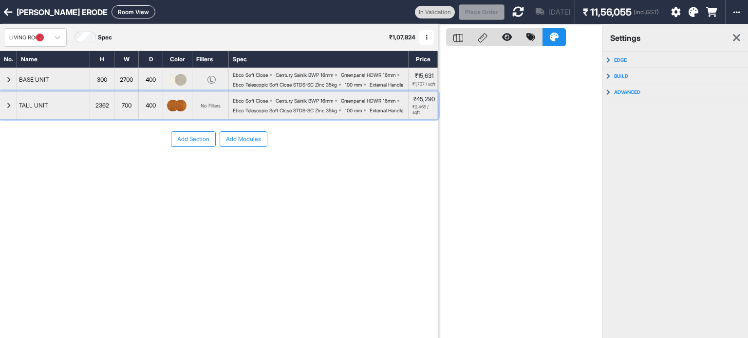
click at [7, 119] on div "button" at bounding box center [8, 105] width 17 height 27
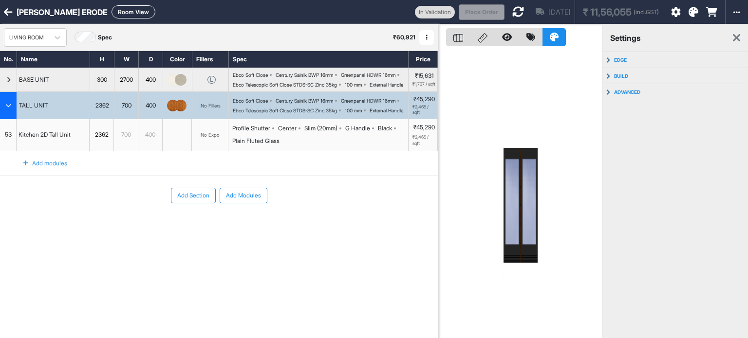
click at [213, 139] on div "No Expo" at bounding box center [210, 134] width 19 height 7
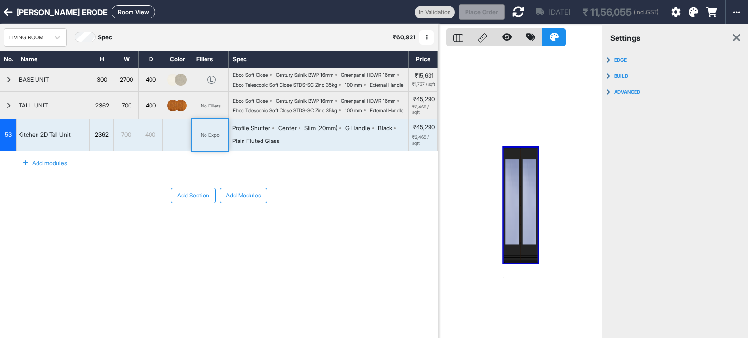
click at [213, 139] on div "No Expo" at bounding box center [210, 134] width 19 height 7
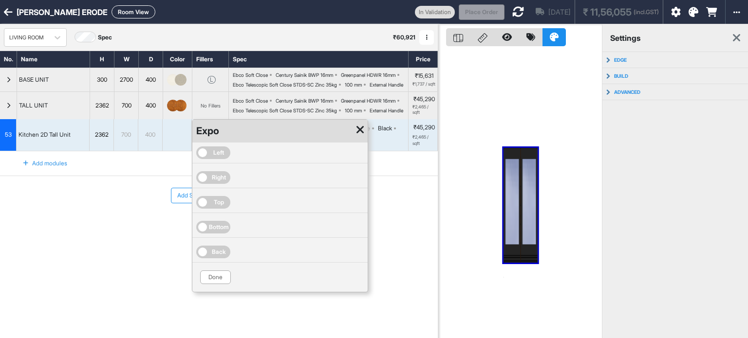
click at [216, 182] on span "Right" at bounding box center [219, 177] width 14 height 9
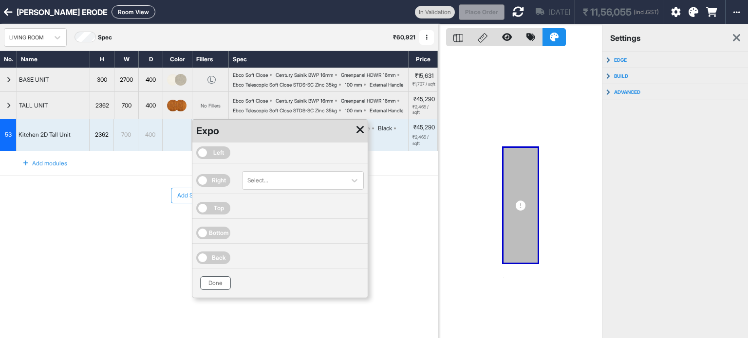
click at [218, 290] on button "Done" at bounding box center [215, 284] width 31 height 14
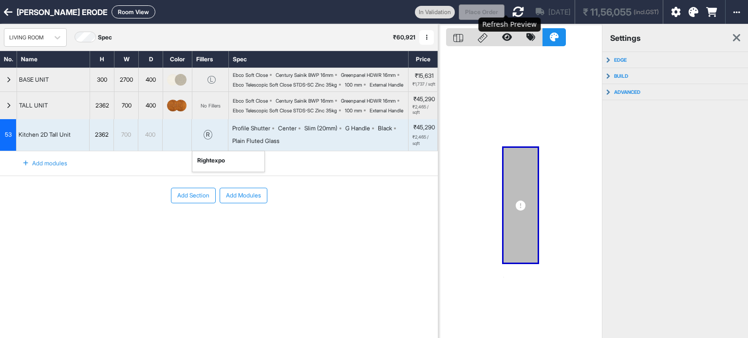
click at [512, 13] on icon at bounding box center [518, 12] width 12 height 12
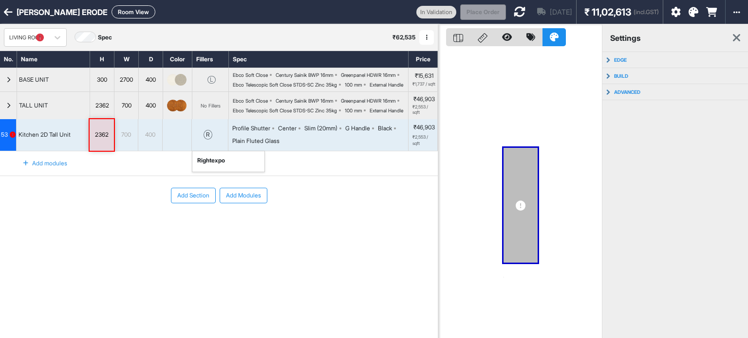
drag, startPoint x: 342, startPoint y: 277, endPoint x: 343, endPoint y: 269, distance: 7.4
click at [343, 269] on div "Add Section Add Modules" at bounding box center [219, 224] width 438 height 97
click at [206, 144] on div "r right expo" at bounding box center [210, 135] width 37 height 32
click at [207, 144] on div "r right expo" at bounding box center [210, 135] width 37 height 32
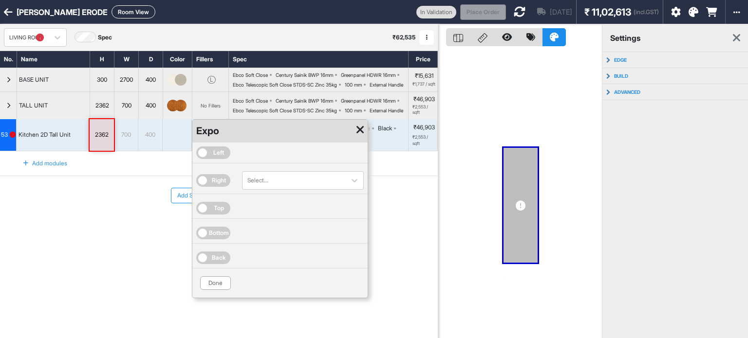
click at [219, 187] on span "Right" at bounding box center [213, 180] width 34 height 13
click at [218, 290] on button "Done" at bounding box center [215, 284] width 31 height 14
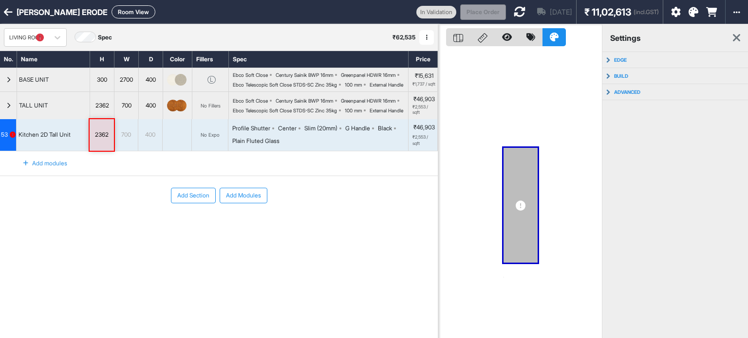
click at [514, 12] on icon at bounding box center [520, 12] width 12 height 12
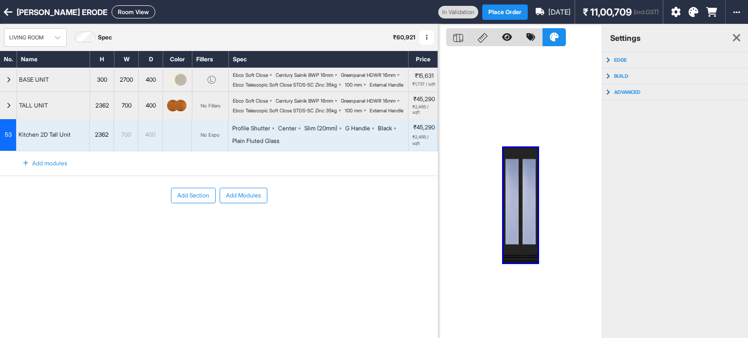
click at [693, 13] on icon at bounding box center [693, 12] width 10 height 10
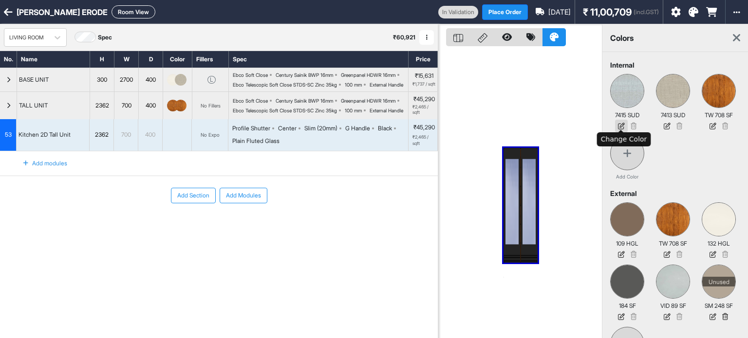
click at [617, 124] on icon at bounding box center [621, 126] width 13 height 13
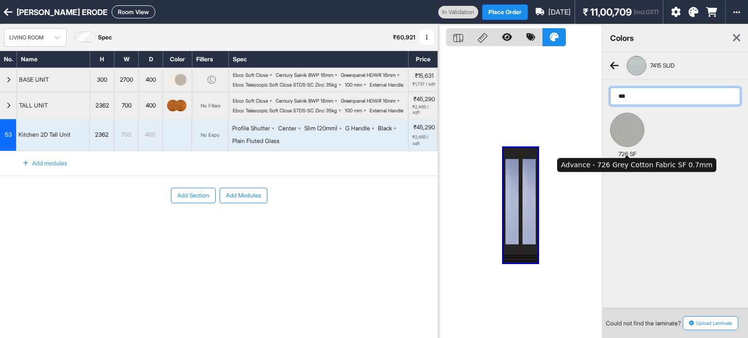
type input "***"
click at [637, 135] on img at bounding box center [626, 129] width 33 height 33
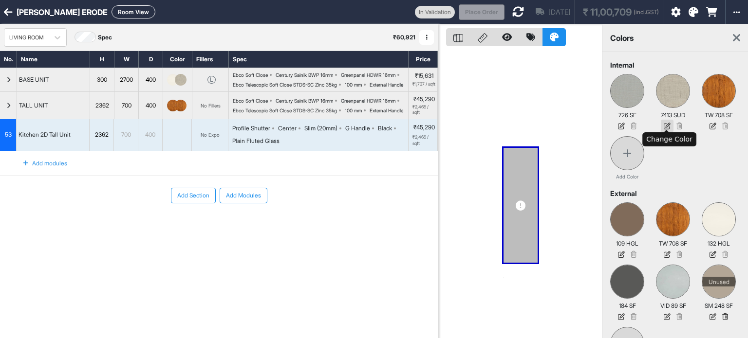
click at [669, 123] on icon at bounding box center [667, 126] width 13 height 13
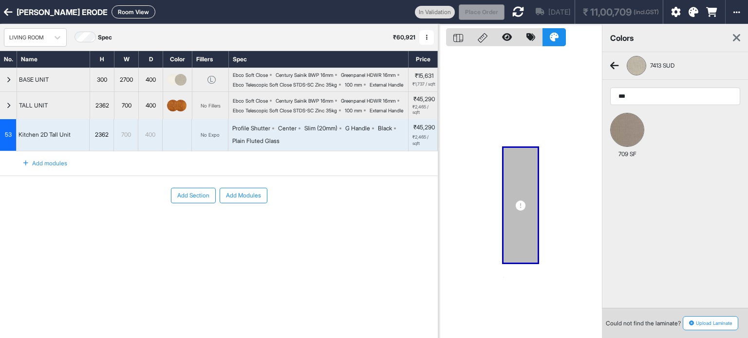
type input "***"
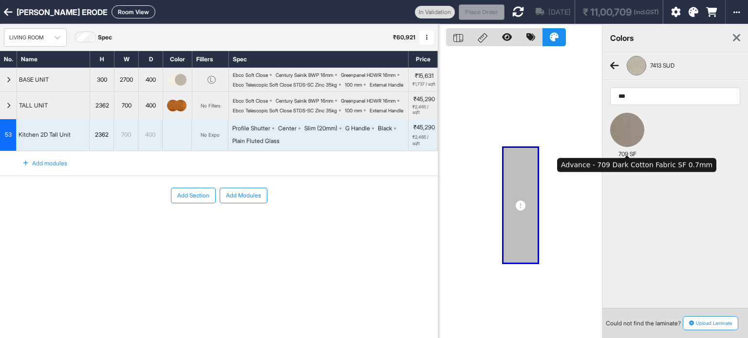
click at [627, 128] on img at bounding box center [626, 129] width 33 height 33
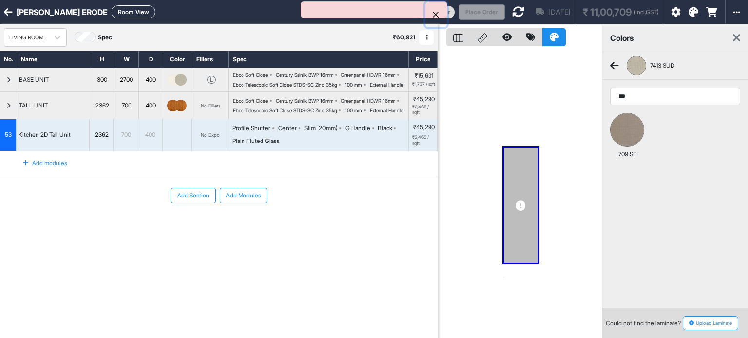
click at [433, 11] on button "Close" at bounding box center [435, 14] width 21 height 25
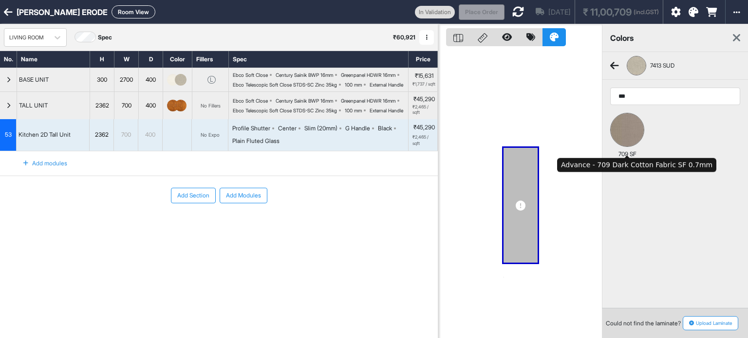
click at [639, 125] on img at bounding box center [626, 129] width 33 height 33
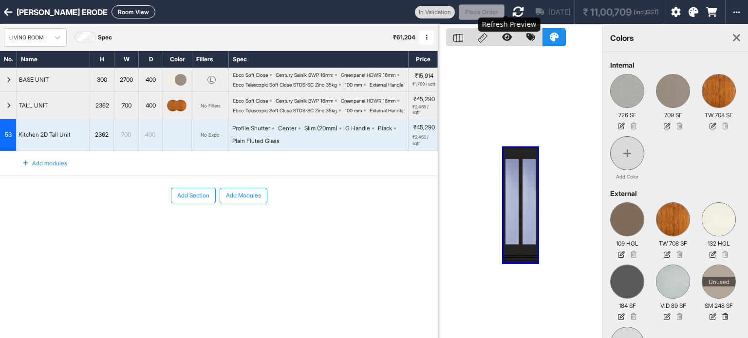
click at [512, 15] on icon at bounding box center [518, 12] width 12 height 12
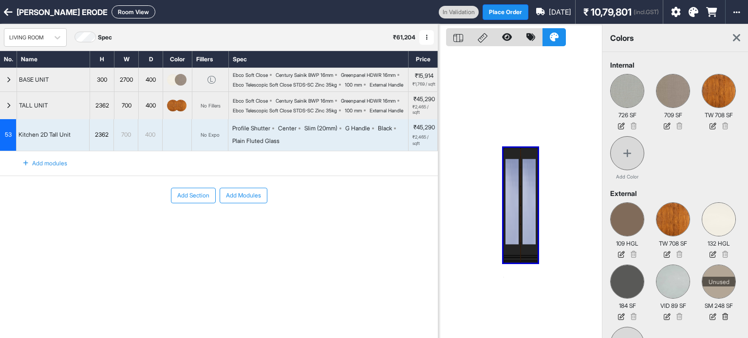
click at [117, 26] on div "LIVING ROOM Spec ₹ 61,204 Add Room Edit Room Name Delete Room Duplicate Room" at bounding box center [219, 37] width 438 height 26
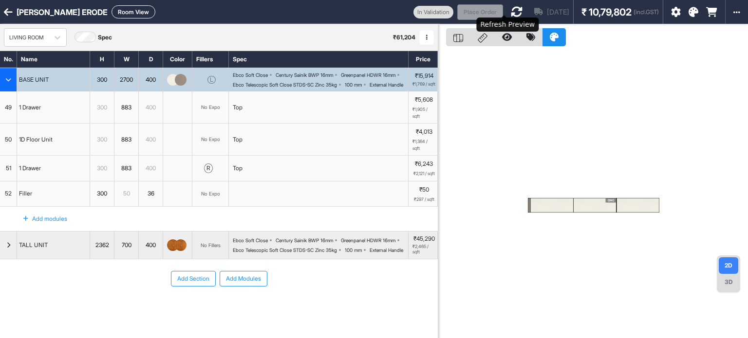
click at [511, 9] on icon at bounding box center [517, 12] width 12 height 12
